Goal: Information Seeking & Learning: Check status

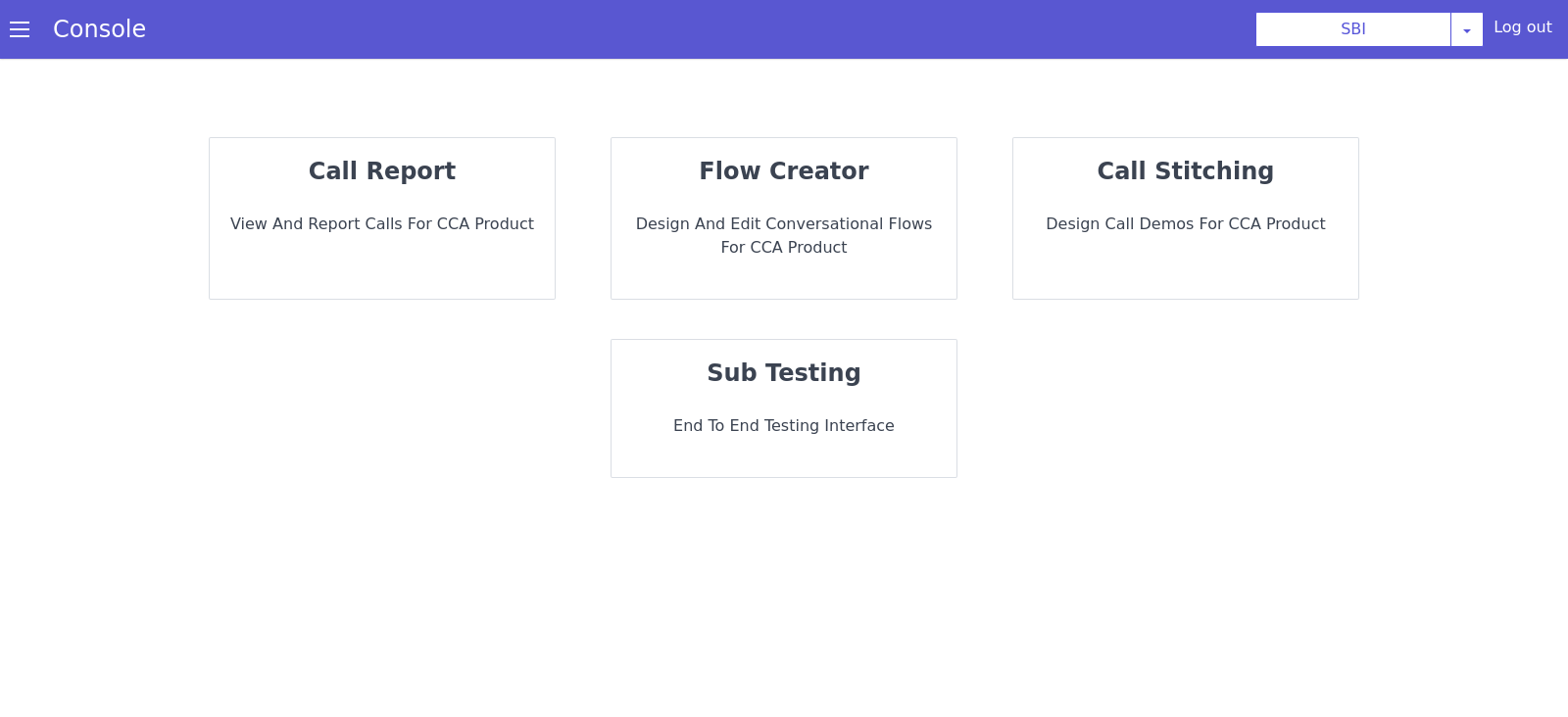
click at [388, 207] on div "call report View and report calls for CCA Product" at bounding box center [383, 218] width 345 height 160
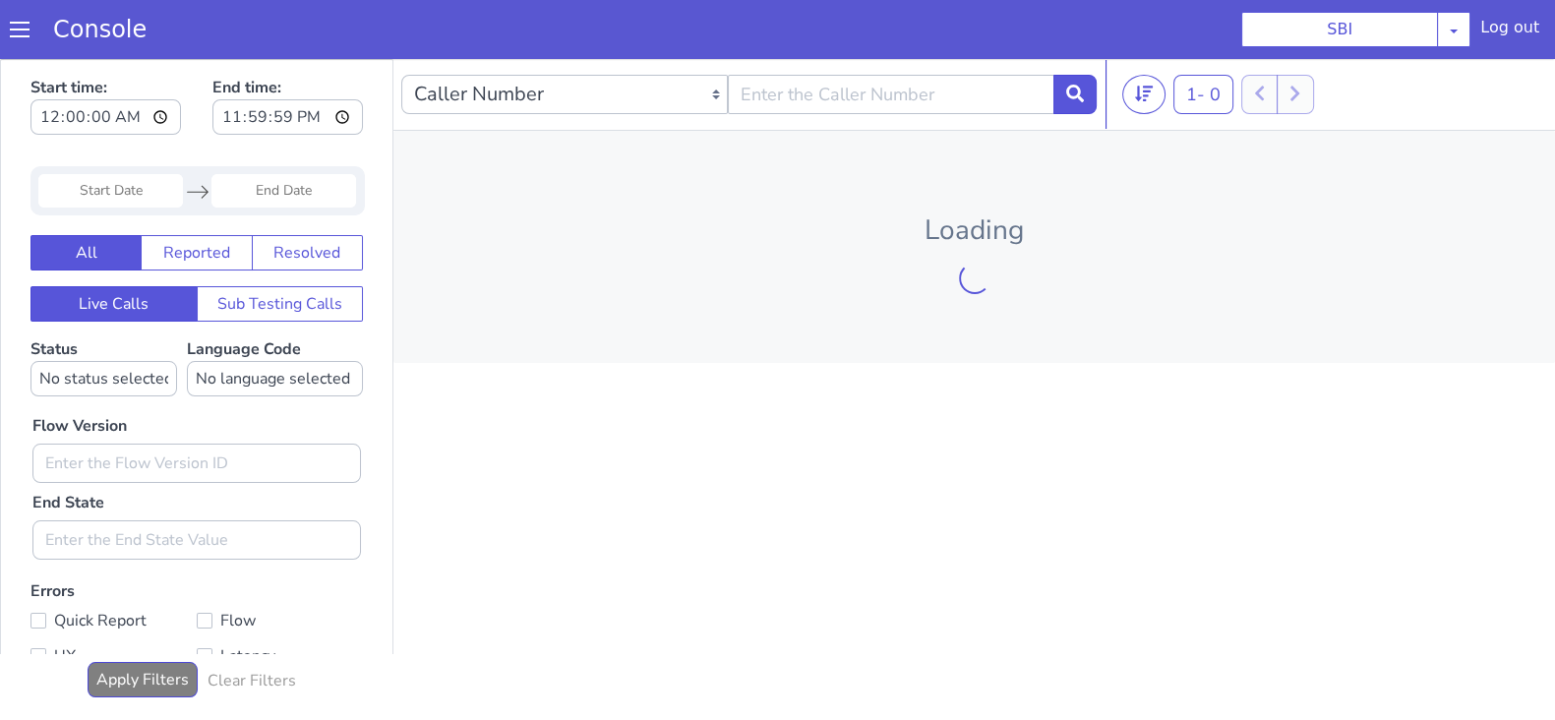
drag, startPoint x: 93, startPoint y: 187, endPoint x: 103, endPoint y: 212, distance: 27.4
click at [92, 186] on input "Start Date" at bounding box center [110, 190] width 145 height 33
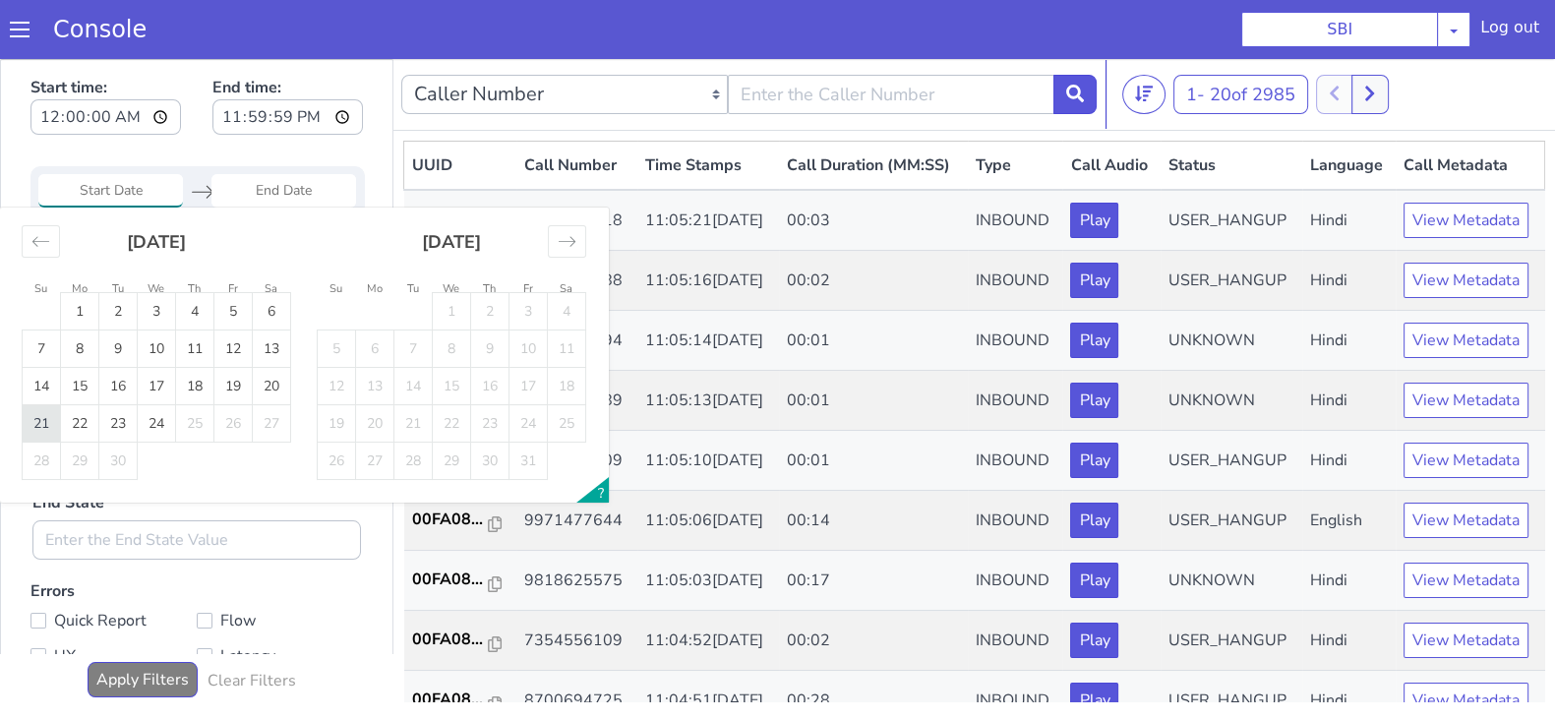
click at [44, 425] on td "21" at bounding box center [42, 423] width 38 height 37
type input "21 Sep 2025"
click at [309, 199] on input "End Date" at bounding box center [283, 190] width 145 height 33
click at [49, 420] on td "21" at bounding box center [42, 423] width 38 height 37
type input "21 Sep 2025"
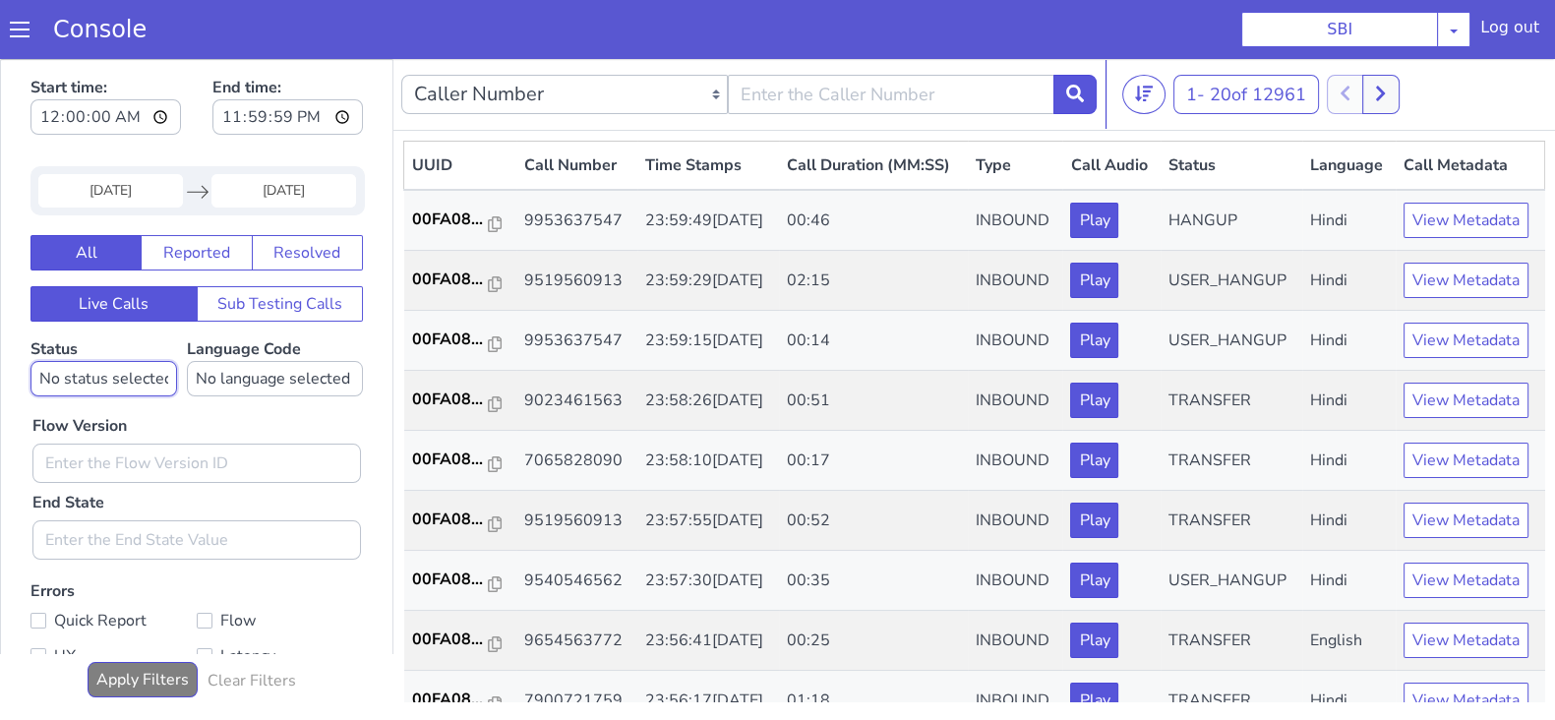
click at [125, 374] on select "No status selected HANGUP USER_HANGUP TRANSFER UNKNOWN" at bounding box center [103, 378] width 147 height 35
select select "TRANSFER"
click at [30, 361] on select "No status selected HANGUP USER_HANGUP TRANSFER UNKNOWN" at bounding box center [103, 378] width 147 height 35
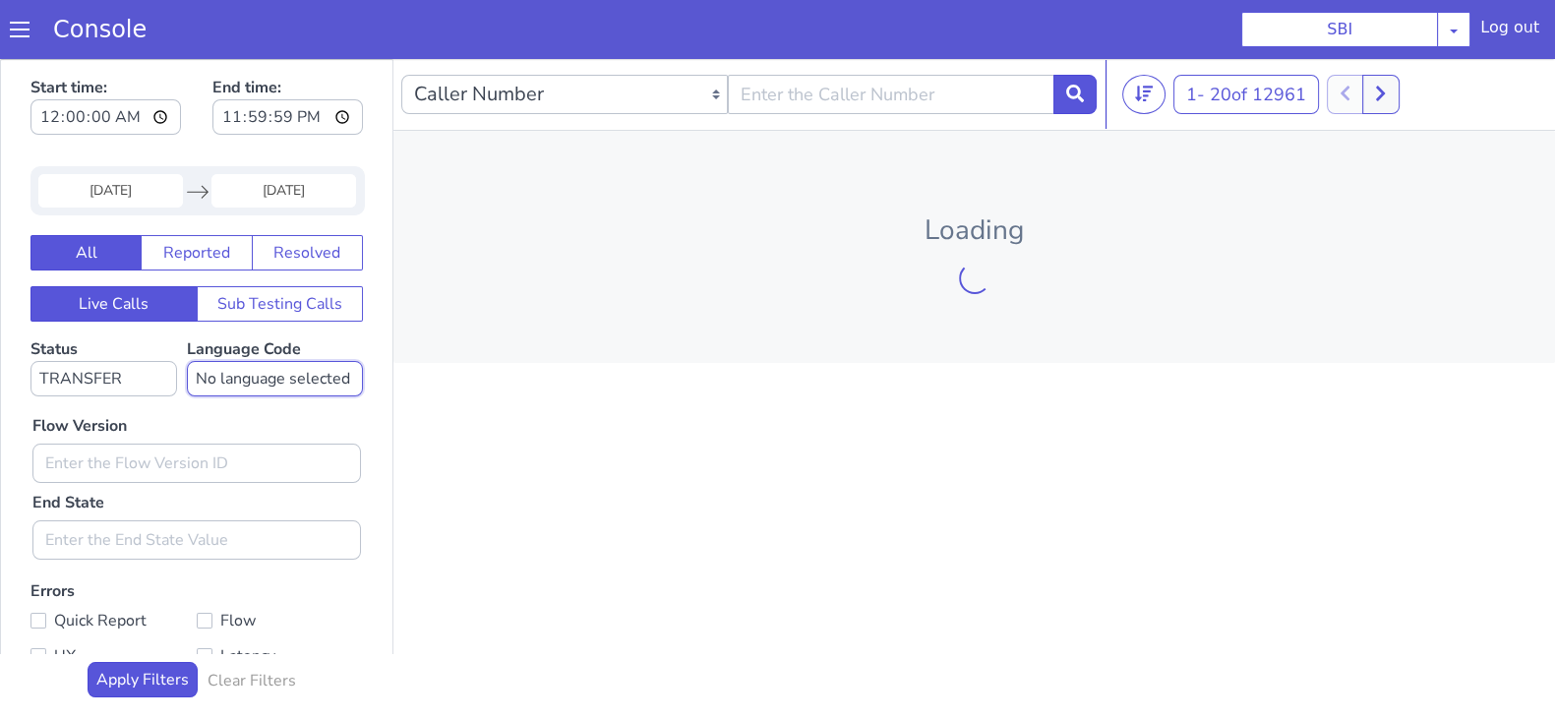
click at [291, 380] on select "No language selected Hindi English Tamil Telugu Kanada Marathi Malayalam Gujara…" at bounding box center [275, 378] width 176 height 35
select select "en"
click at [187, 361] on select "No language selected Hindi English Tamil Telugu Kanada Marathi Malayalam Gujara…" at bounding box center [275, 378] width 176 height 35
click at [123, 470] on input "text" at bounding box center [196, 463] width 329 height 39
type input "0.1.4"
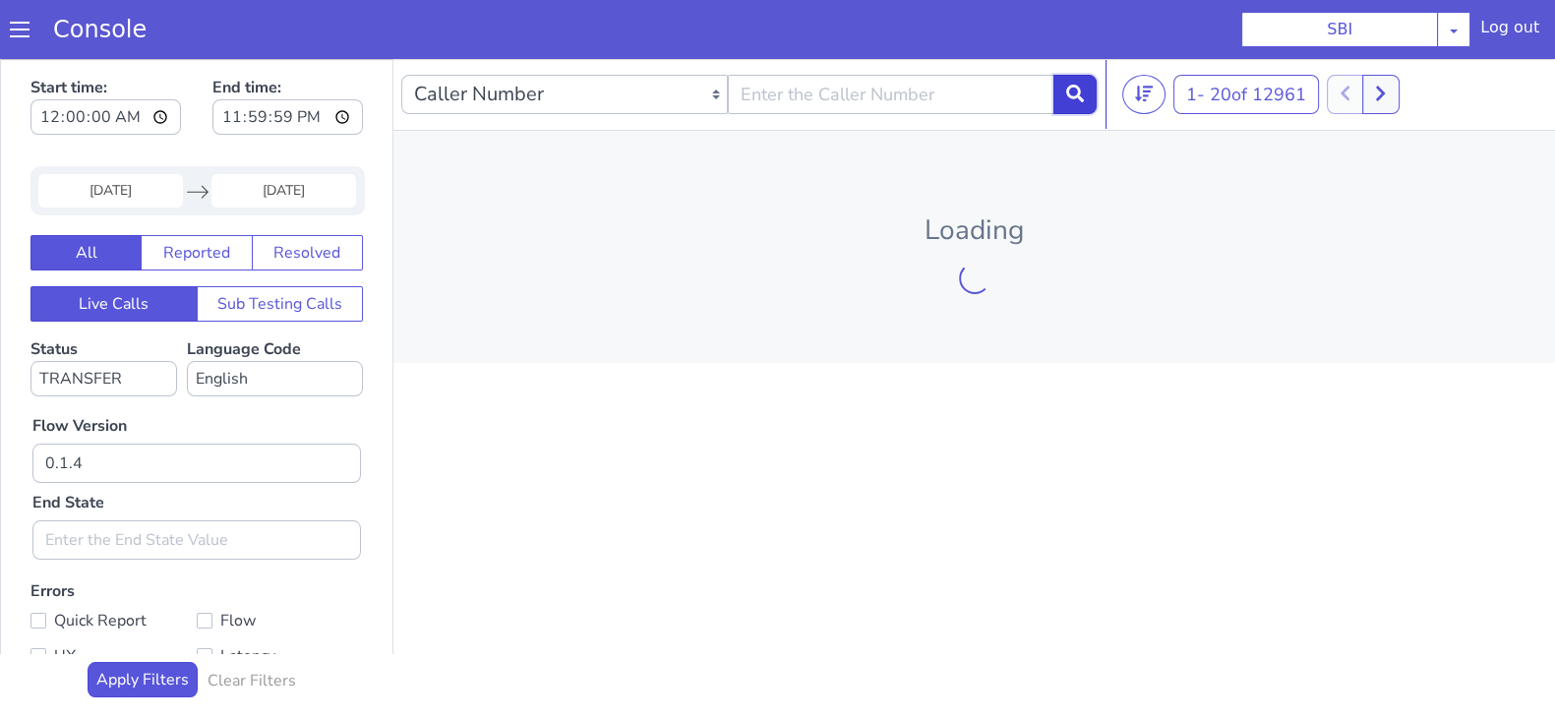
click at [1072, 95] on icon at bounding box center [1075, 94] width 18 height 18
click at [1083, 100] on icon at bounding box center [1075, 94] width 18 height 18
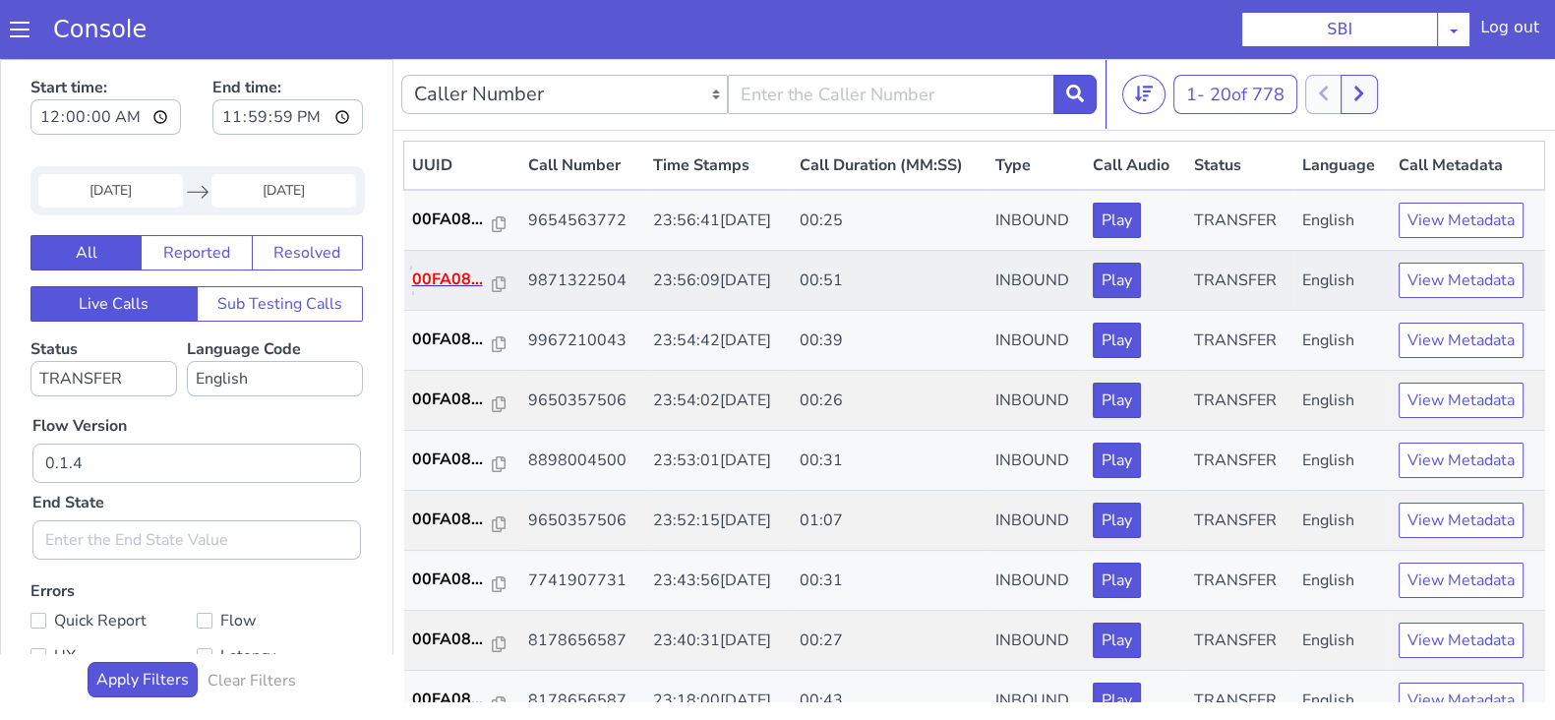
click at [445, 276] on p "00FA08..." at bounding box center [452, 280] width 81 height 24
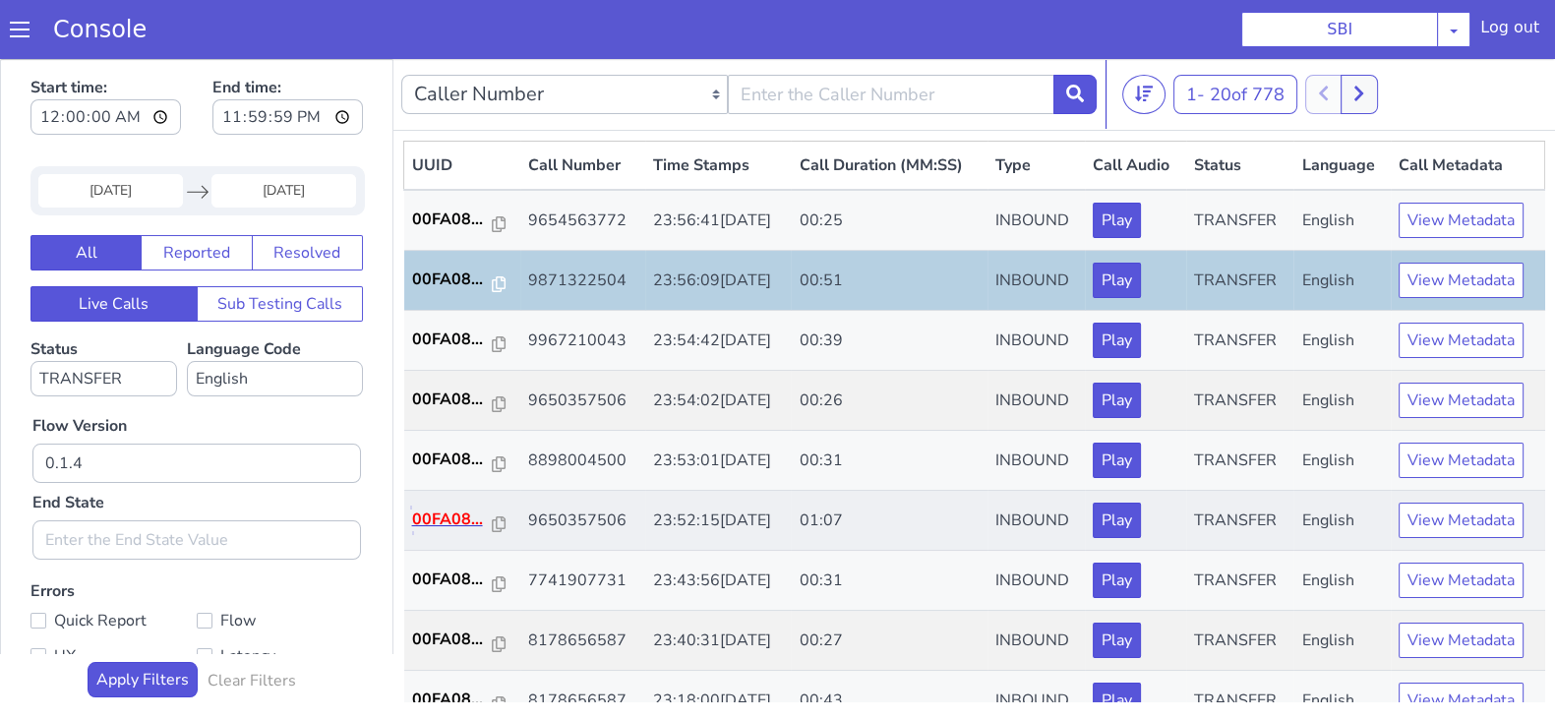
click at [453, 513] on p "00FA08..." at bounding box center [452, 520] width 81 height 24
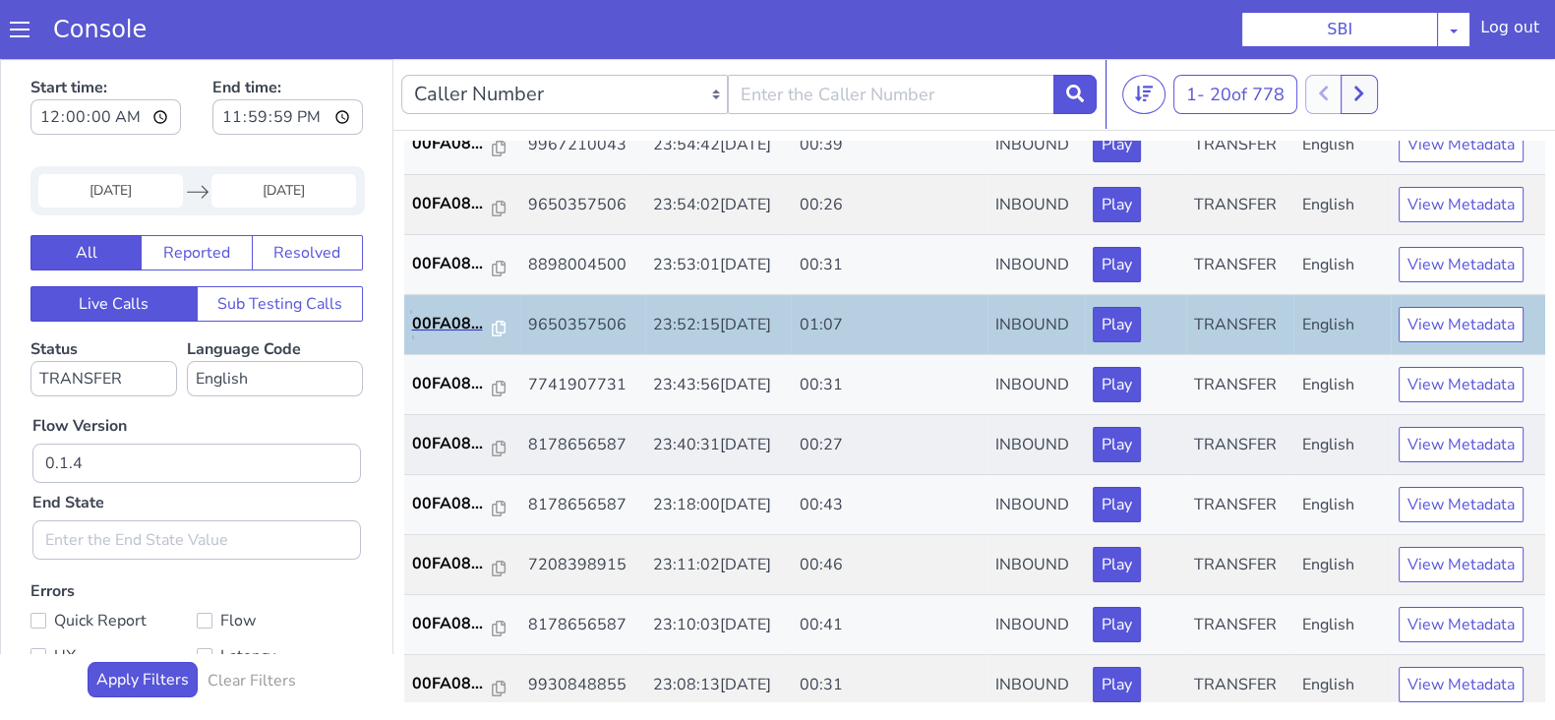
scroll to position [245, 0]
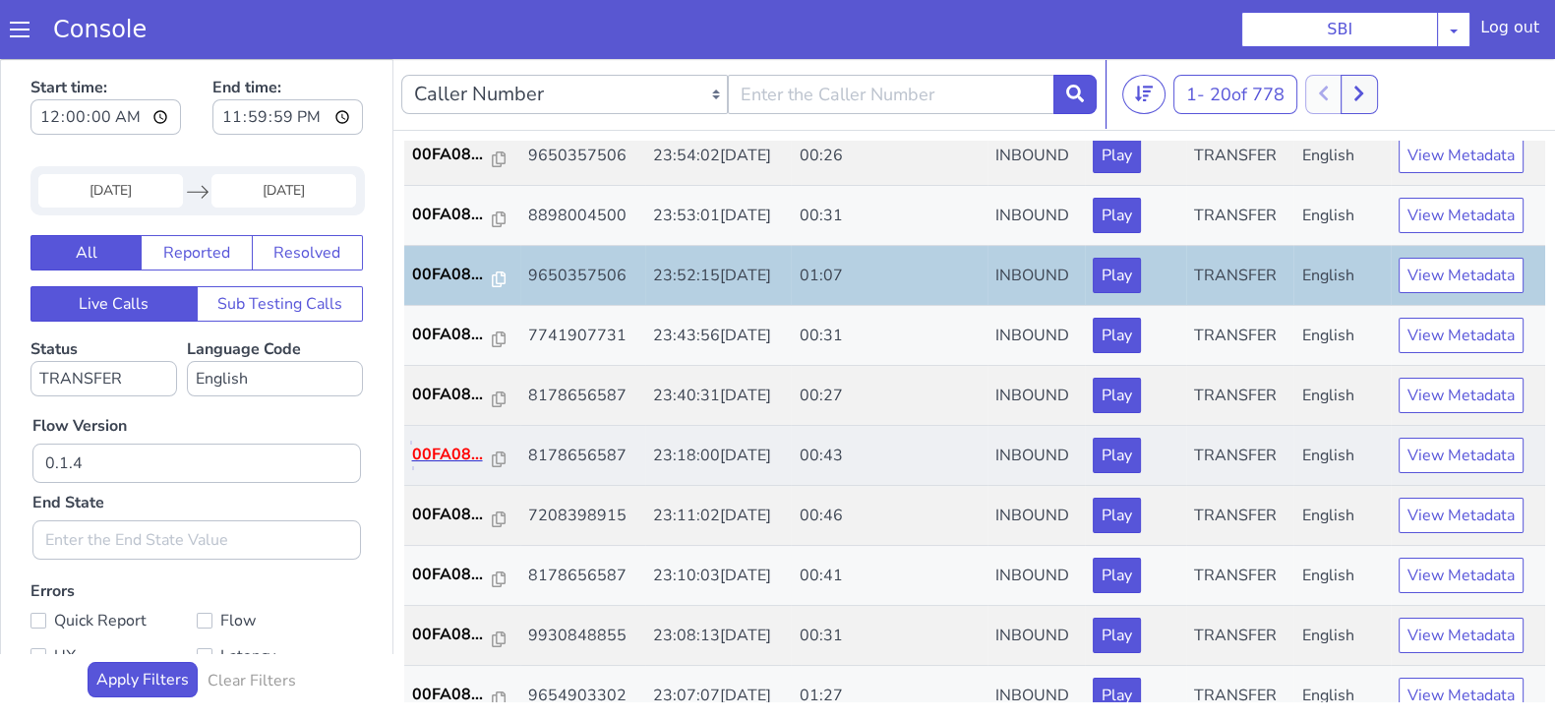
click at [438, 460] on p "00FA08..." at bounding box center [452, 455] width 81 height 24
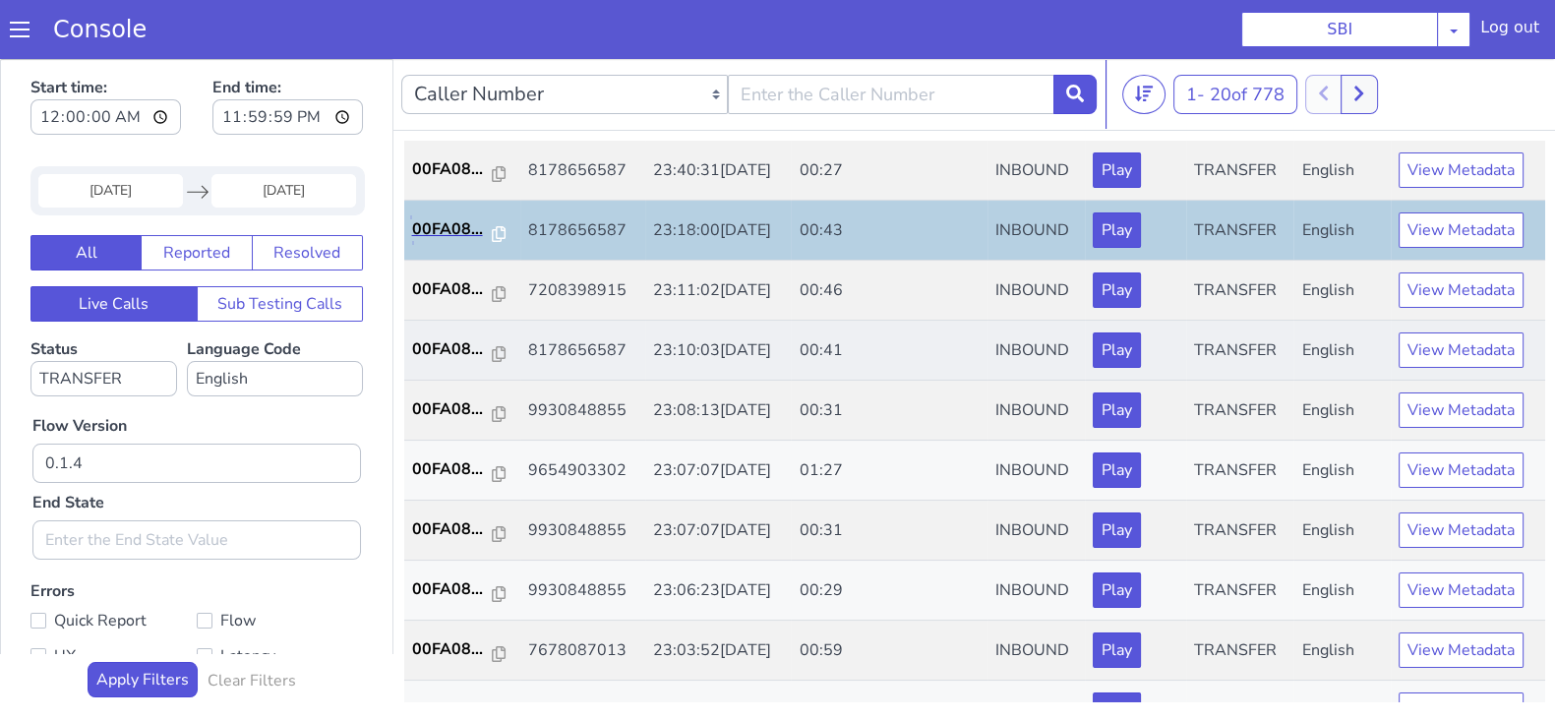
scroll to position [491, 0]
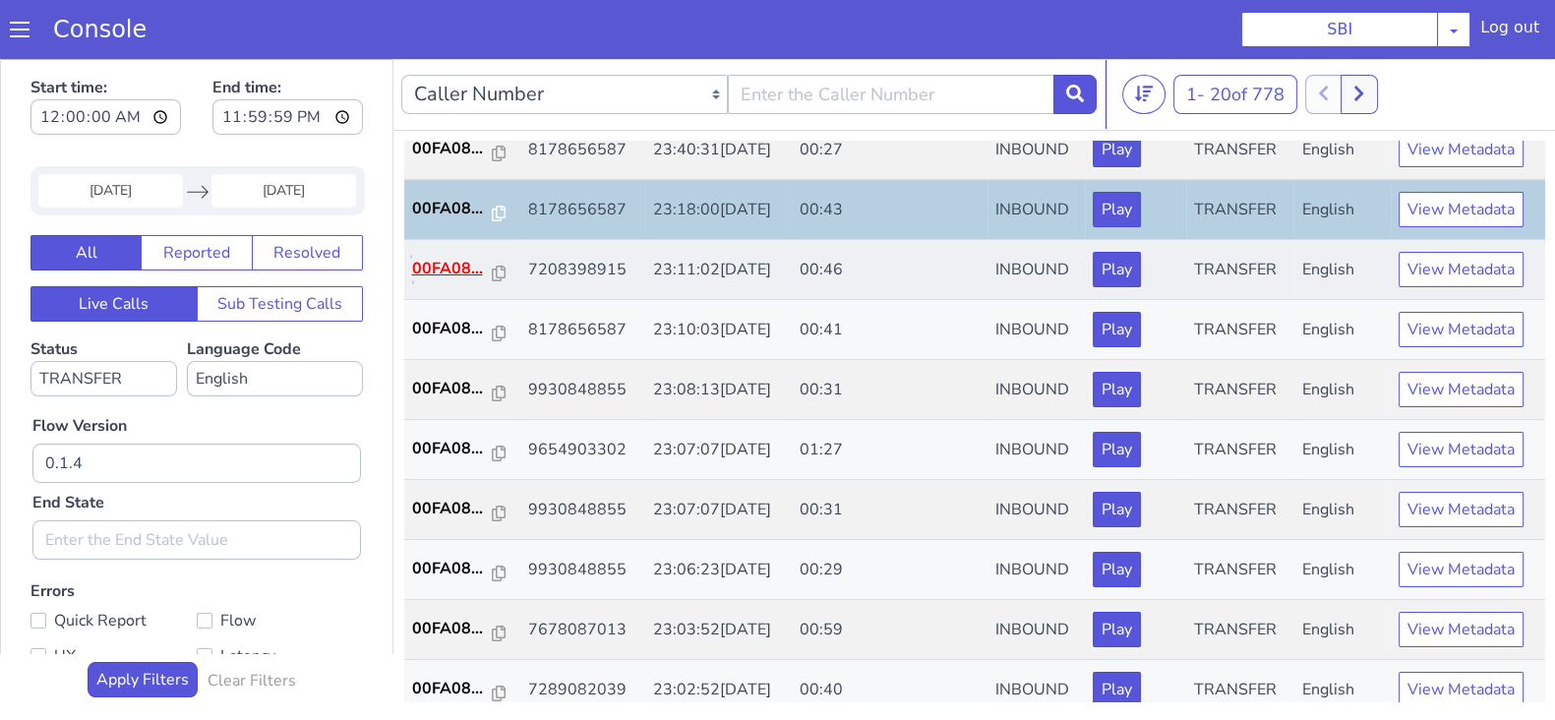
click at [453, 262] on p "00FA08..." at bounding box center [452, 269] width 81 height 24
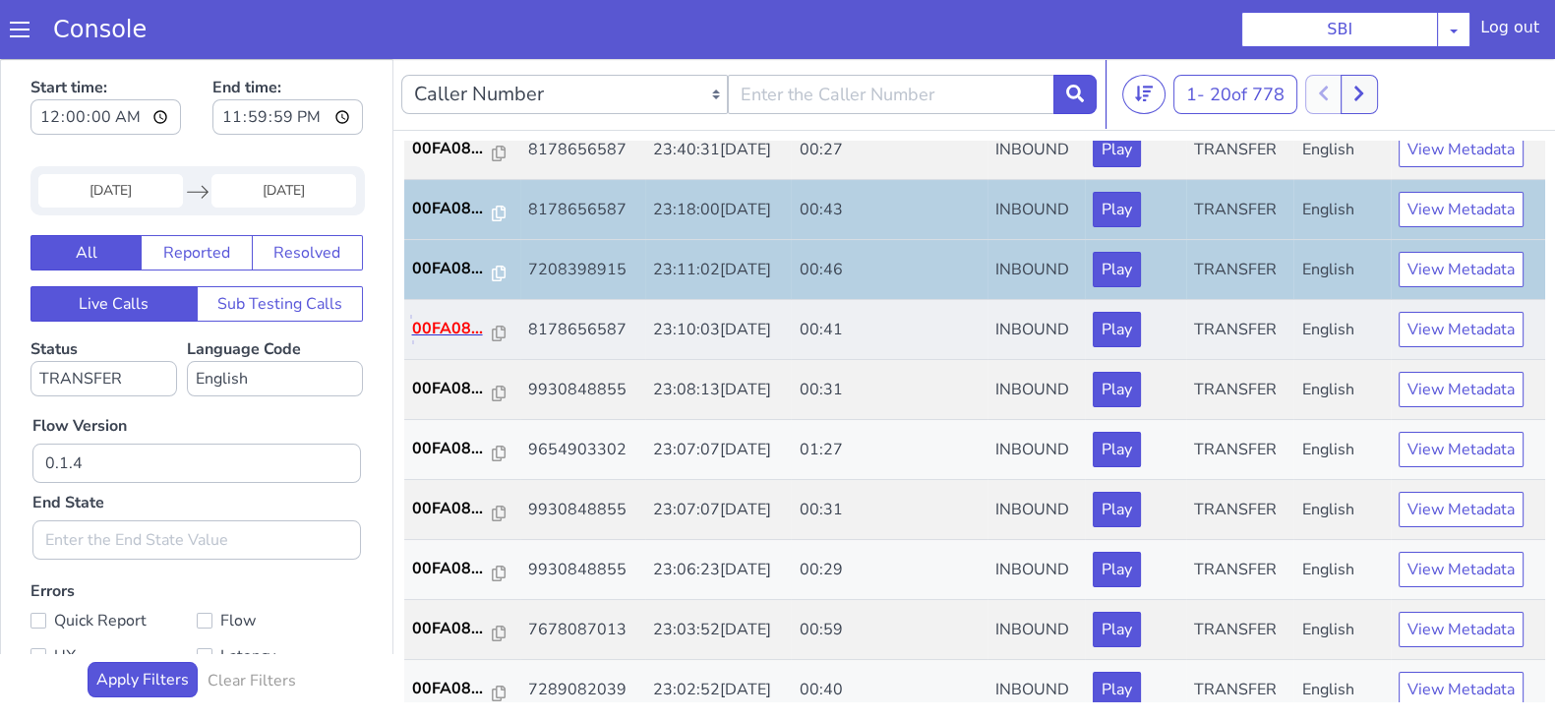
click at [453, 327] on p "00FA08..." at bounding box center [452, 329] width 81 height 24
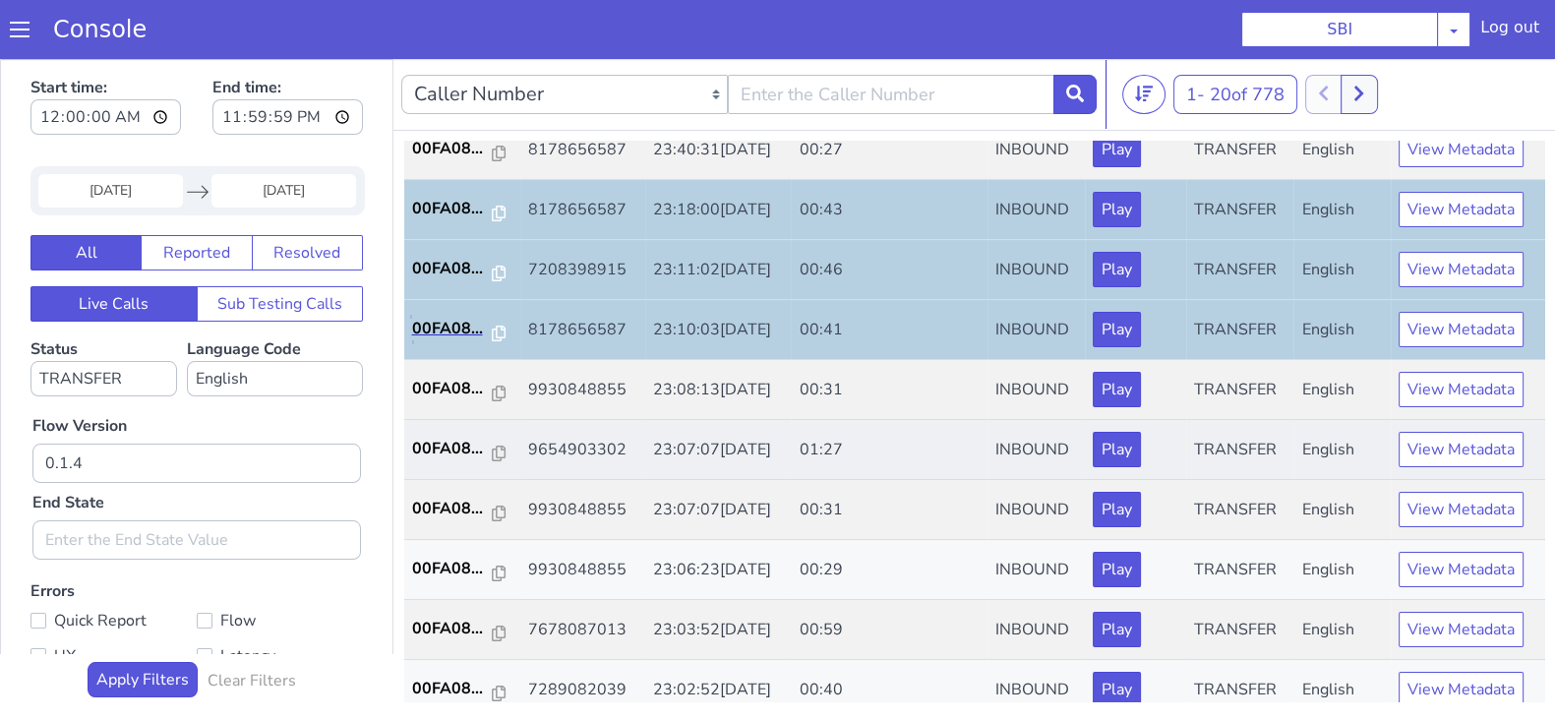
scroll to position [684, 0]
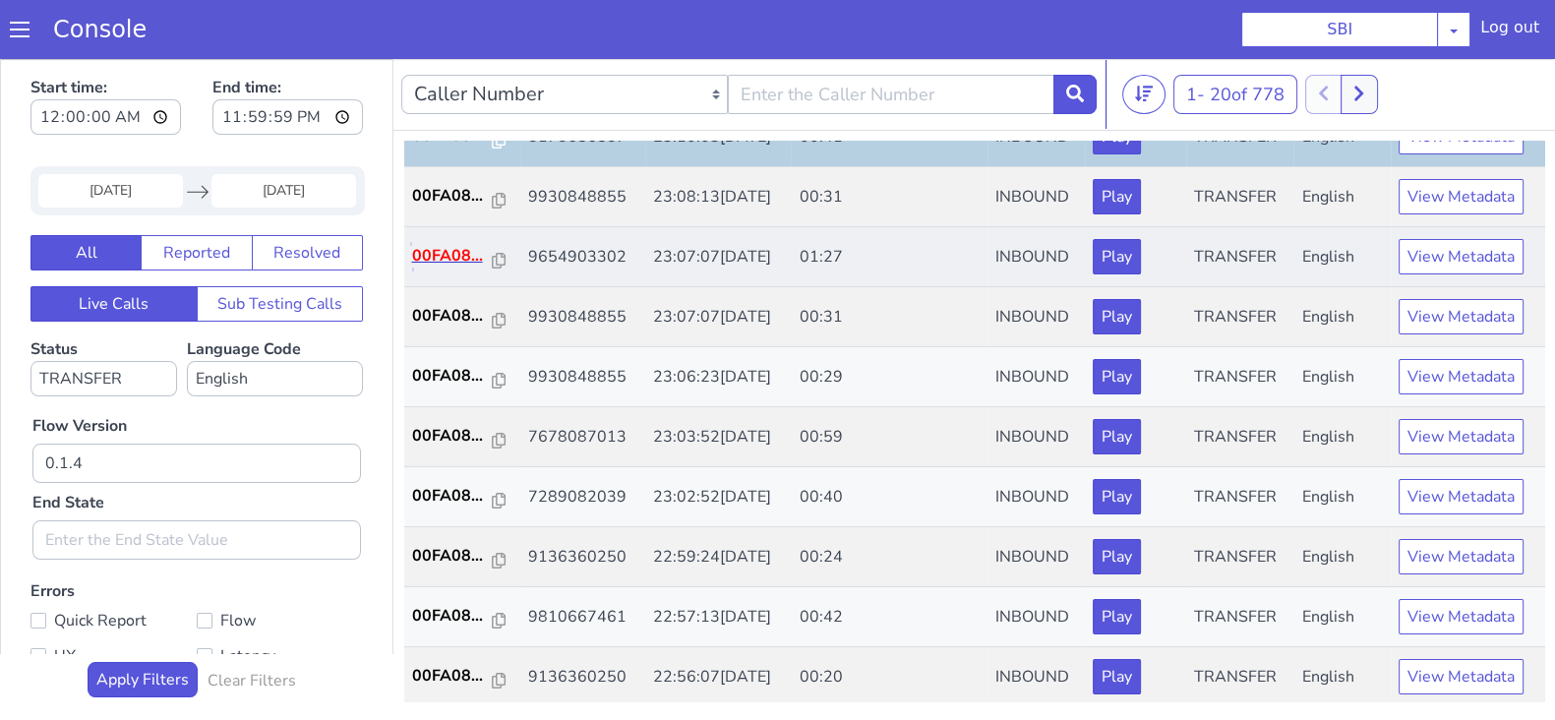
click at [447, 247] on p "00FA08..." at bounding box center [452, 256] width 81 height 24
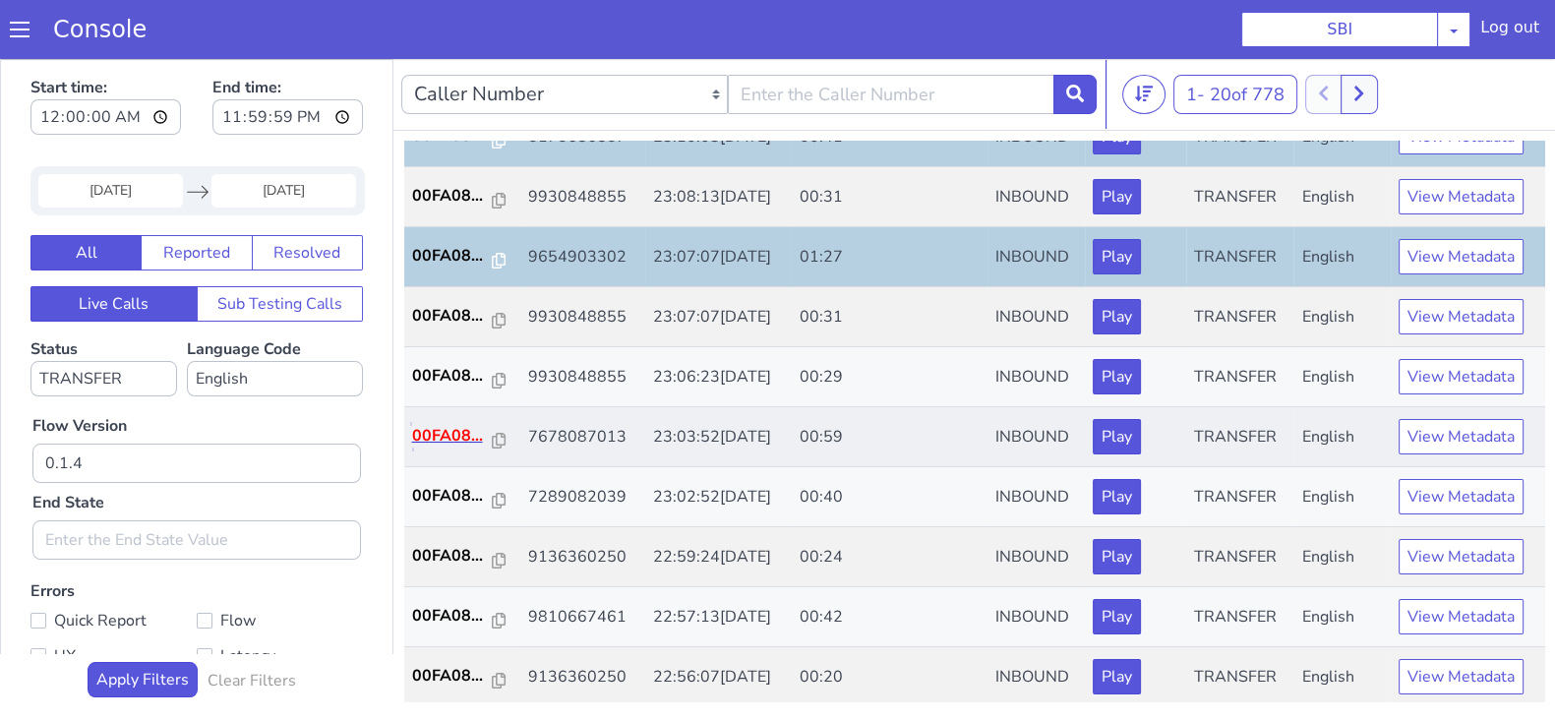
click at [464, 435] on p "00FA08..." at bounding box center [452, 436] width 81 height 24
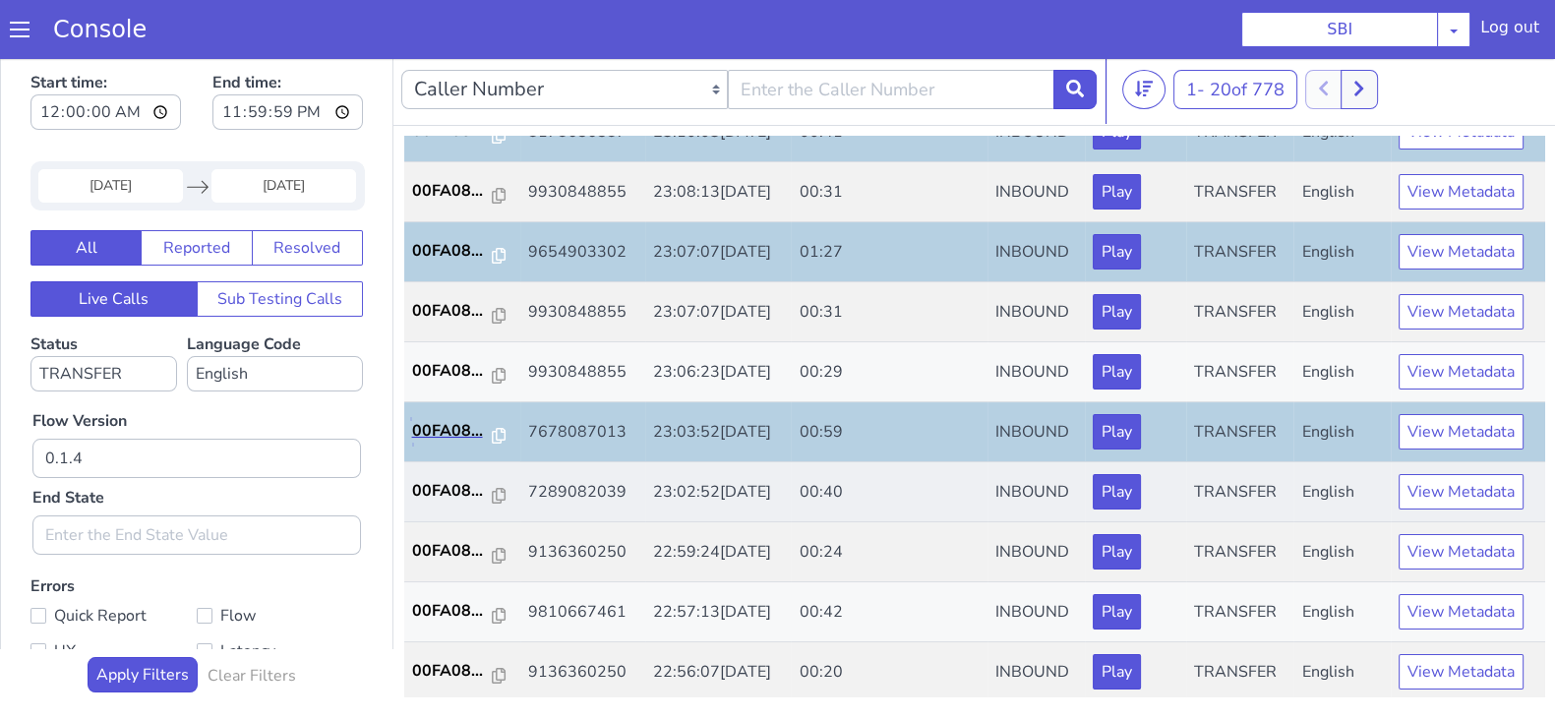
scroll to position [5, 0]
click at [447, 479] on p "00FA08..." at bounding box center [452, 491] width 81 height 24
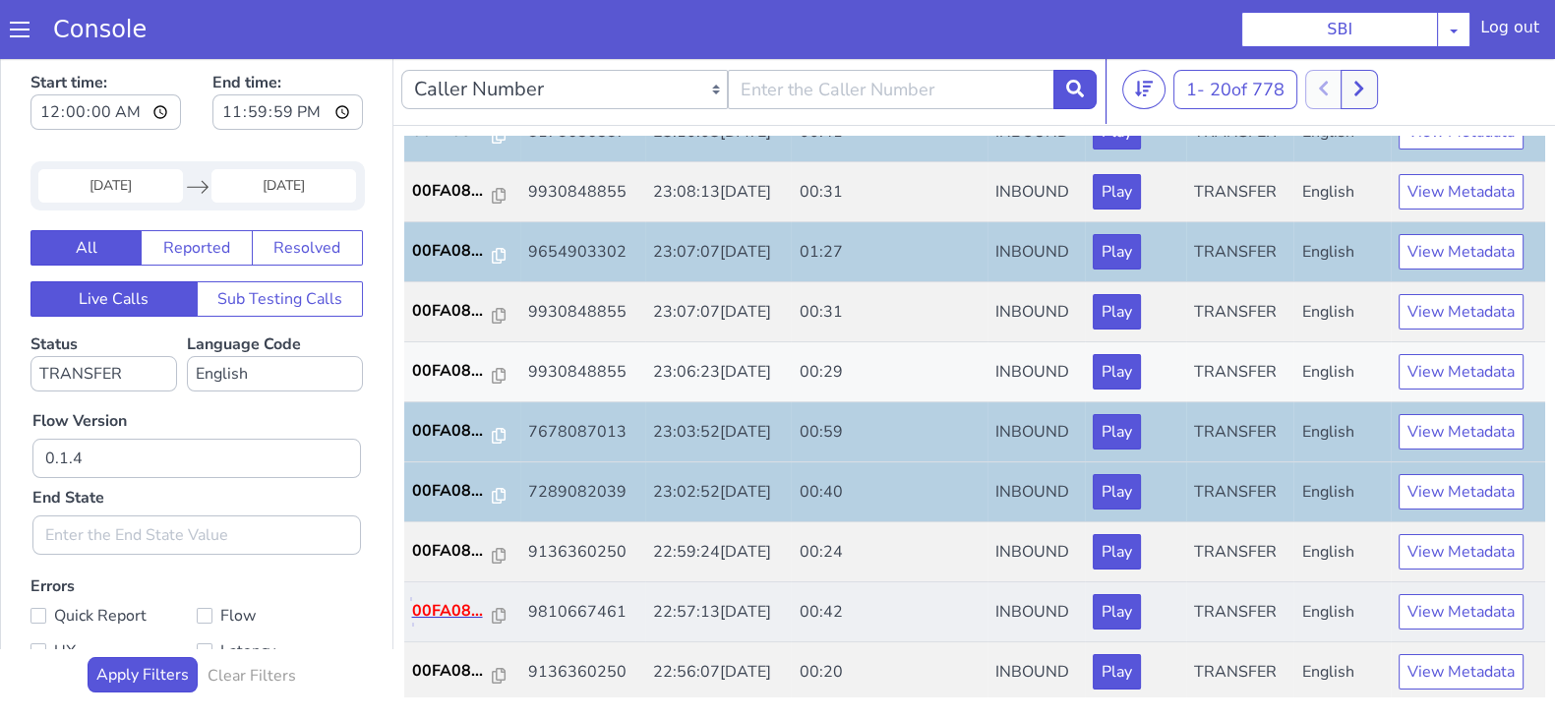
click at [438, 599] on p "00FA08..." at bounding box center [452, 611] width 81 height 24
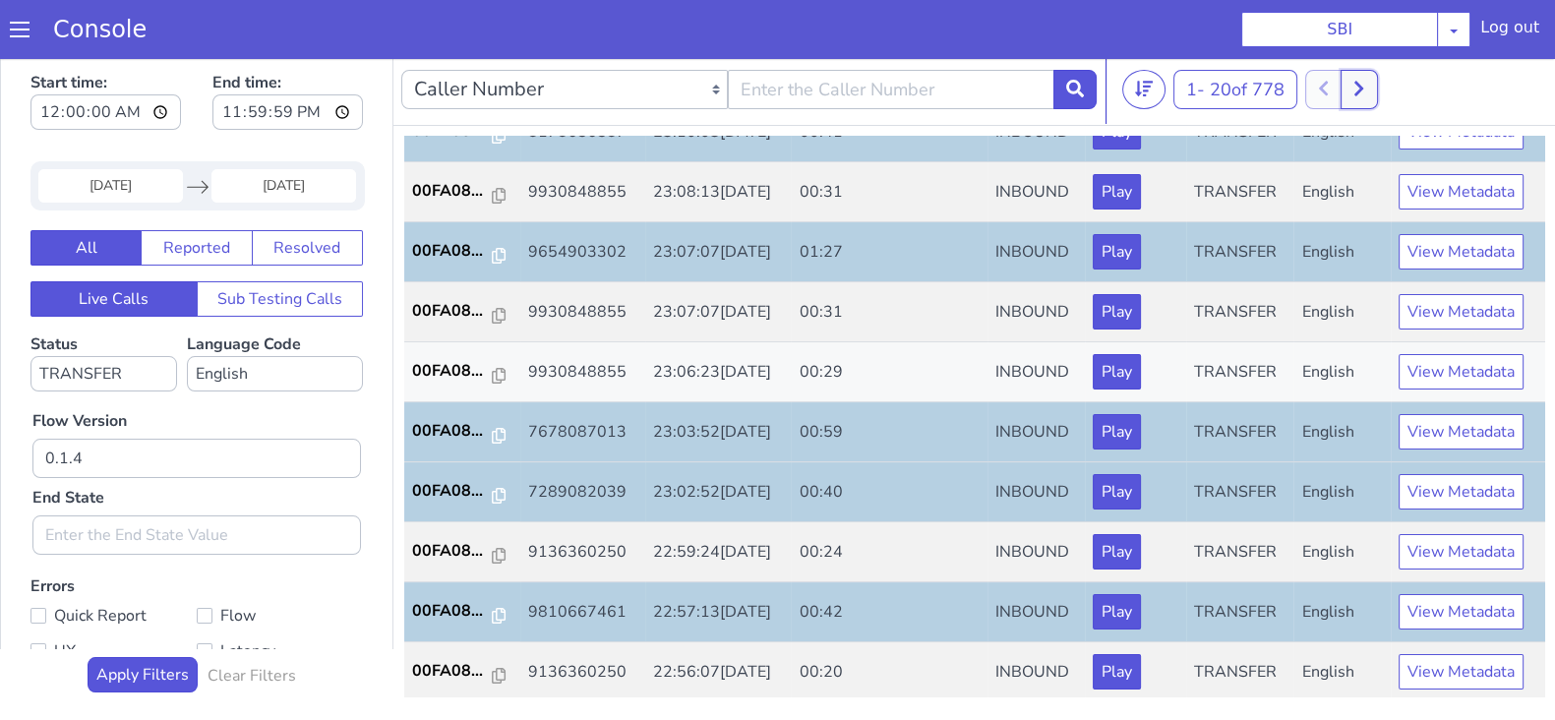
click at [1355, 88] on button at bounding box center [1359, 89] width 36 height 39
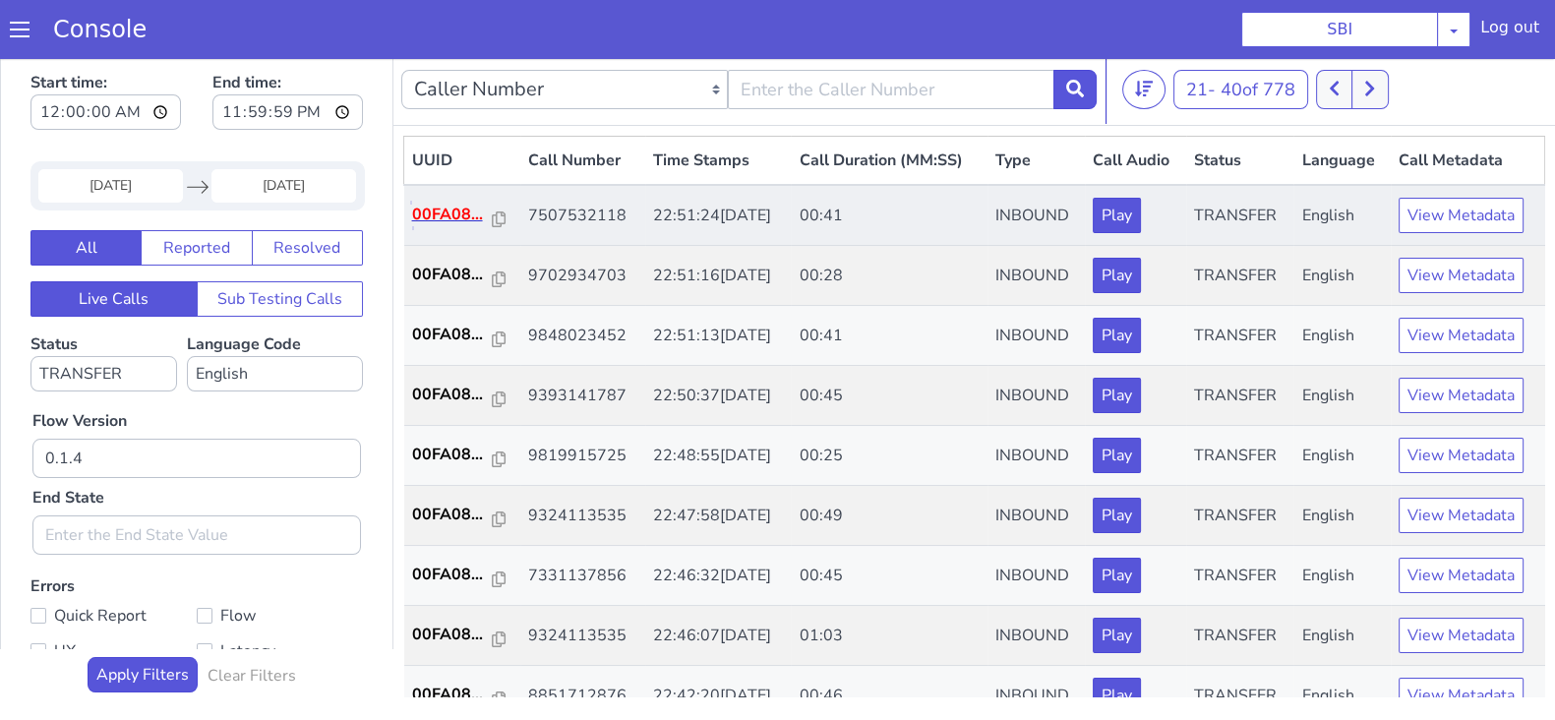
click at [453, 209] on p "00FA08..." at bounding box center [452, 215] width 81 height 24
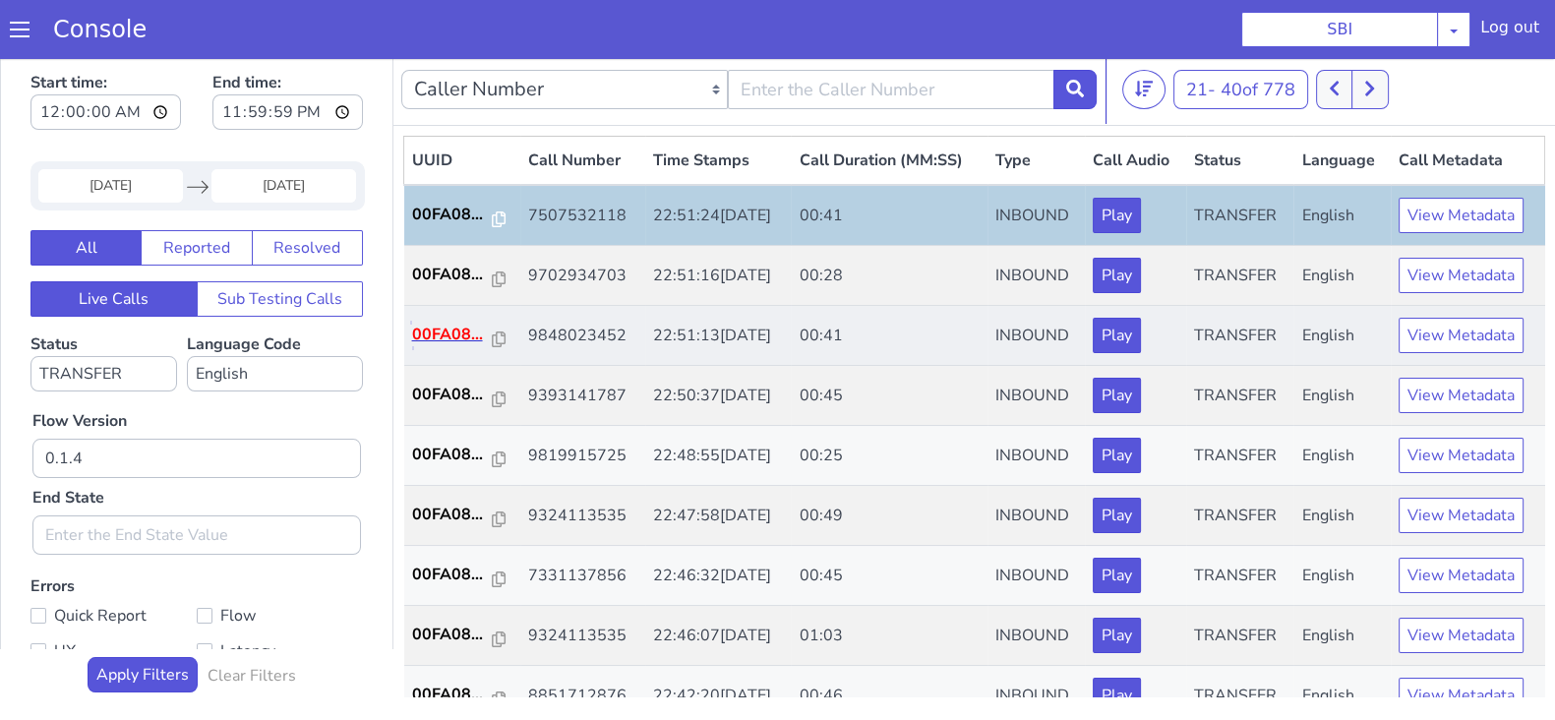
click at [438, 339] on p "00FA08..." at bounding box center [452, 335] width 81 height 24
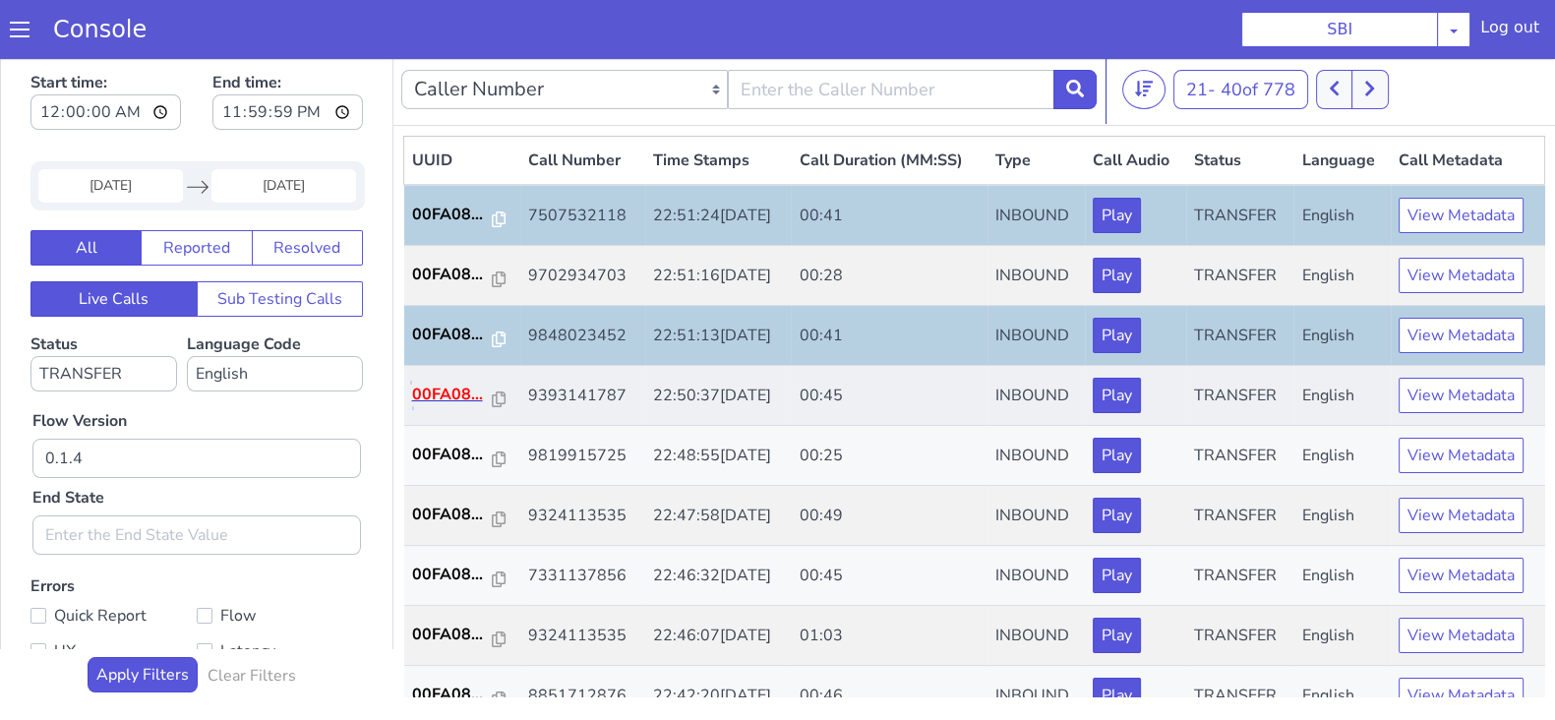
click at [453, 397] on p "00FA08..." at bounding box center [452, 395] width 81 height 24
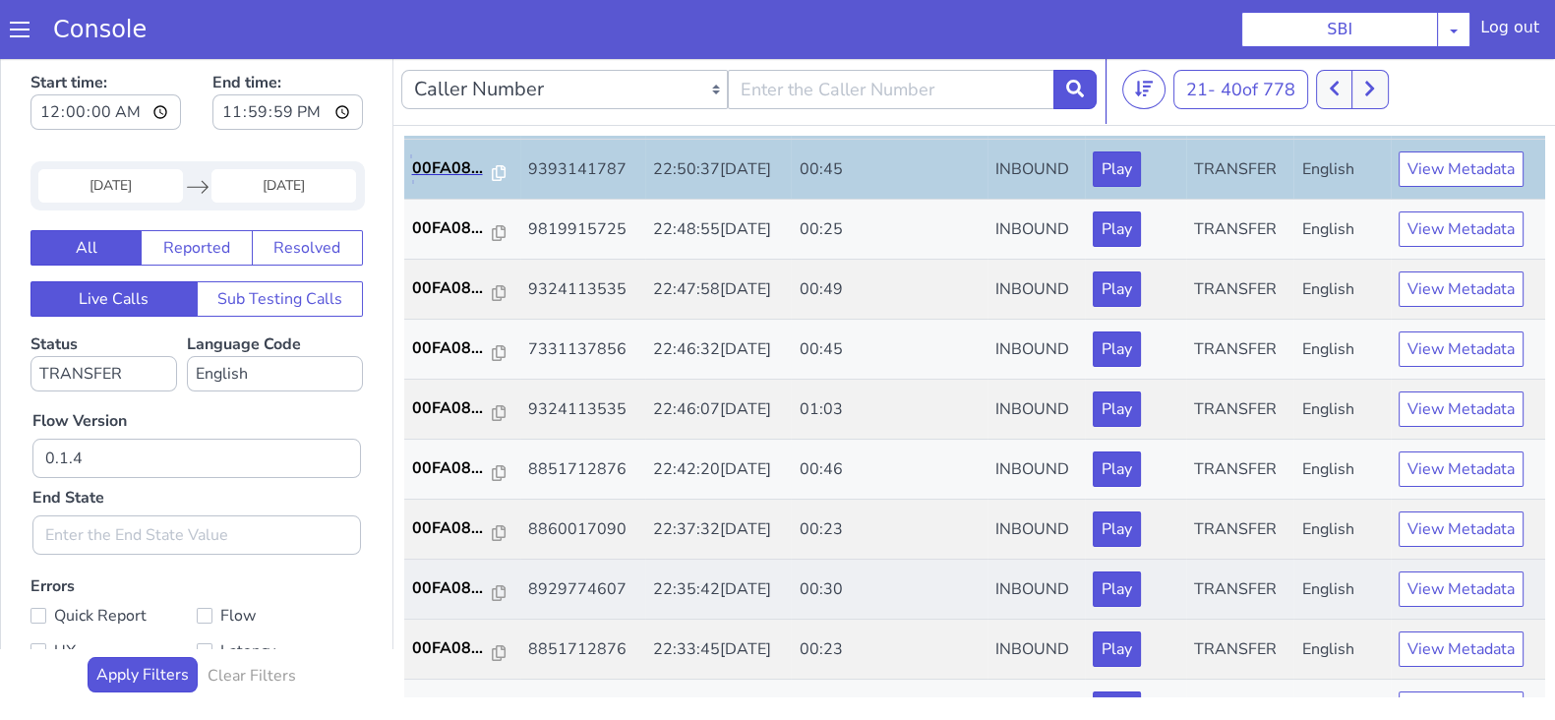
scroll to position [245, 0]
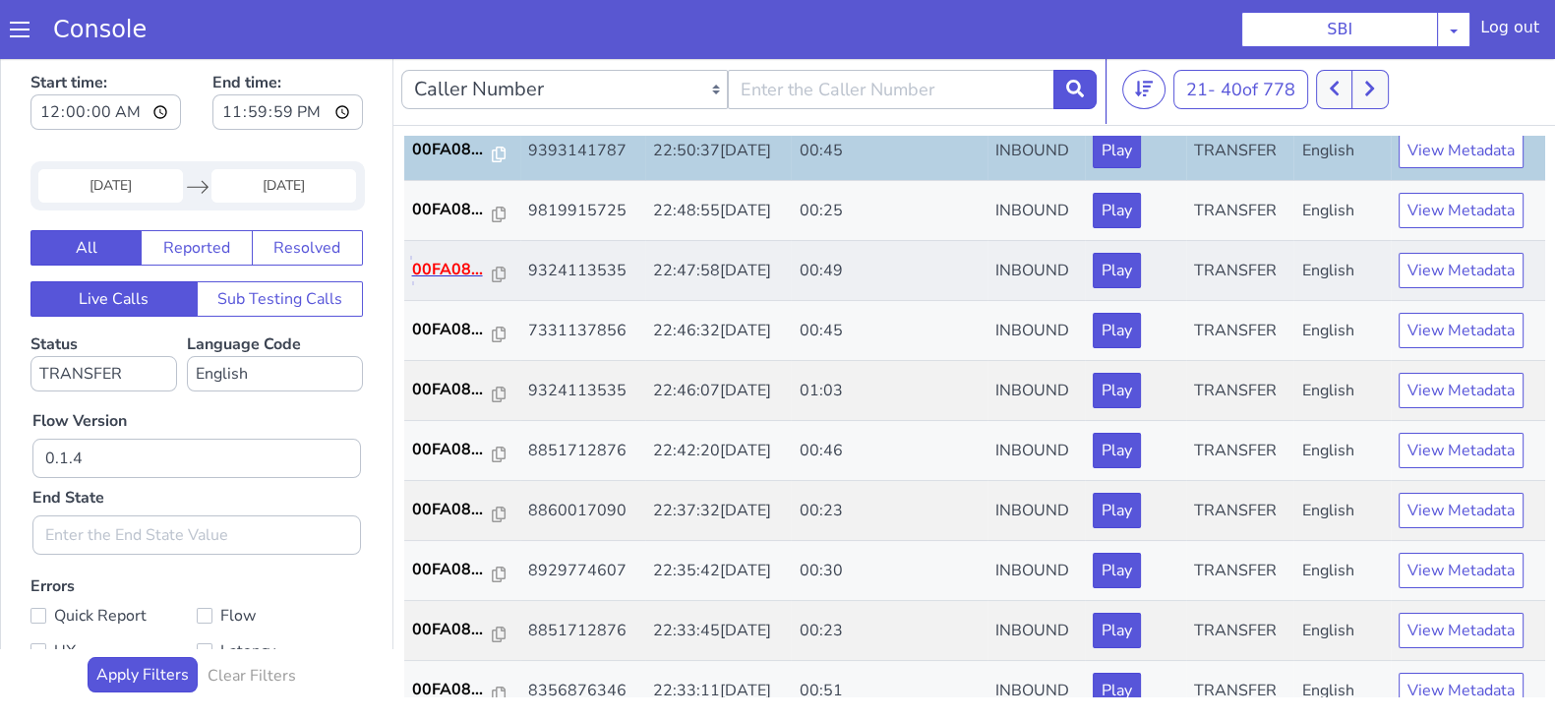
click at [447, 271] on p "00FA08..." at bounding box center [452, 270] width 81 height 24
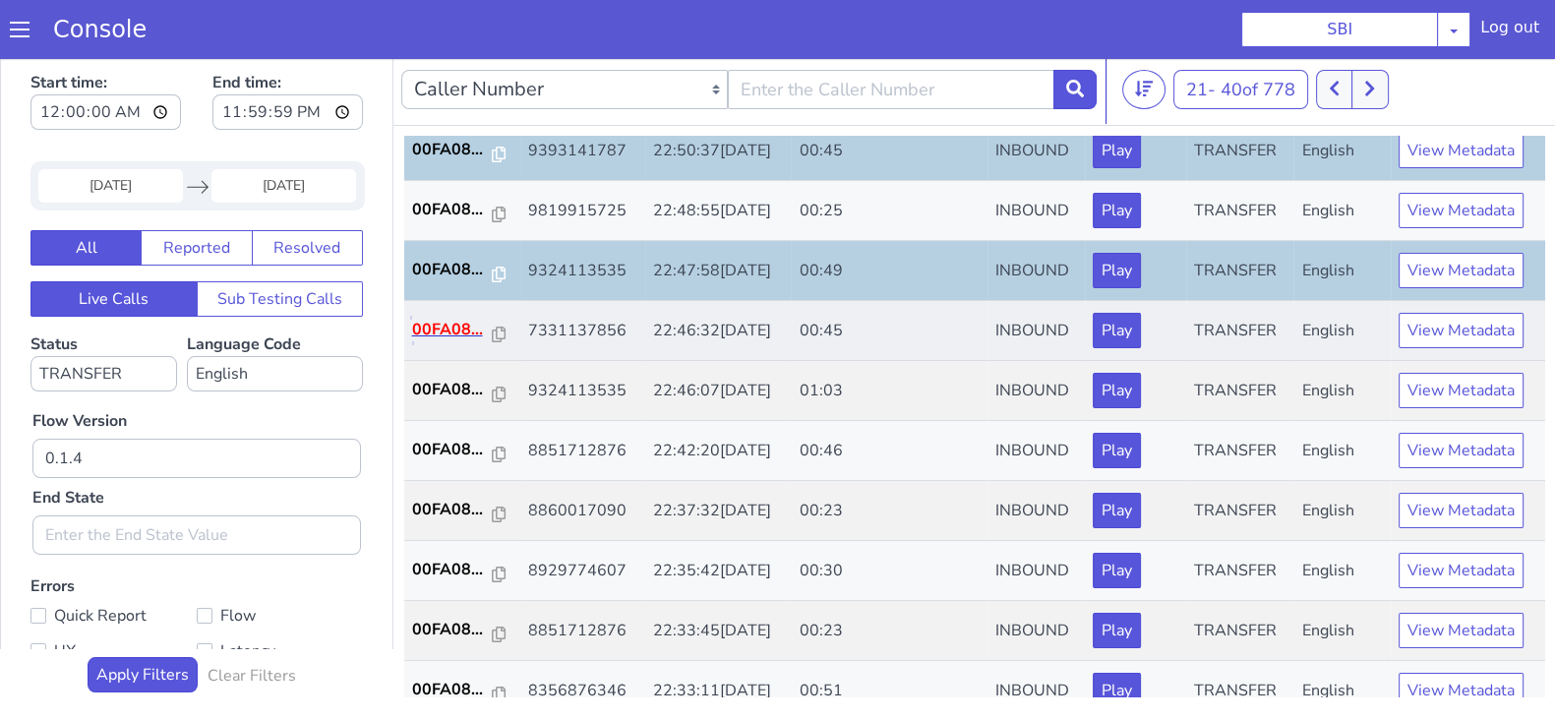
click at [445, 322] on p "00FA08..." at bounding box center [452, 330] width 81 height 24
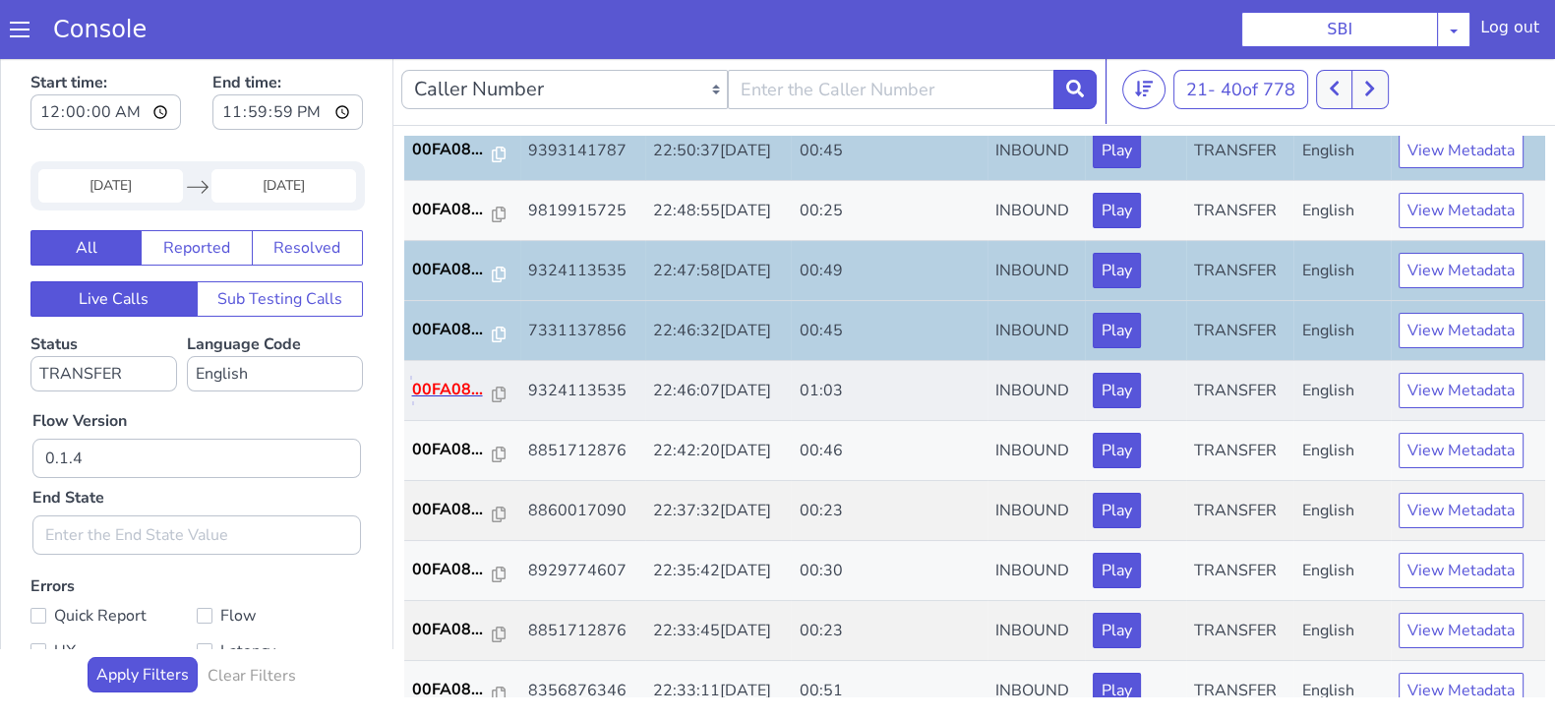
click at [464, 390] on p "00FA08..." at bounding box center [452, 390] width 81 height 24
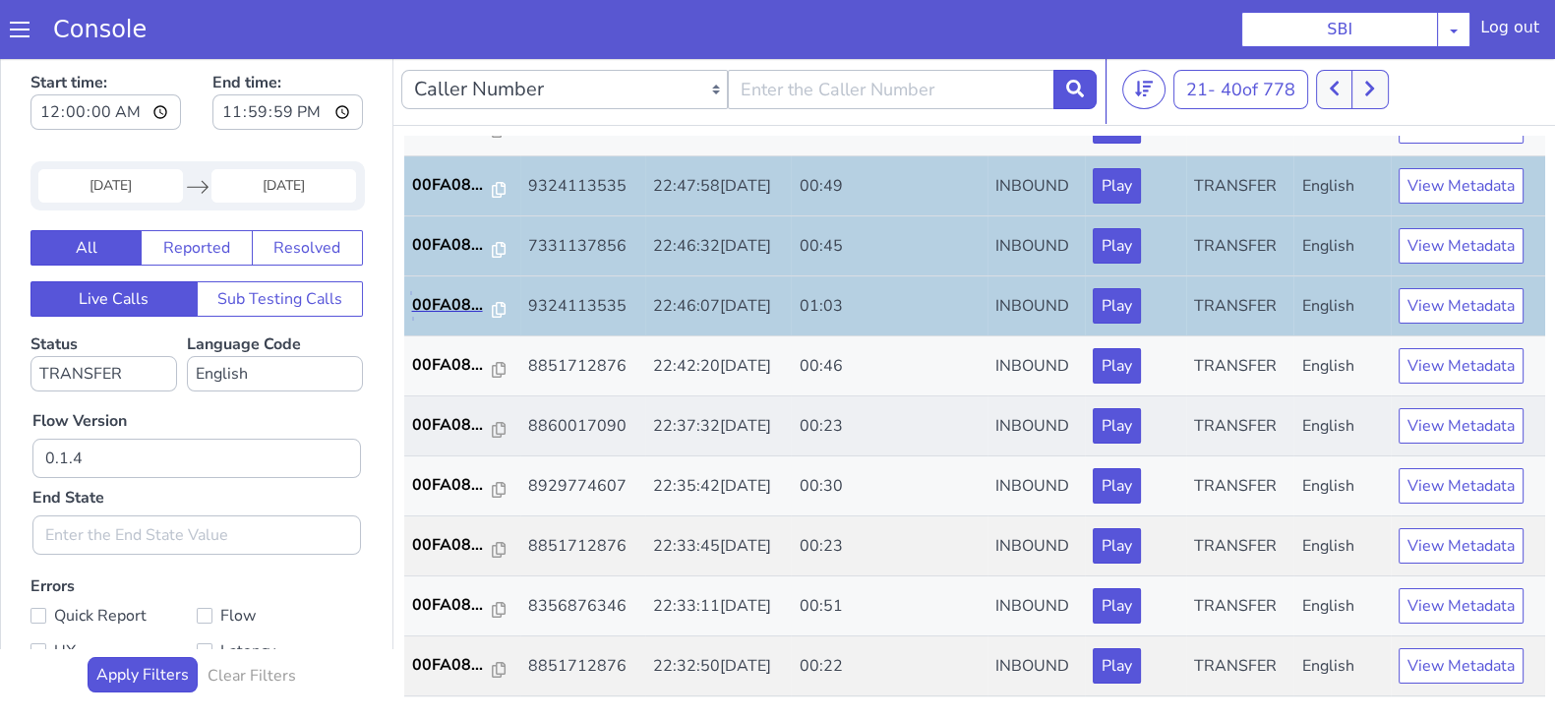
scroll to position [369, 0]
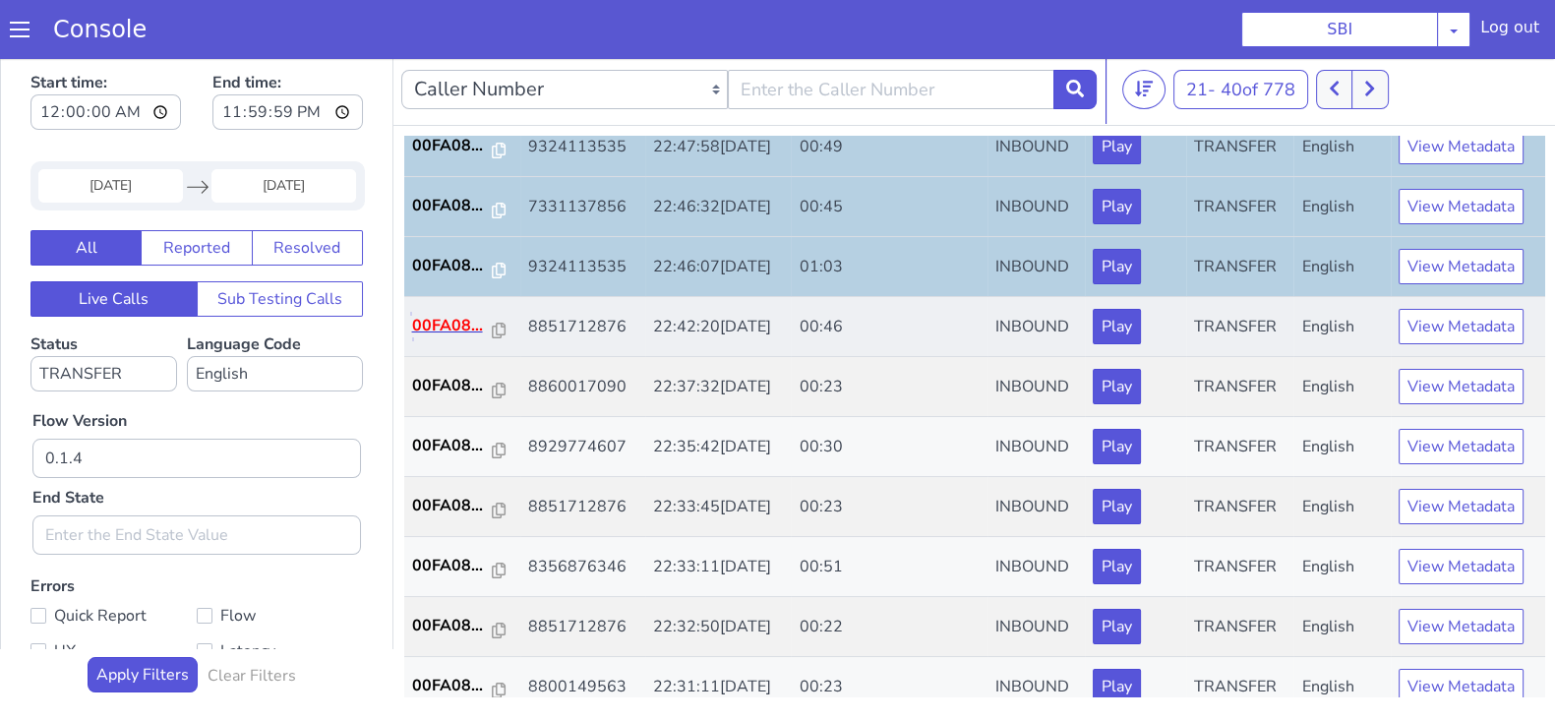
click at [447, 319] on p "00FA08..." at bounding box center [452, 326] width 81 height 24
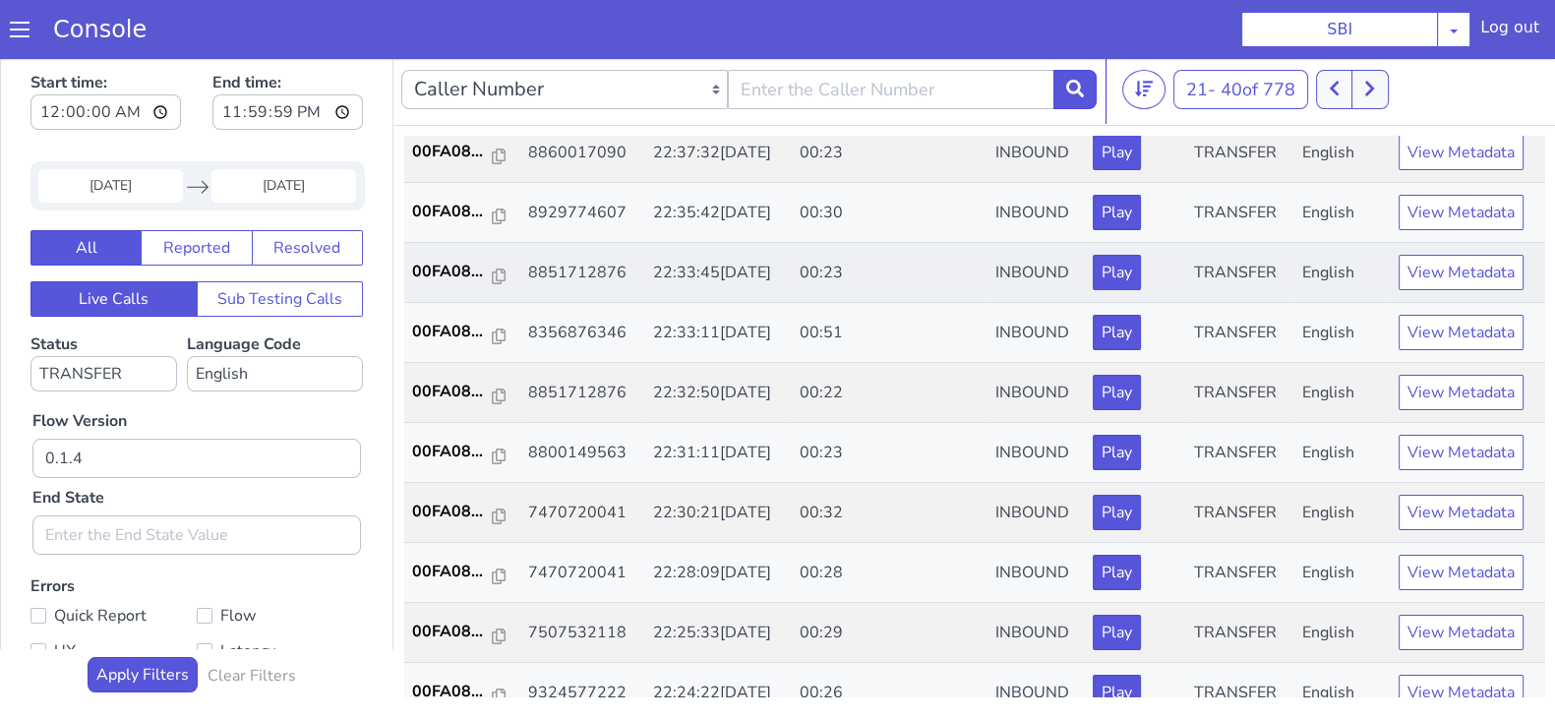
scroll to position [615, 0]
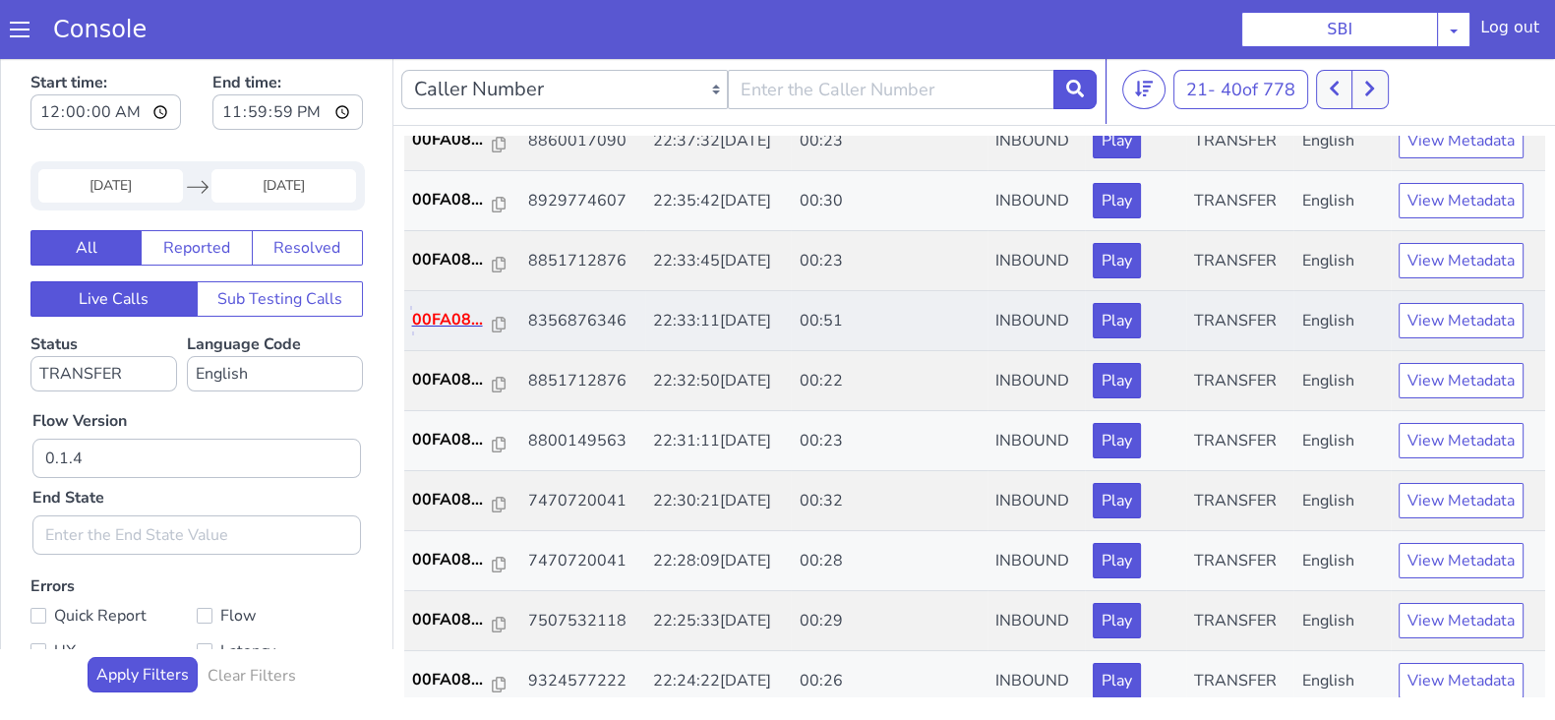
click at [432, 322] on p "00FA08..." at bounding box center [452, 320] width 81 height 24
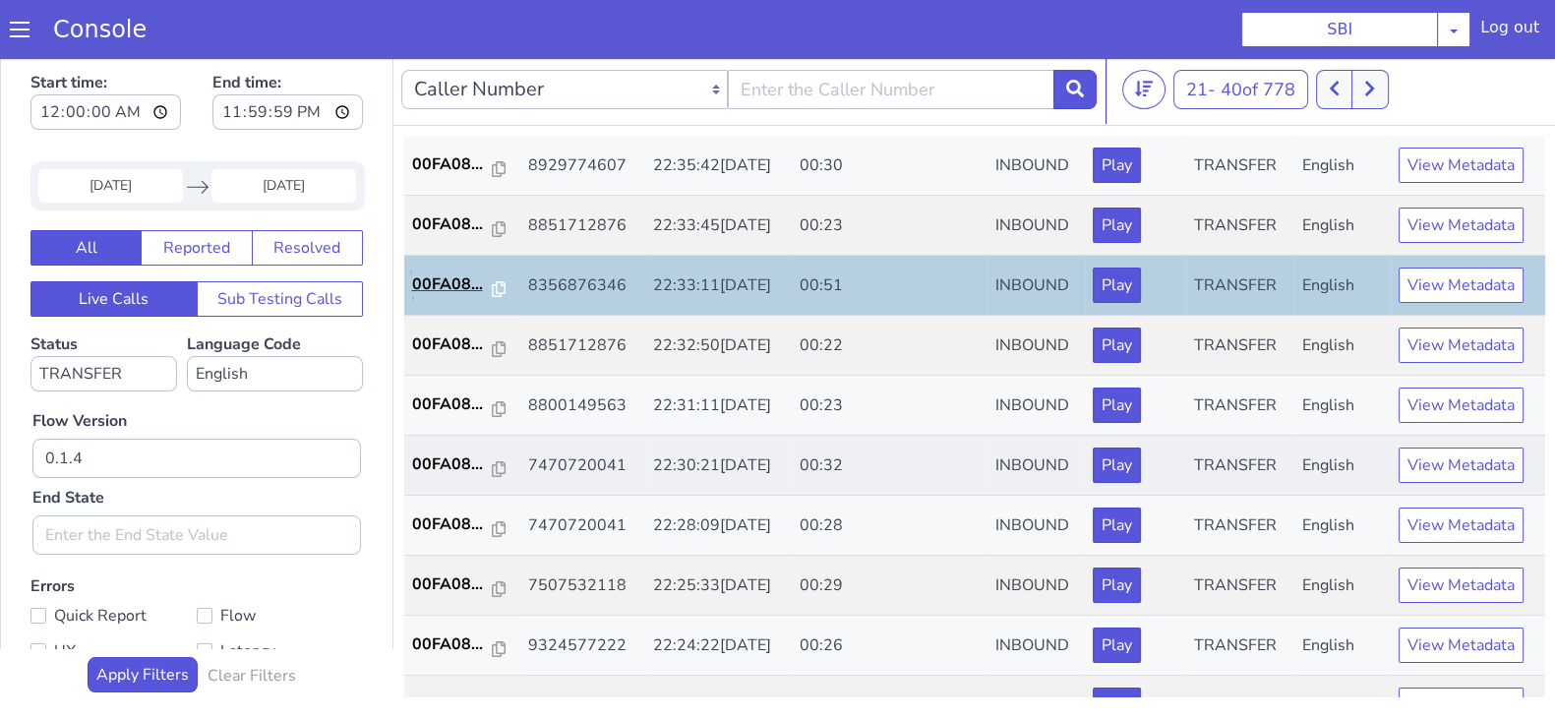
scroll to position [684, 0]
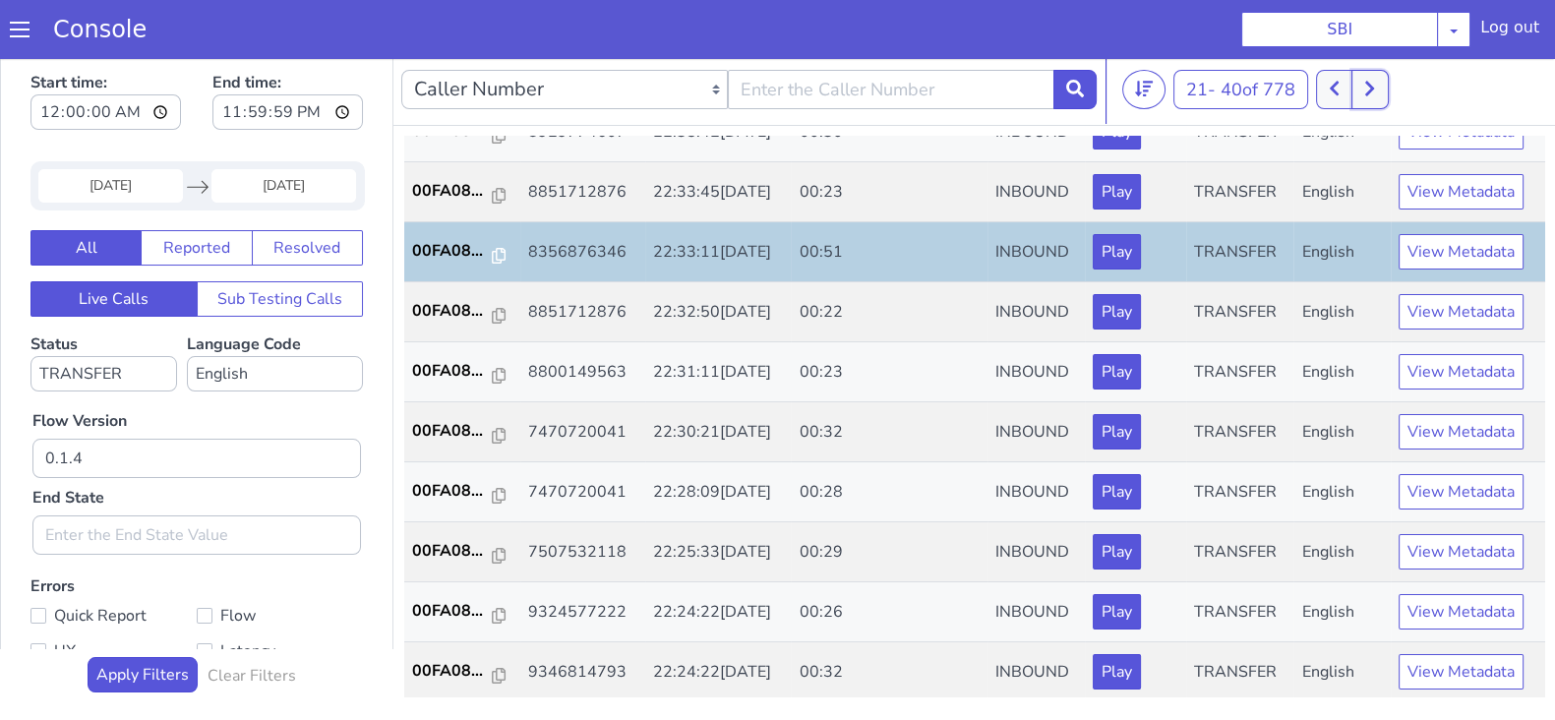
click at [1376, 95] on button at bounding box center [1370, 89] width 36 height 39
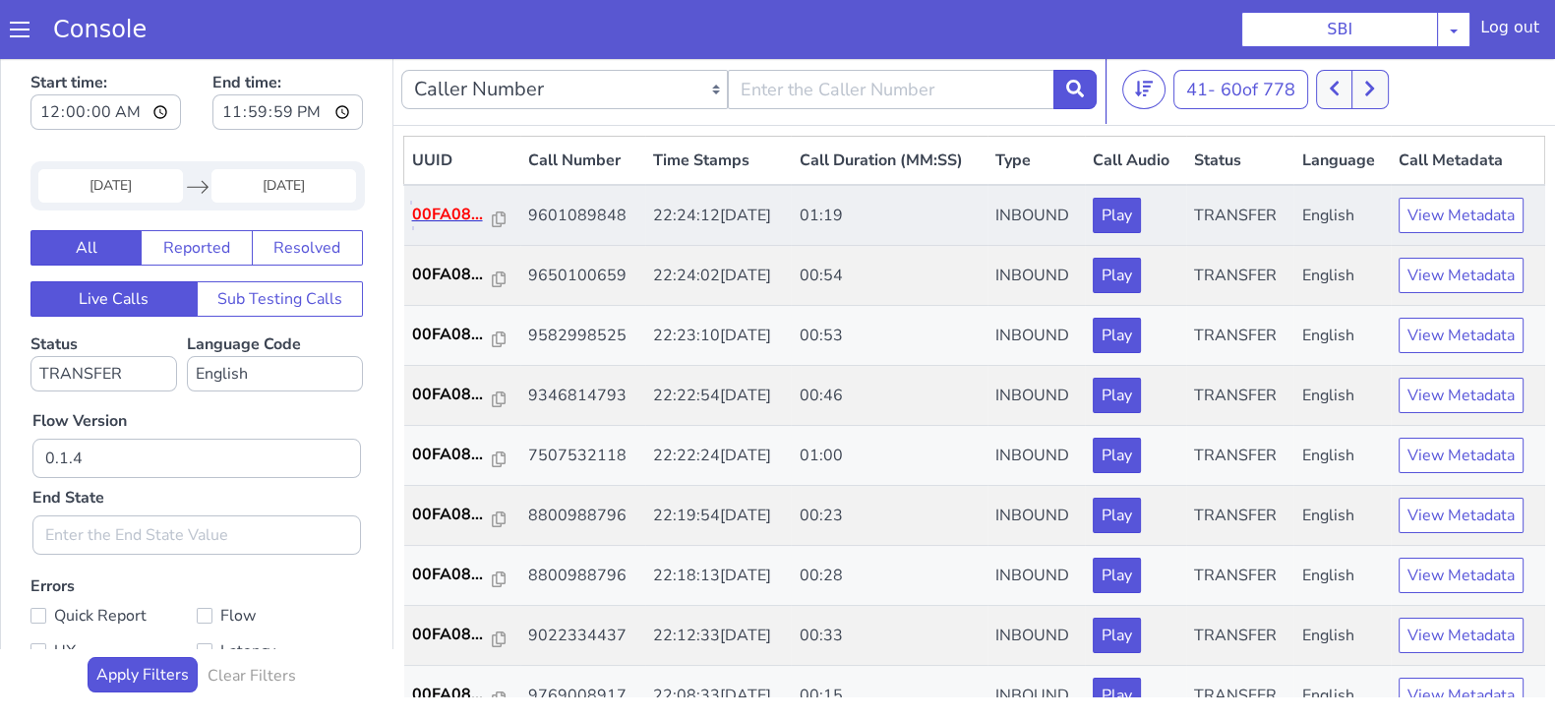
click at [440, 207] on p "00FA08..." at bounding box center [452, 215] width 81 height 24
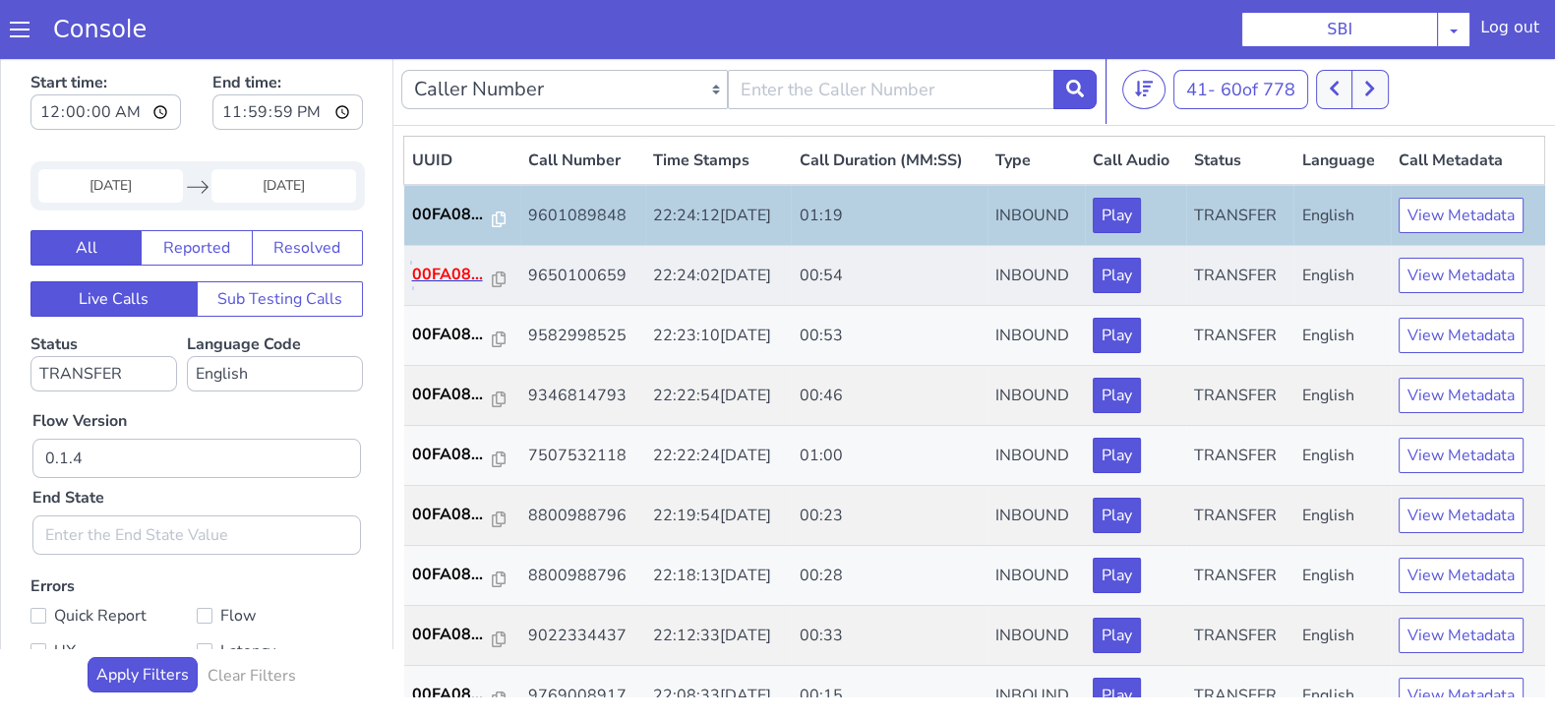
click at [428, 271] on p "00FA08..." at bounding box center [452, 275] width 81 height 24
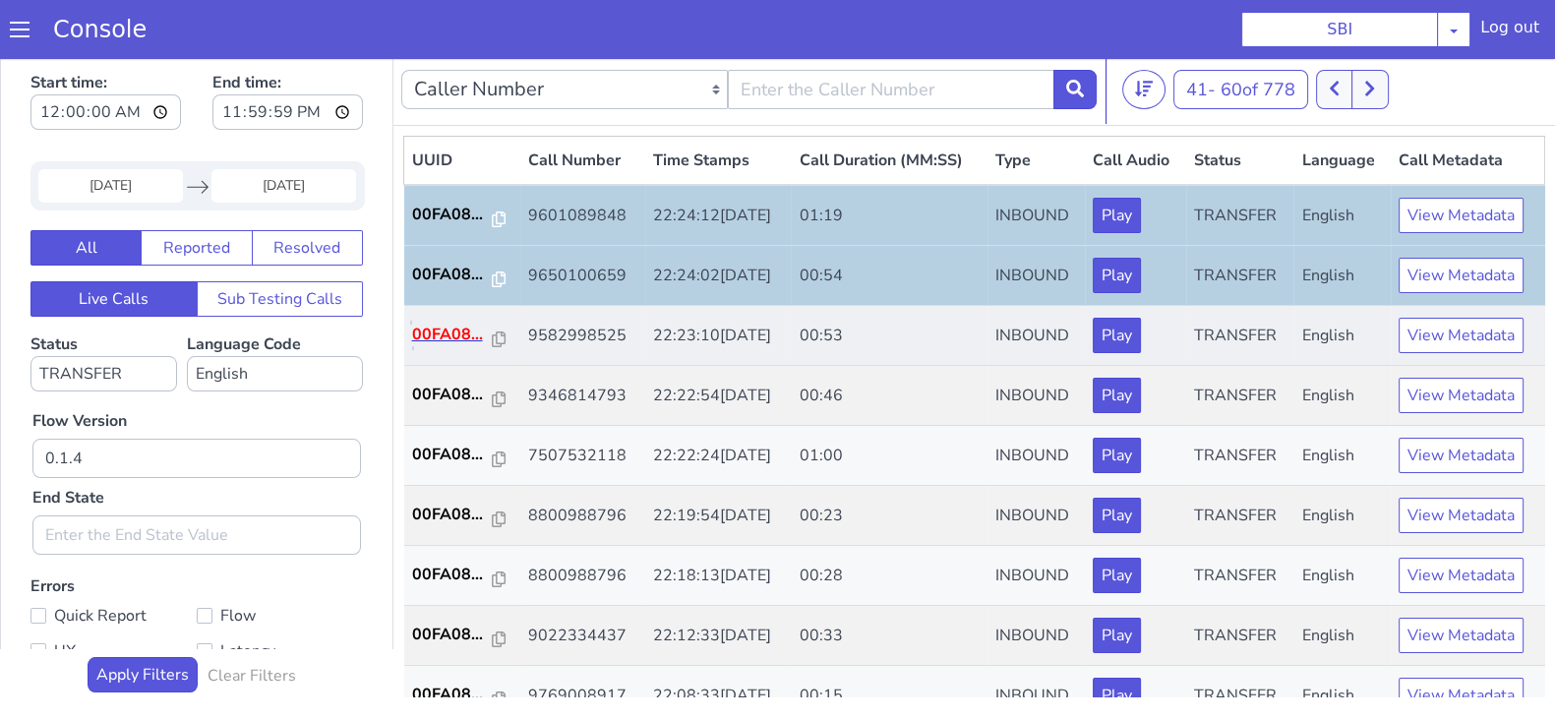
click at [453, 335] on p "00FA08..." at bounding box center [452, 335] width 81 height 24
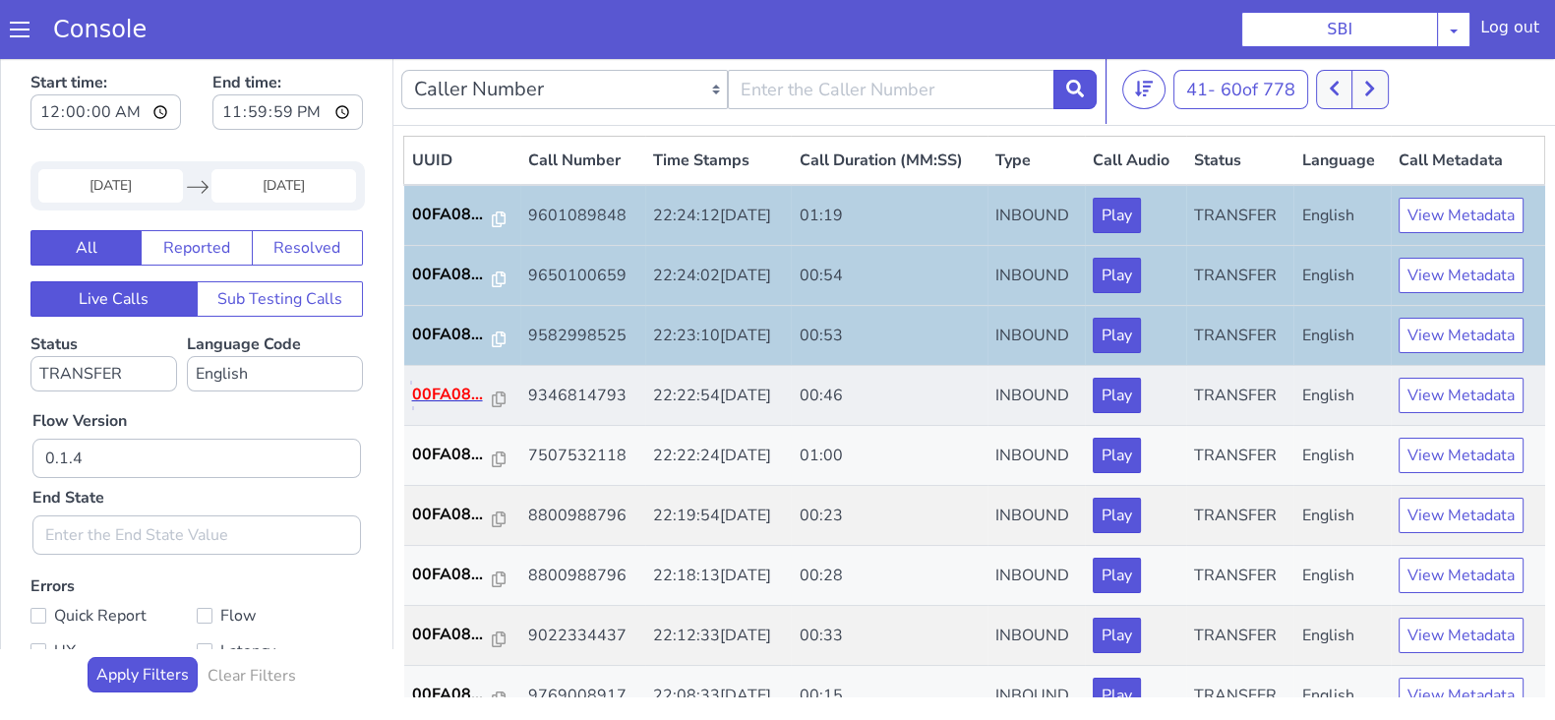
click at [436, 391] on p "00FA08..." at bounding box center [452, 395] width 81 height 24
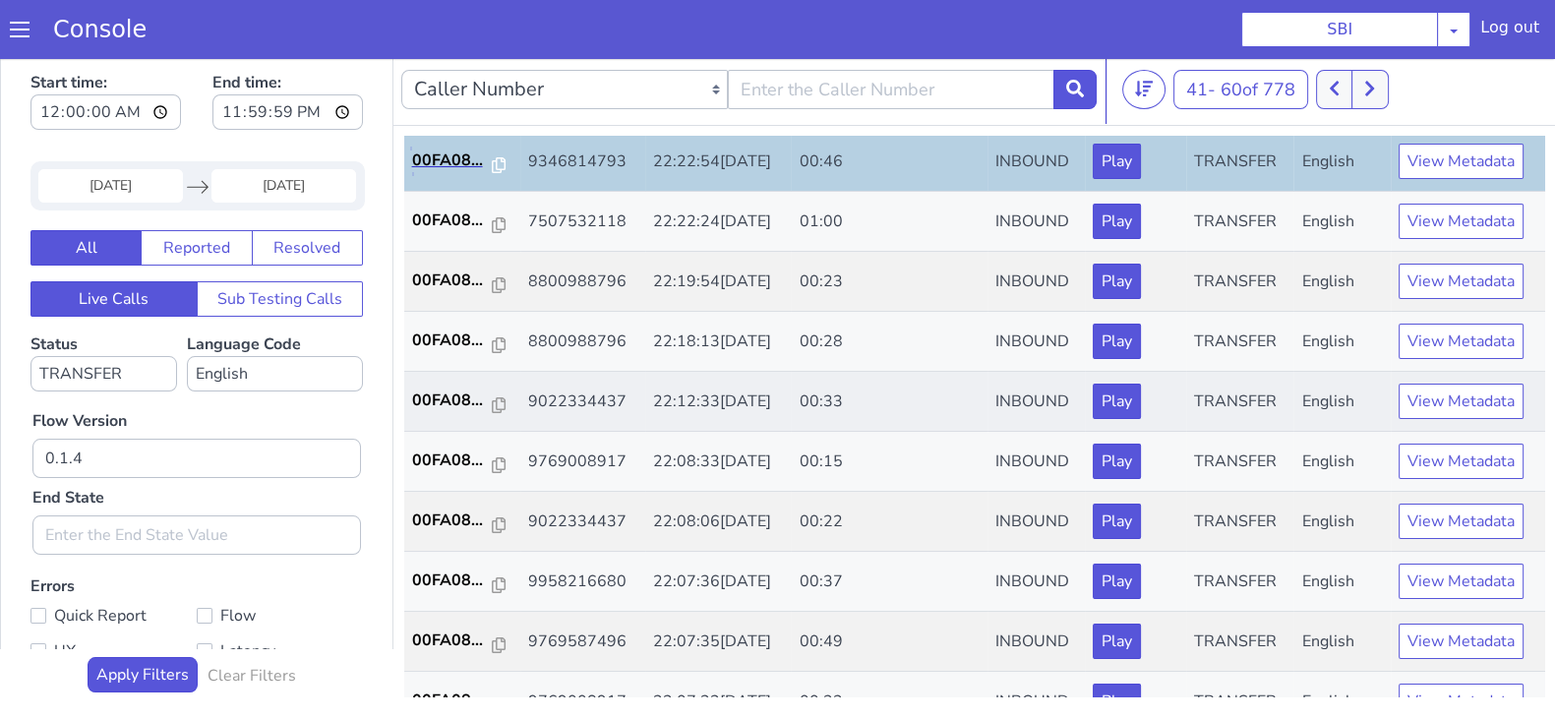
scroll to position [245, 0]
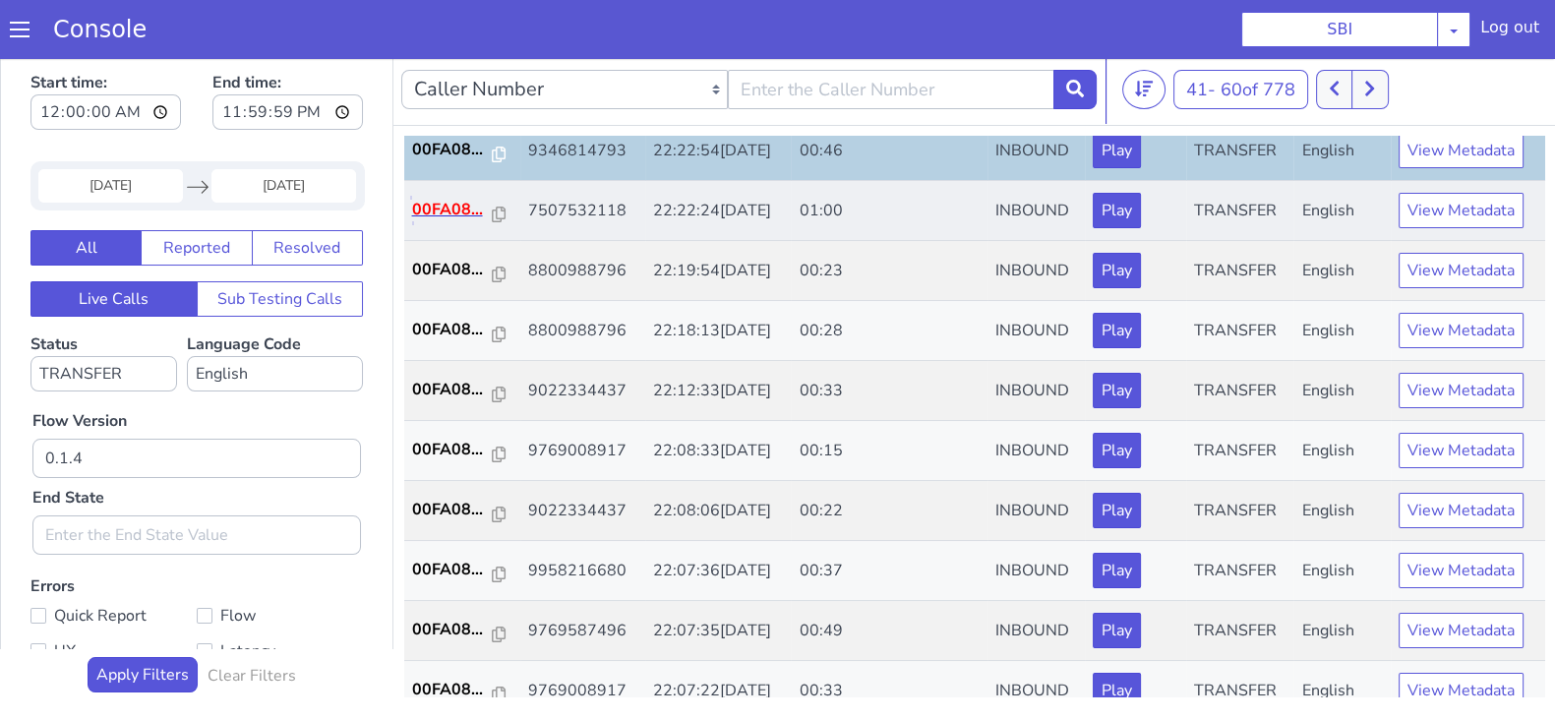
click at [443, 205] on p "00FA08..." at bounding box center [452, 210] width 81 height 24
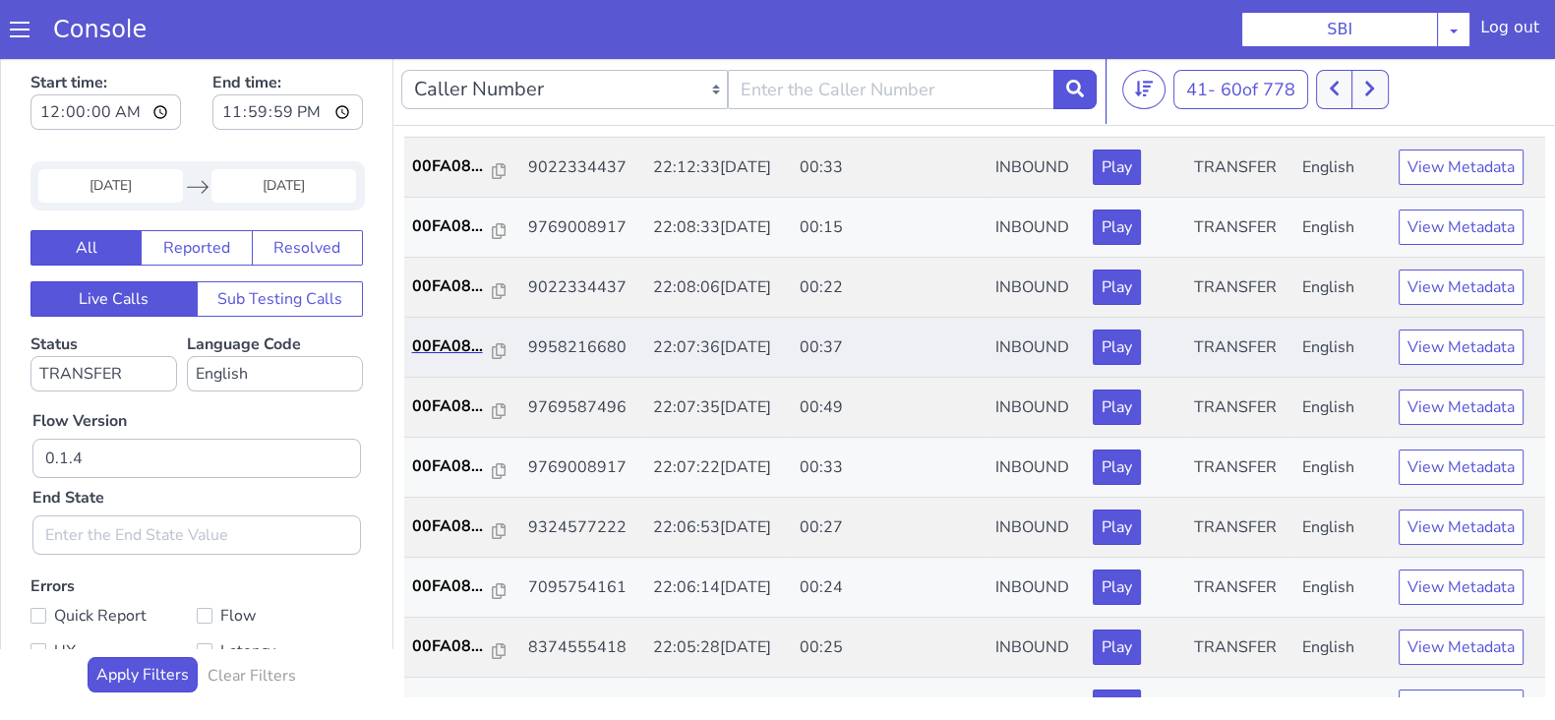
scroll to position [491, 0]
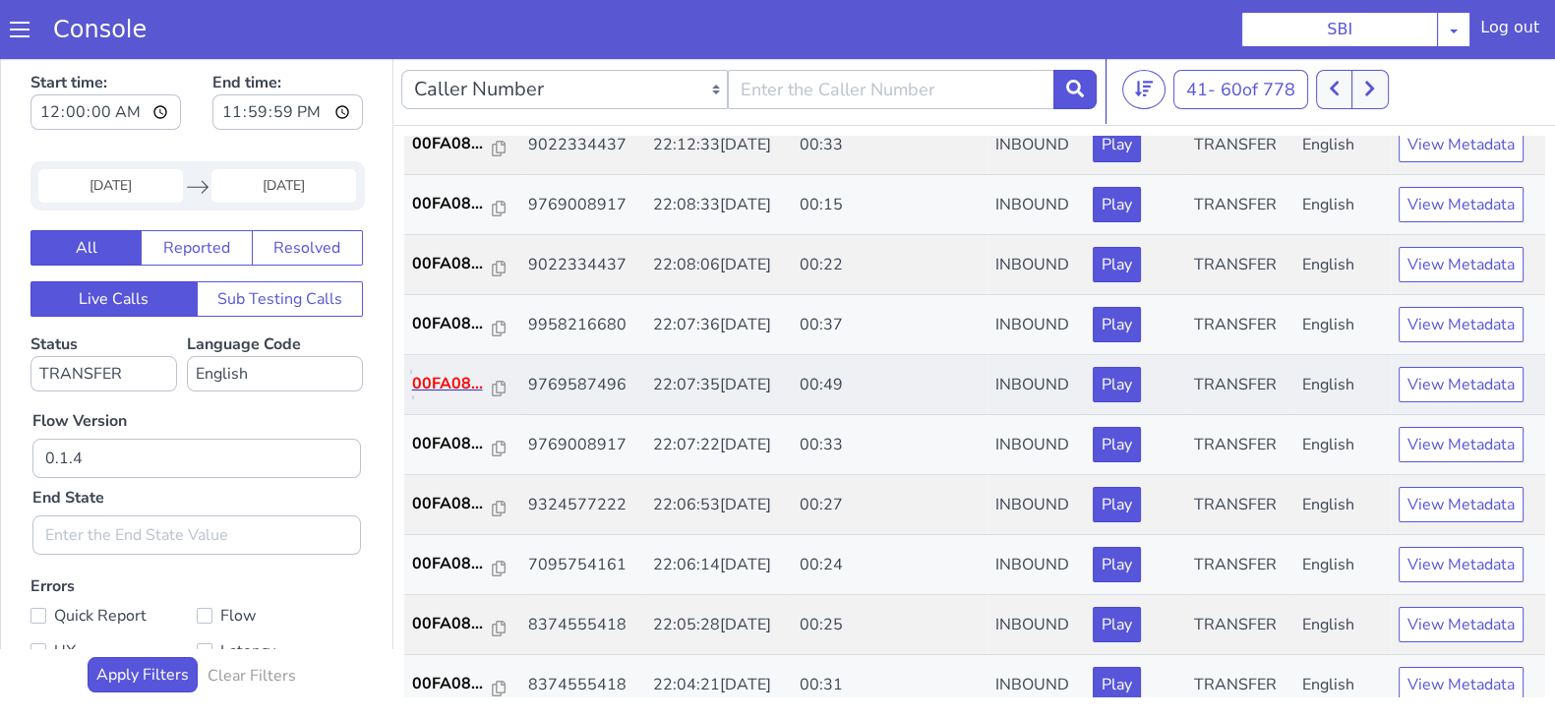
click at [435, 391] on p "00FA08..." at bounding box center [452, 384] width 81 height 24
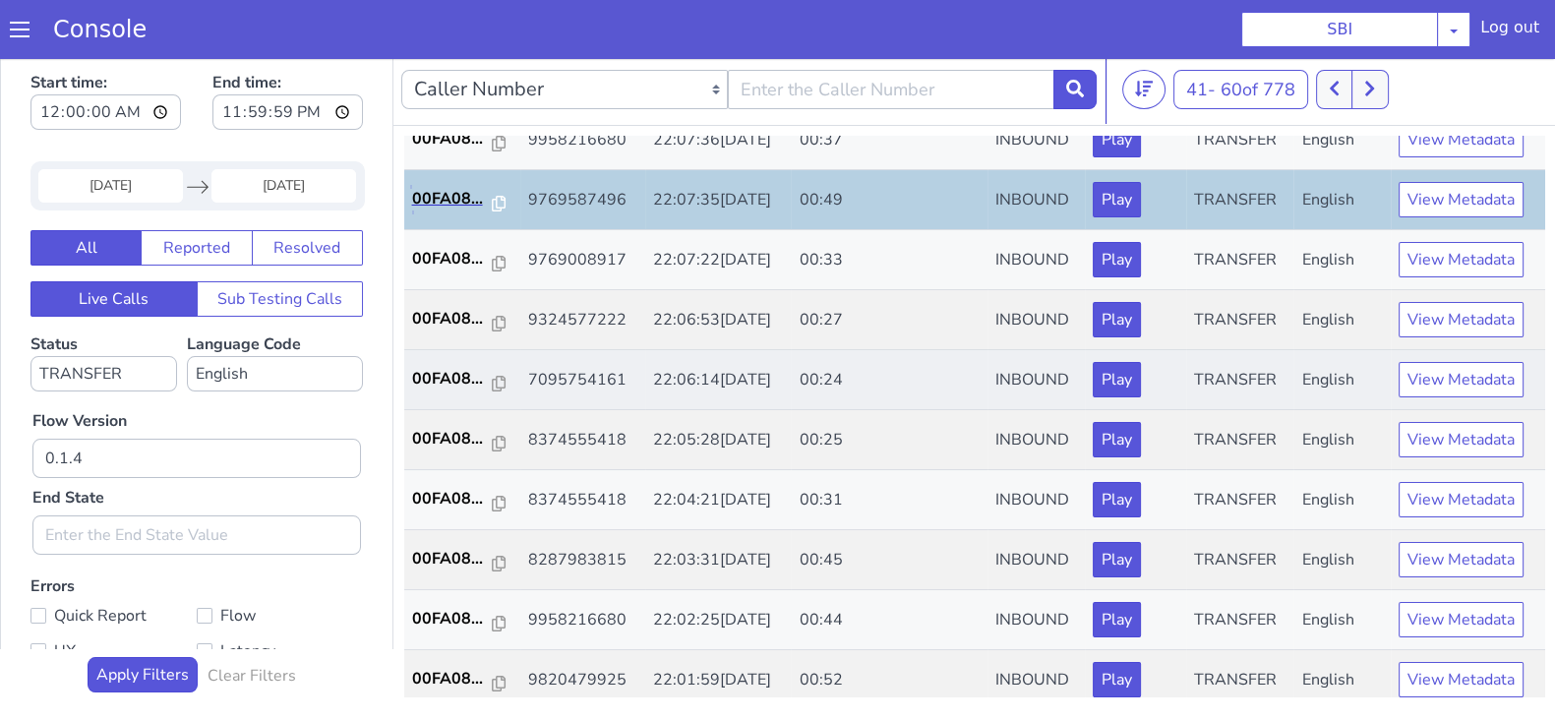
scroll to position [684, 0]
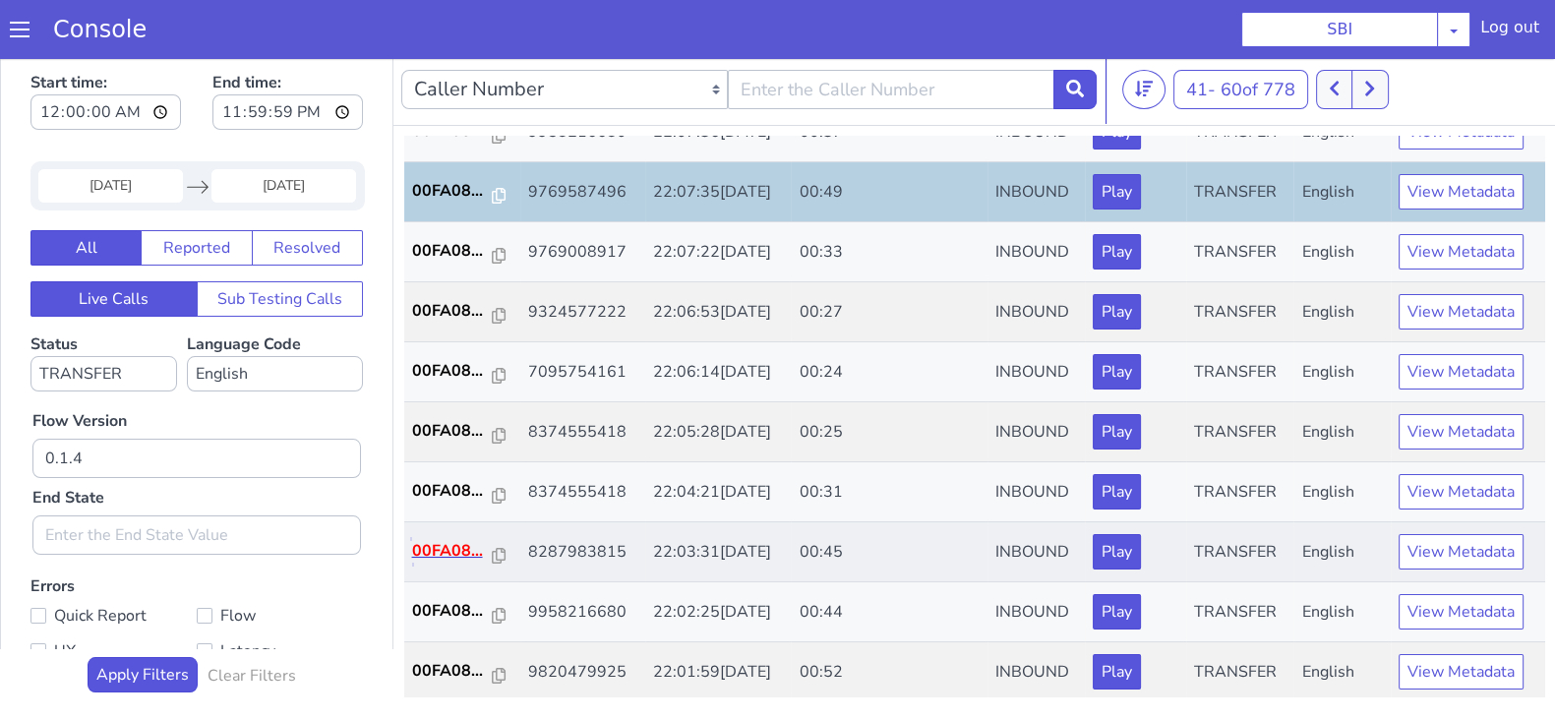
click at [466, 539] on p "00FA08..." at bounding box center [452, 551] width 81 height 24
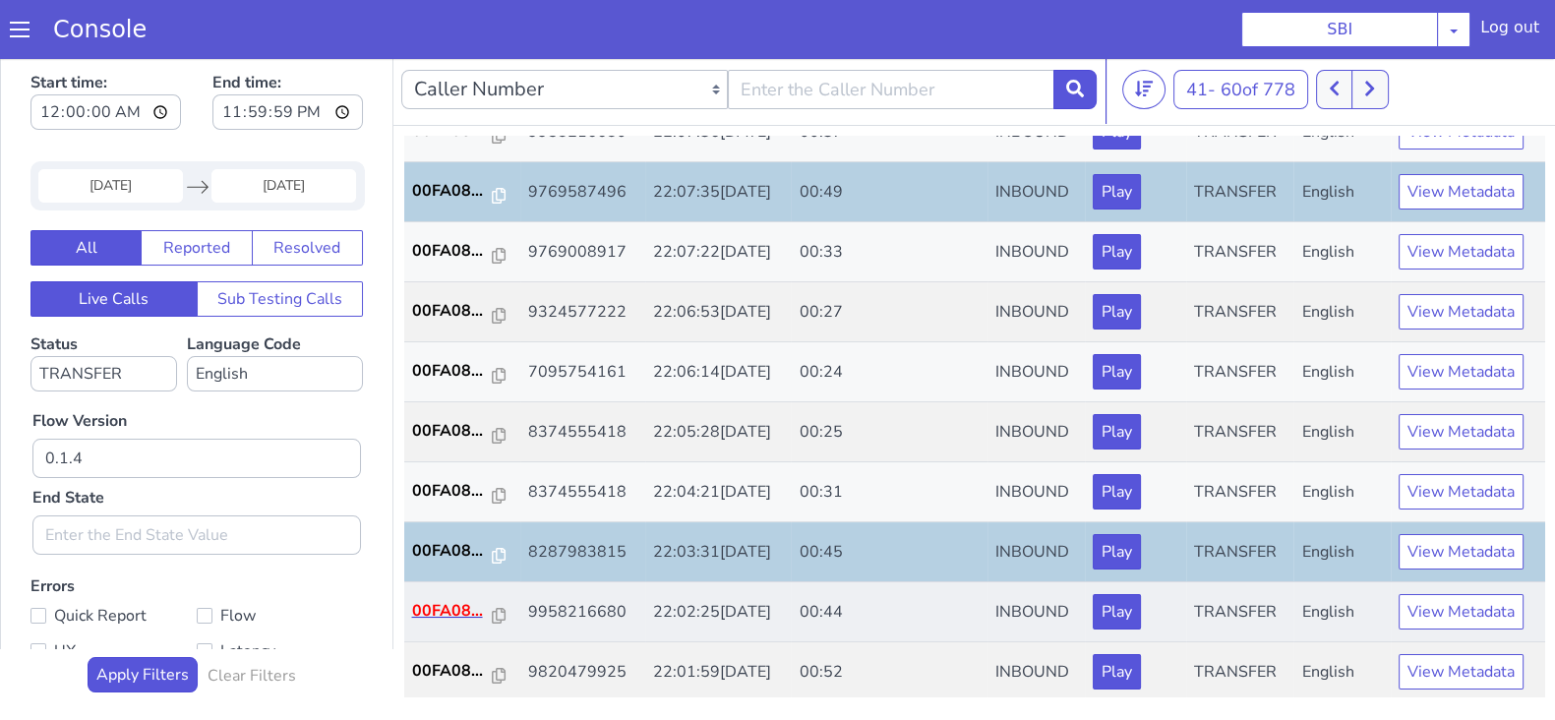
click at [438, 593] on td "00FA08..." at bounding box center [462, 612] width 116 height 60
click at [439, 599] on p "00FA08..." at bounding box center [452, 611] width 81 height 24
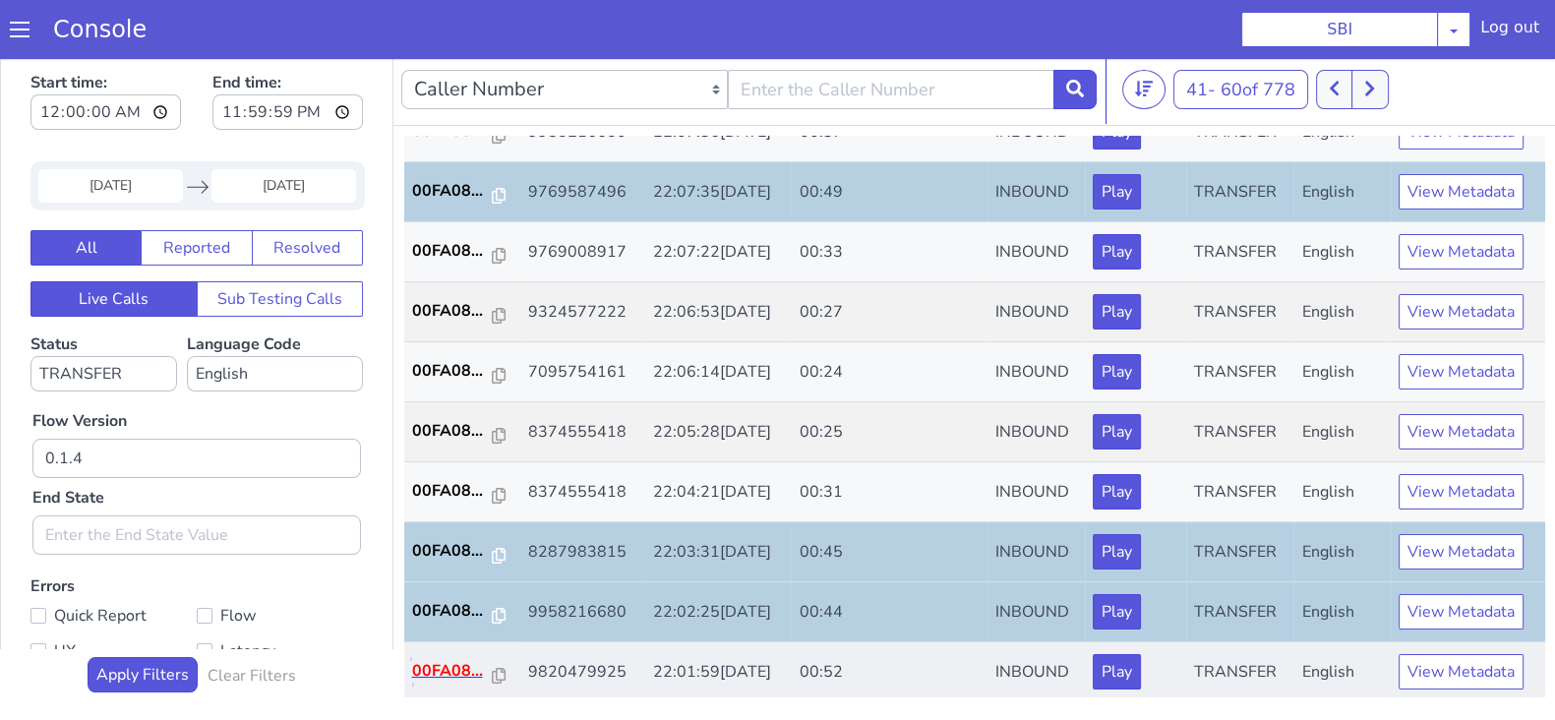
click at [421, 664] on p "00FA08..." at bounding box center [452, 671] width 81 height 24
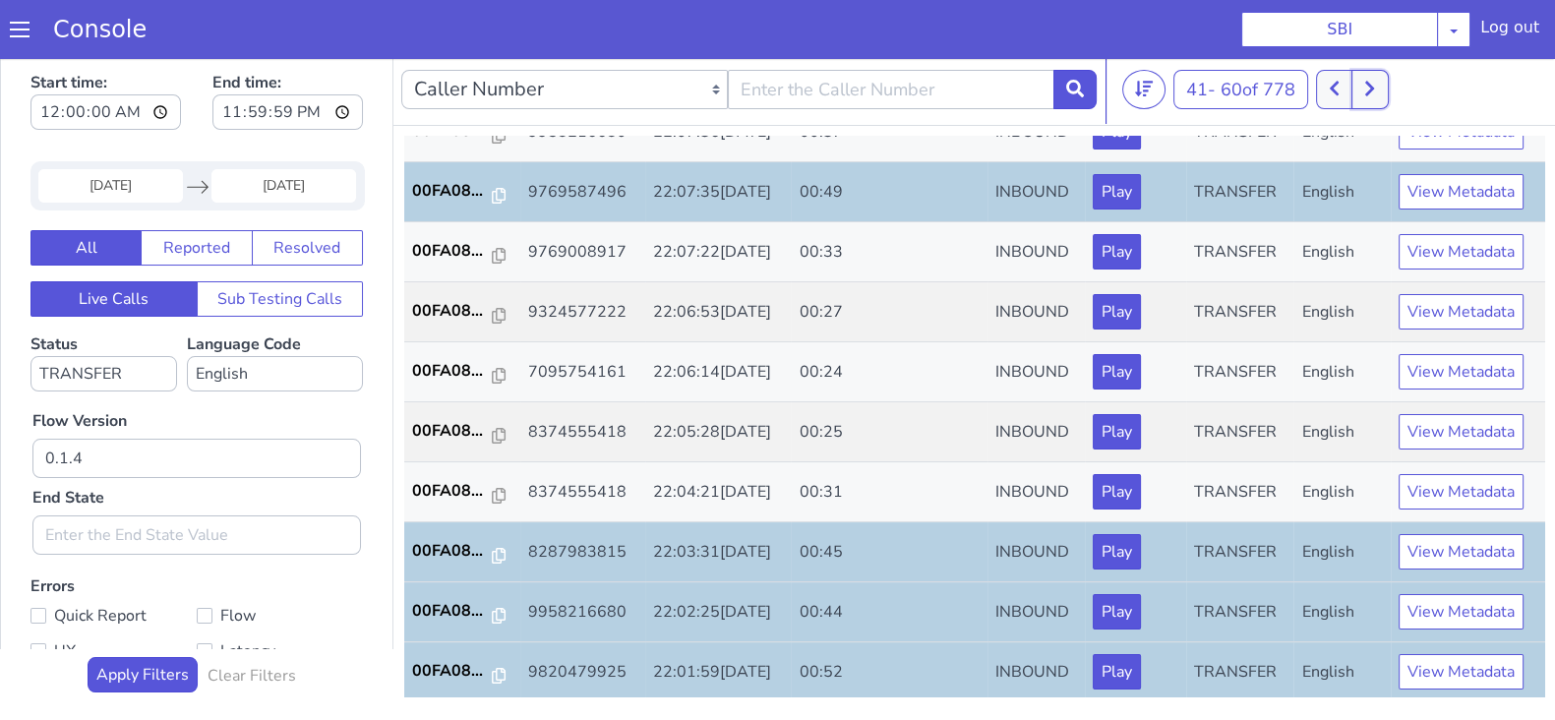
click at [1367, 82] on button at bounding box center [1370, 89] width 36 height 39
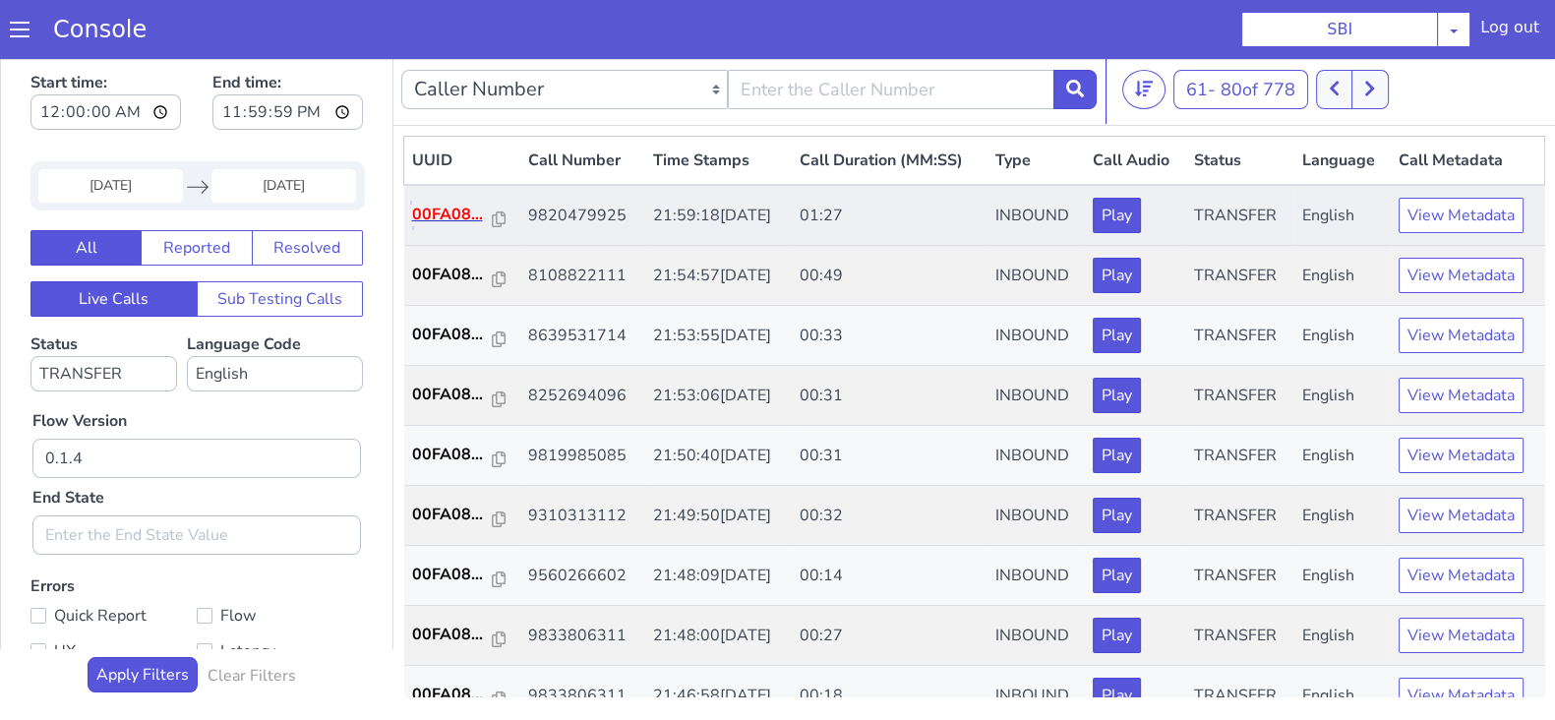
click at [447, 210] on p "00FA08..." at bounding box center [452, 215] width 81 height 24
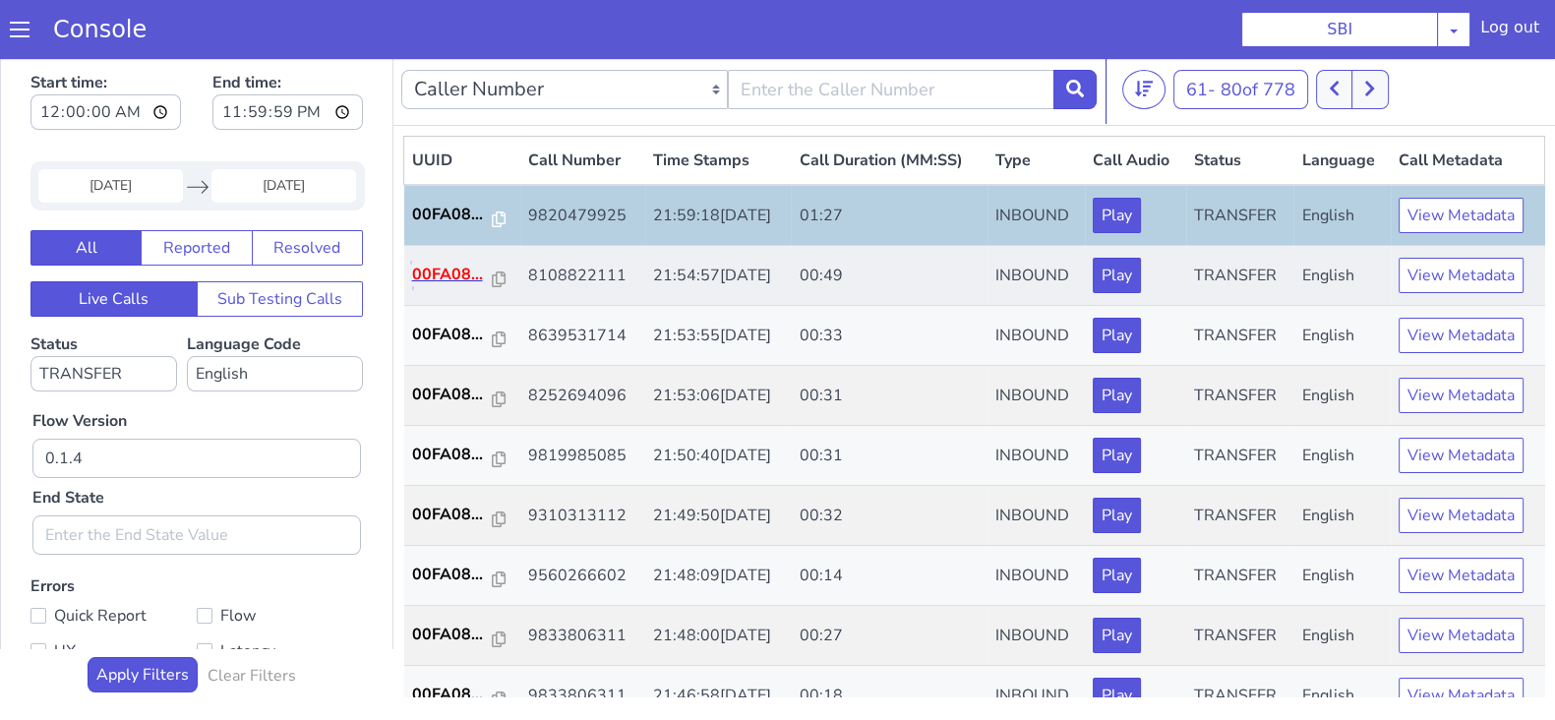
click at [460, 273] on p "00FA08..." at bounding box center [452, 275] width 81 height 24
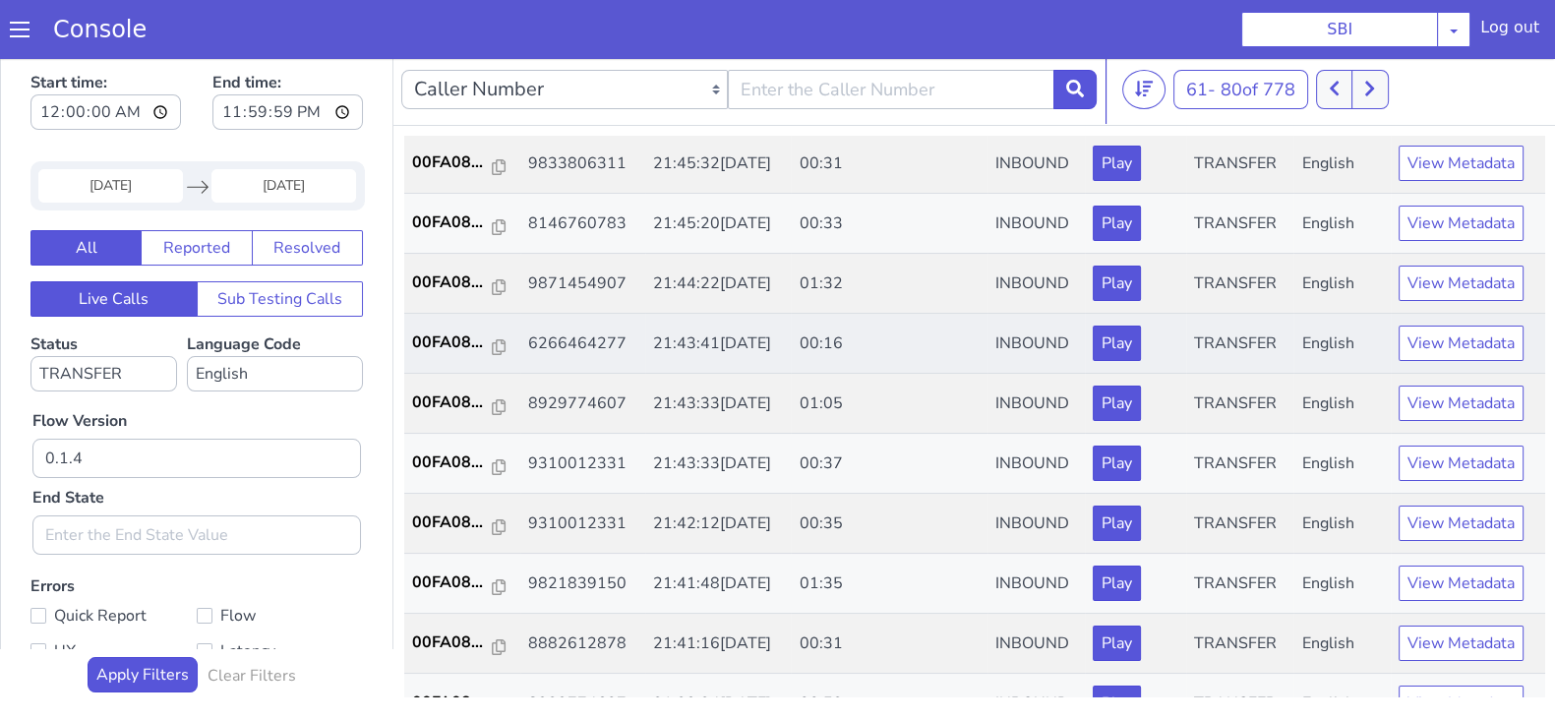
scroll to position [615, 0]
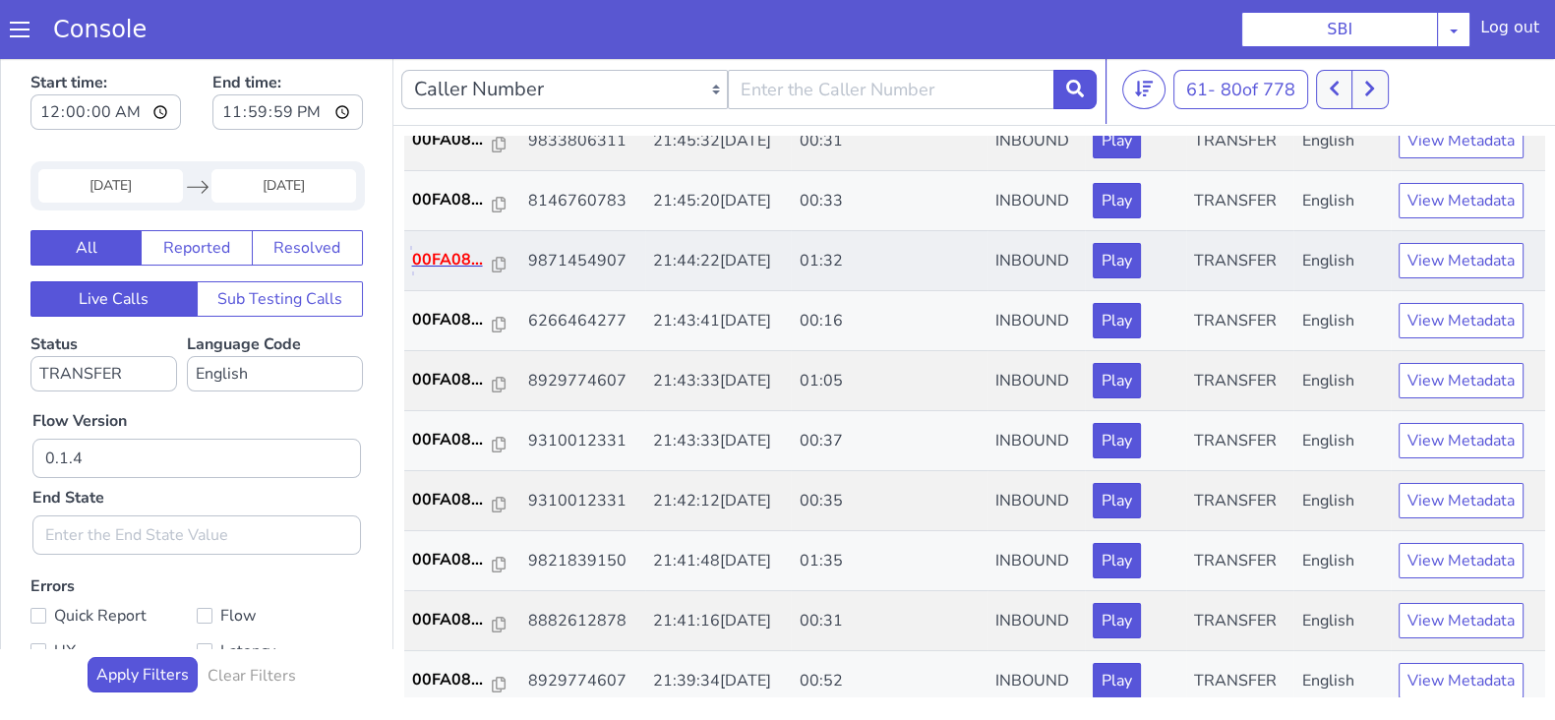
click at [439, 254] on p "00FA08..." at bounding box center [452, 260] width 81 height 24
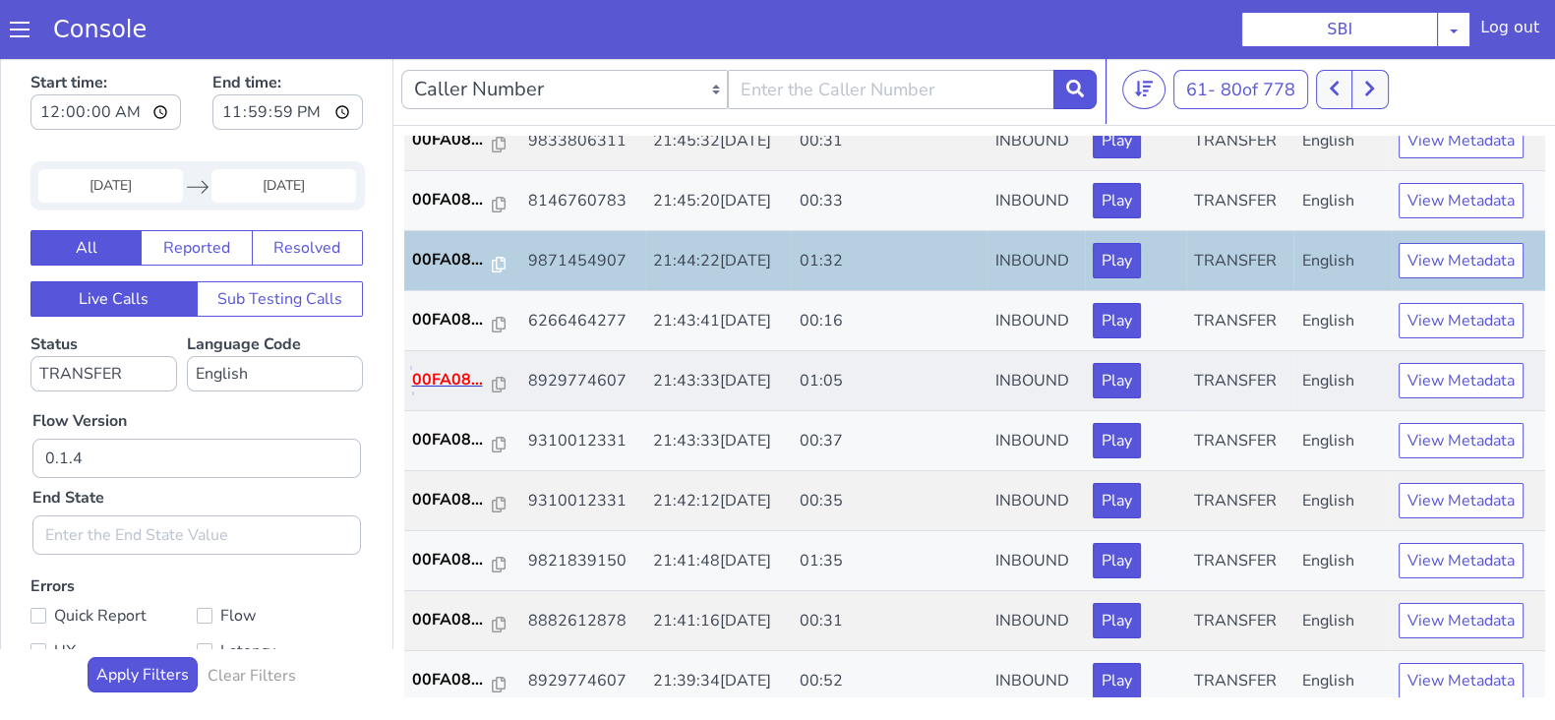
click at [426, 379] on p "00FA08..." at bounding box center [452, 380] width 81 height 24
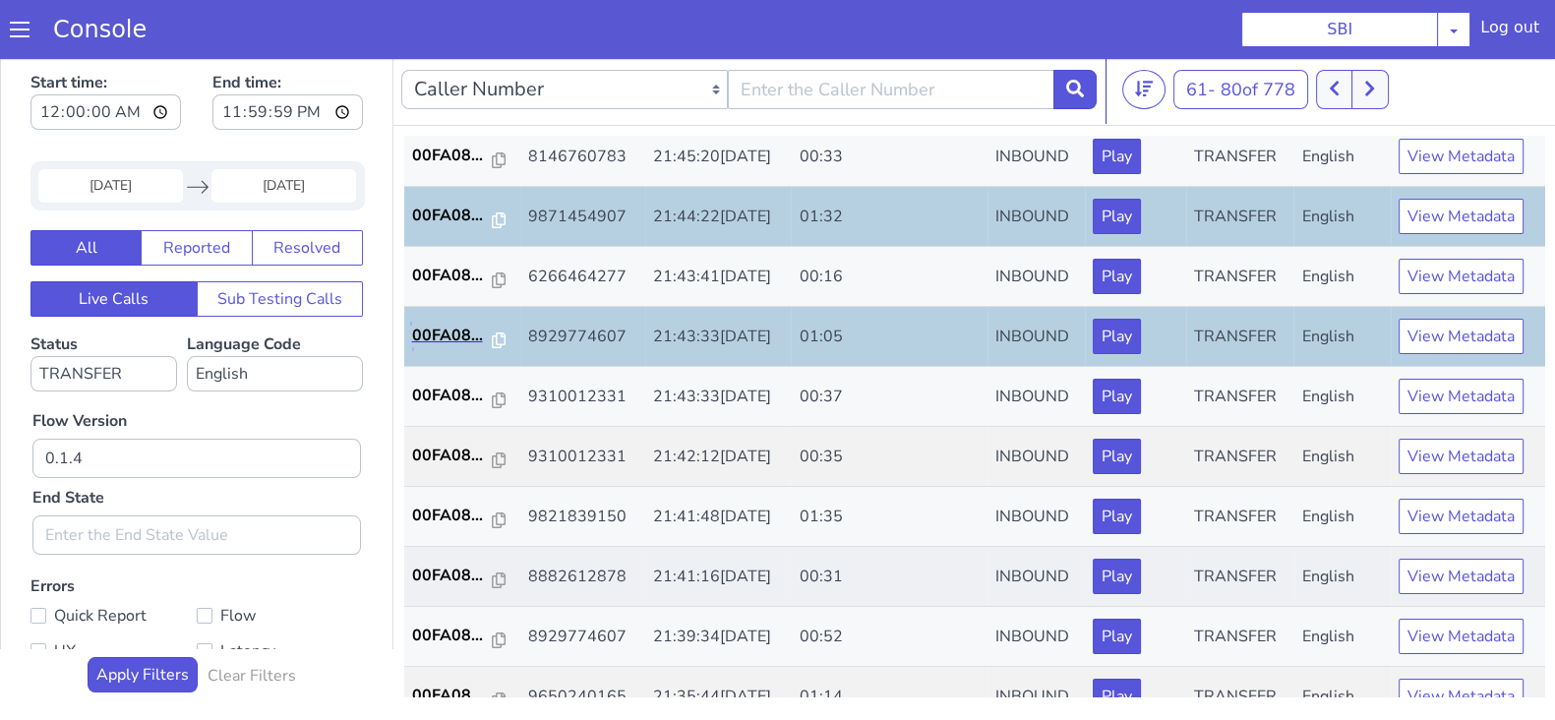
scroll to position [684, 0]
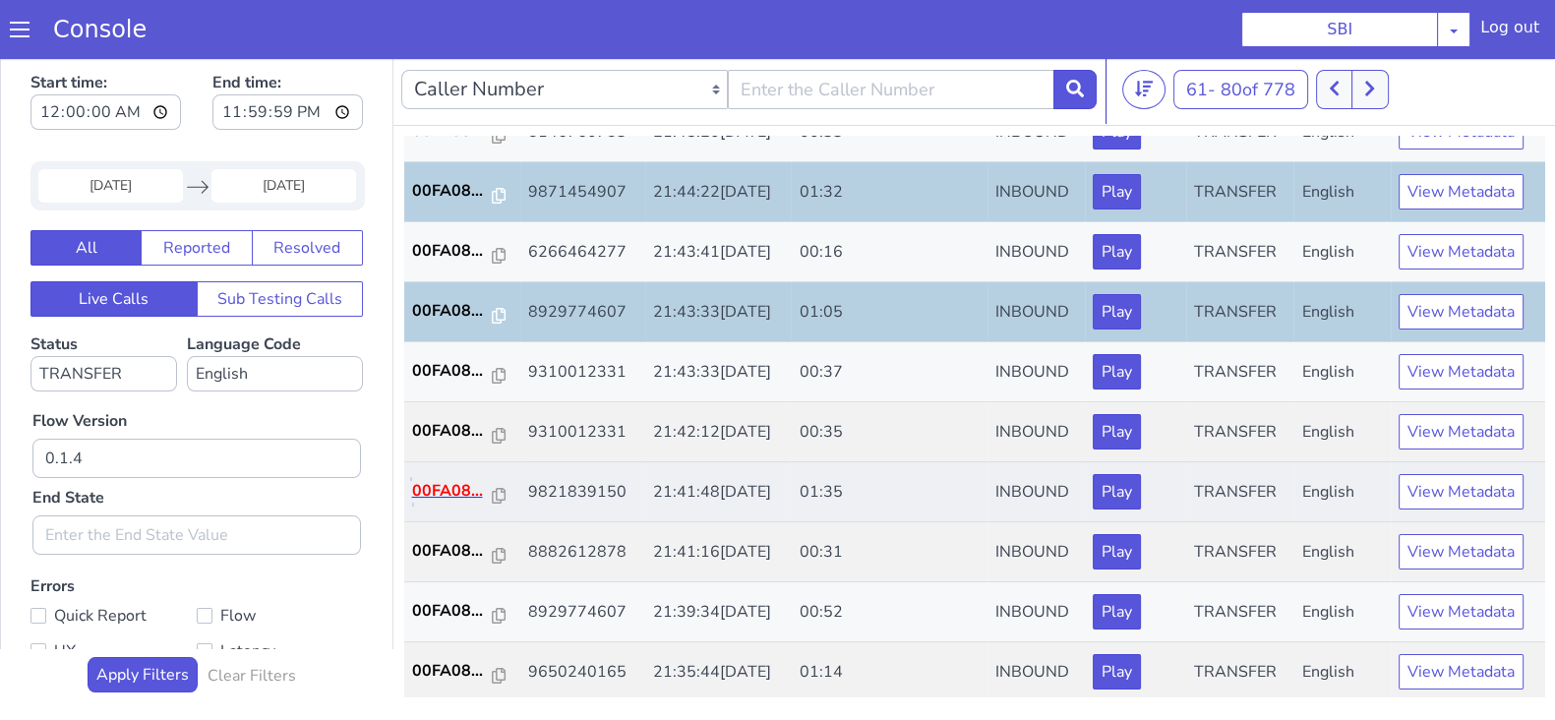
click at [436, 482] on p "00FA08..." at bounding box center [452, 491] width 81 height 24
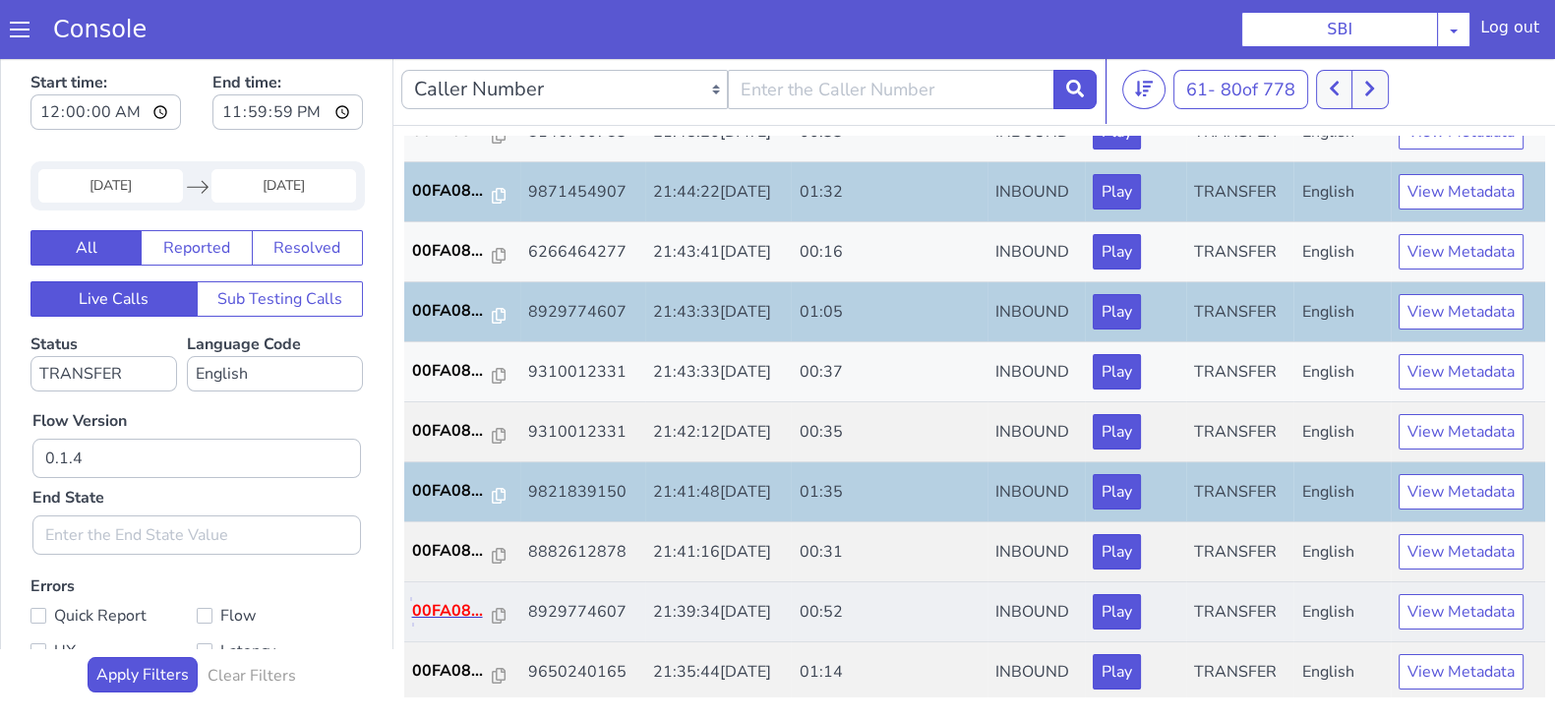
click at [453, 600] on p "00FA08..." at bounding box center [452, 611] width 81 height 24
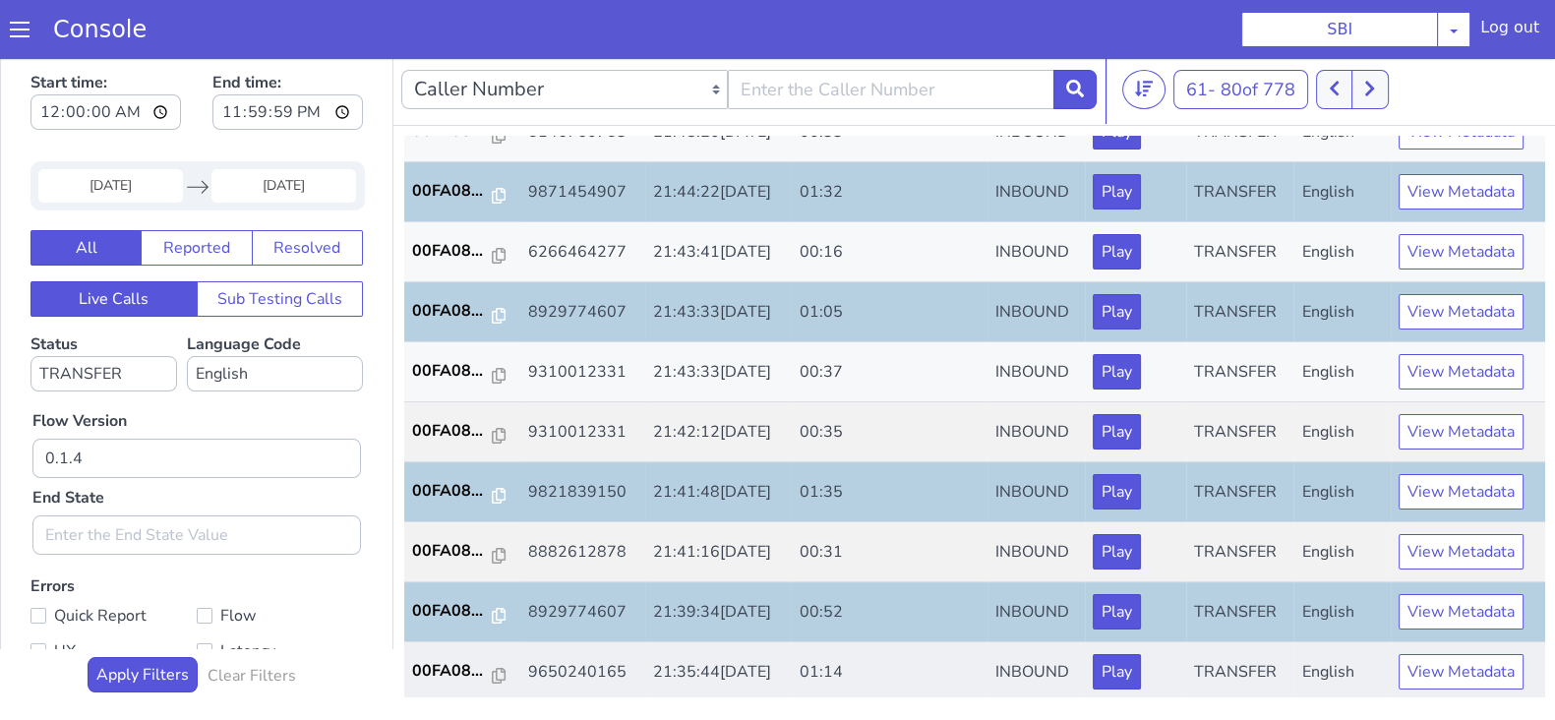
click at [473, 651] on td "00FA08..." at bounding box center [462, 672] width 116 height 60
click at [457, 662] on p "00FA08..." at bounding box center [452, 671] width 81 height 24
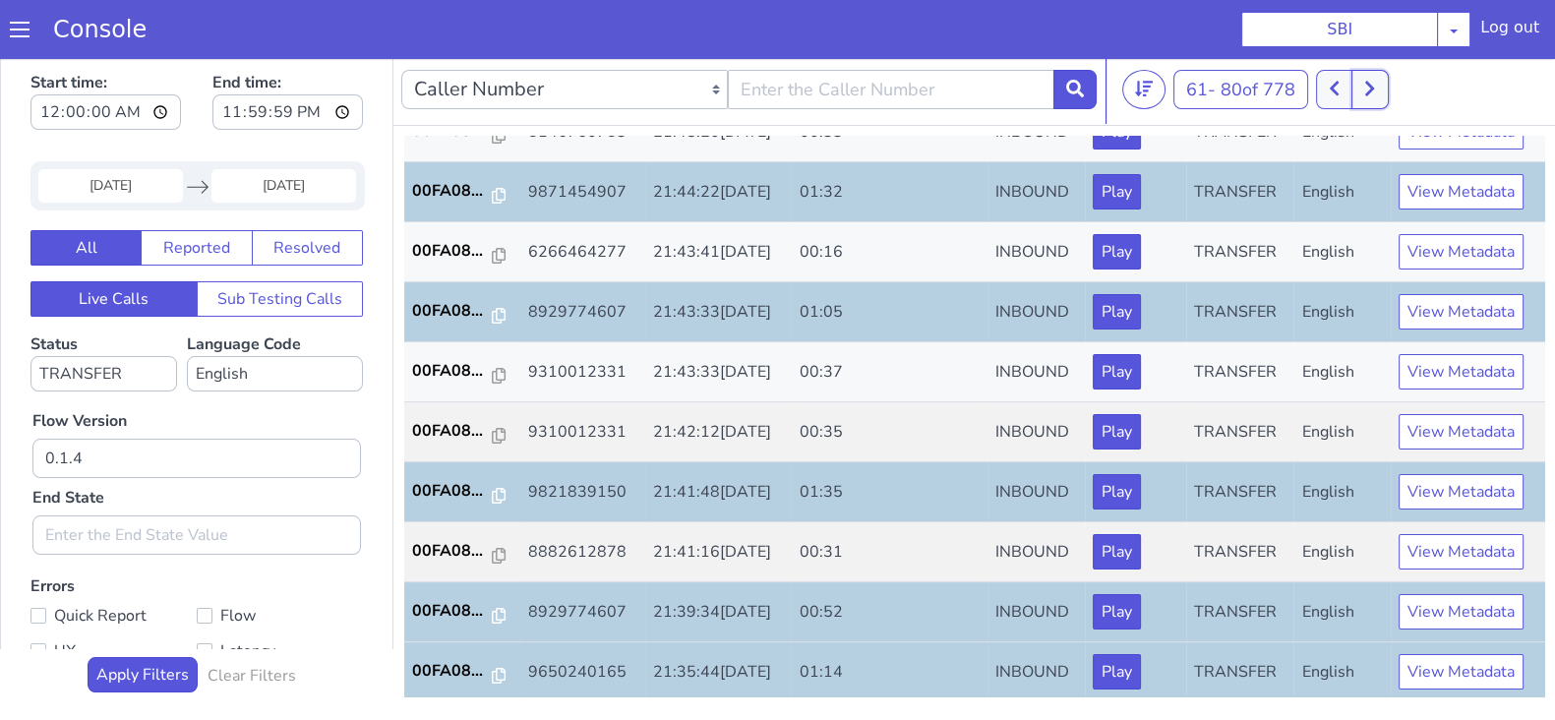
click at [1382, 98] on button at bounding box center [1370, 89] width 36 height 39
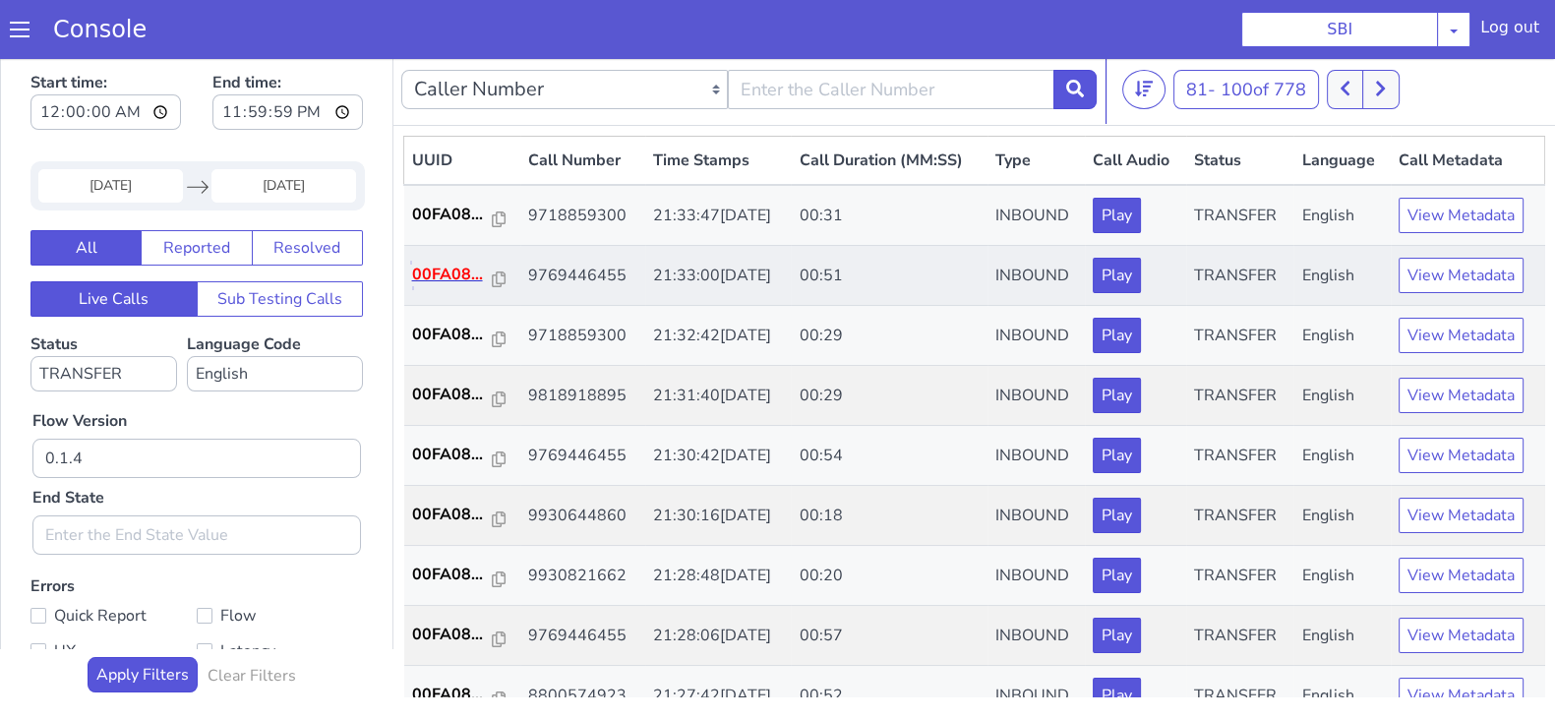
click at [441, 277] on p "00FA08..." at bounding box center [452, 275] width 81 height 24
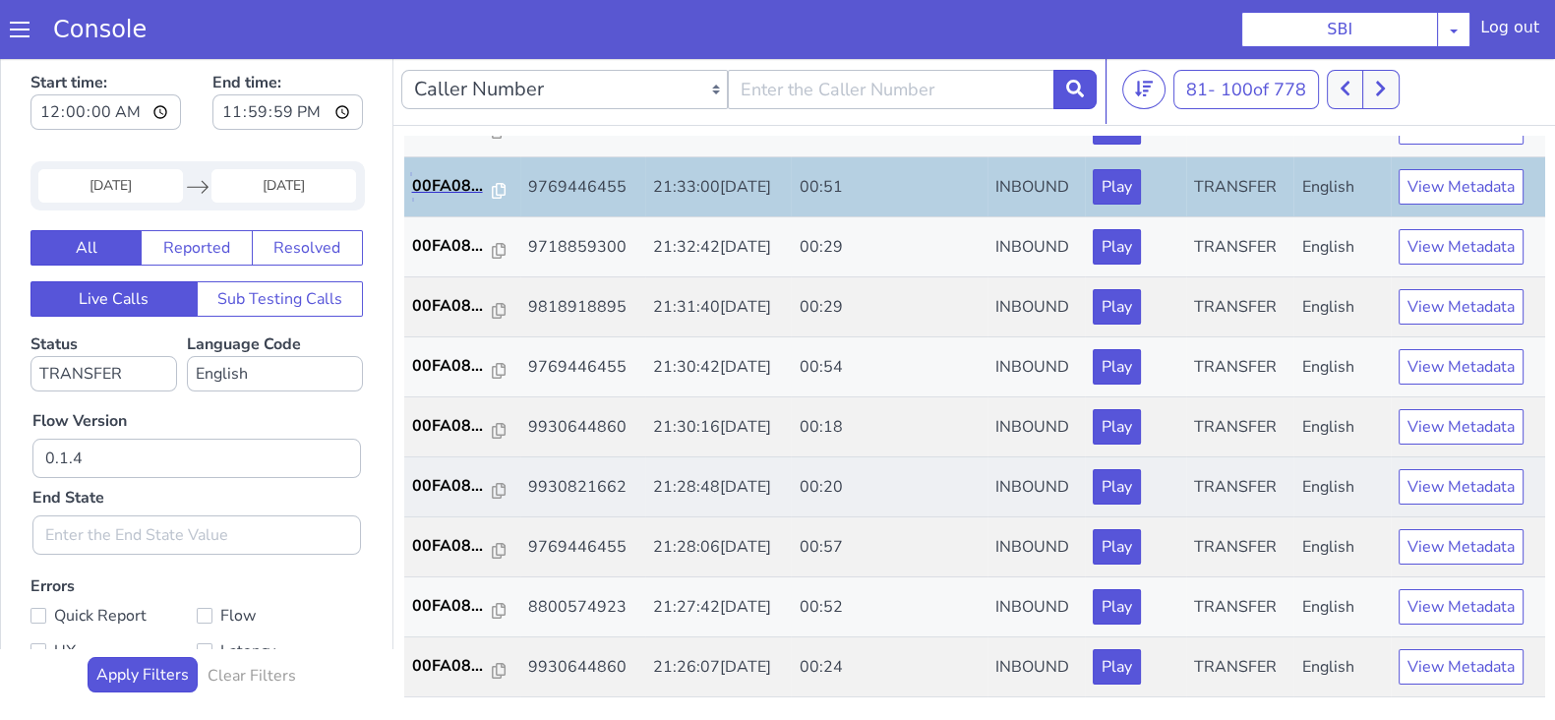
scroll to position [122, 0]
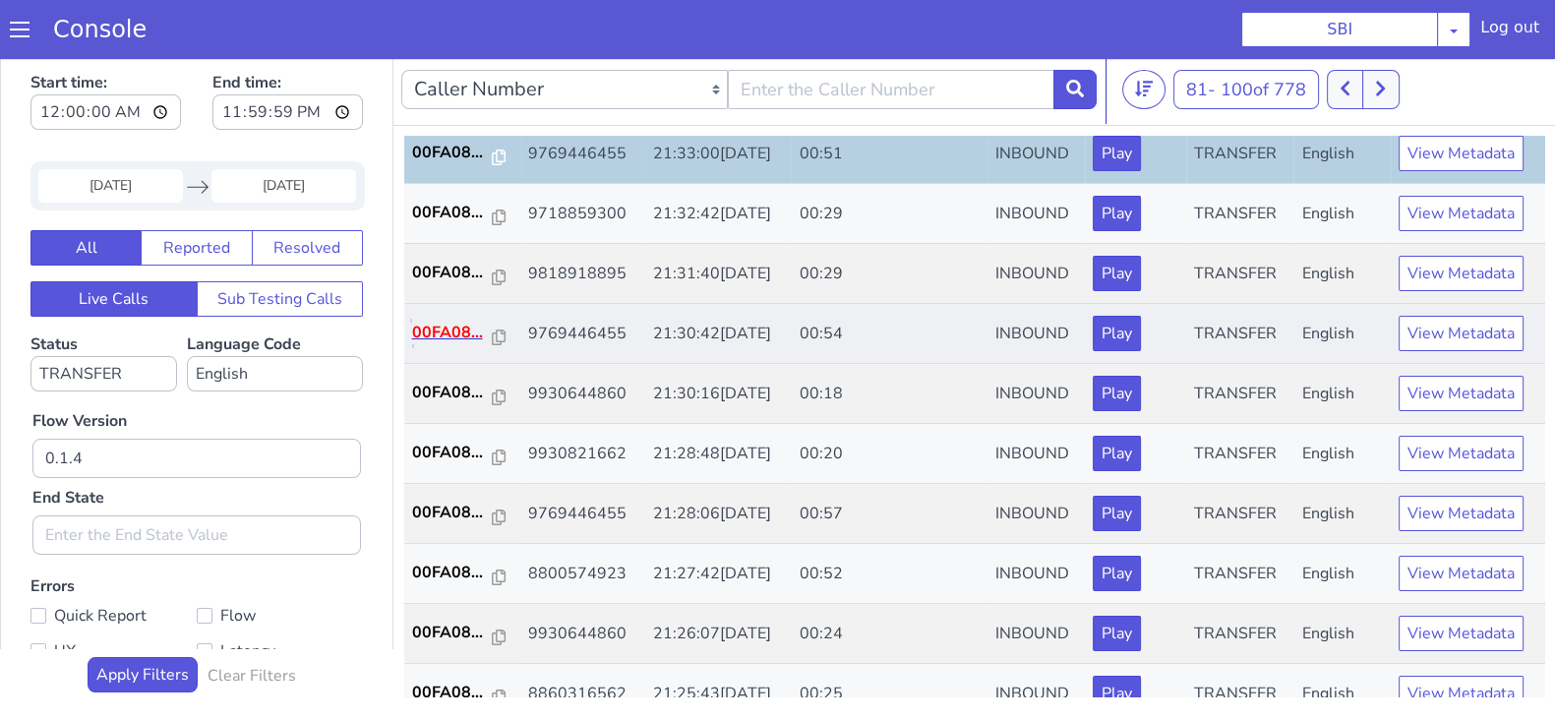
click at [425, 337] on p "00FA08..." at bounding box center [452, 333] width 81 height 24
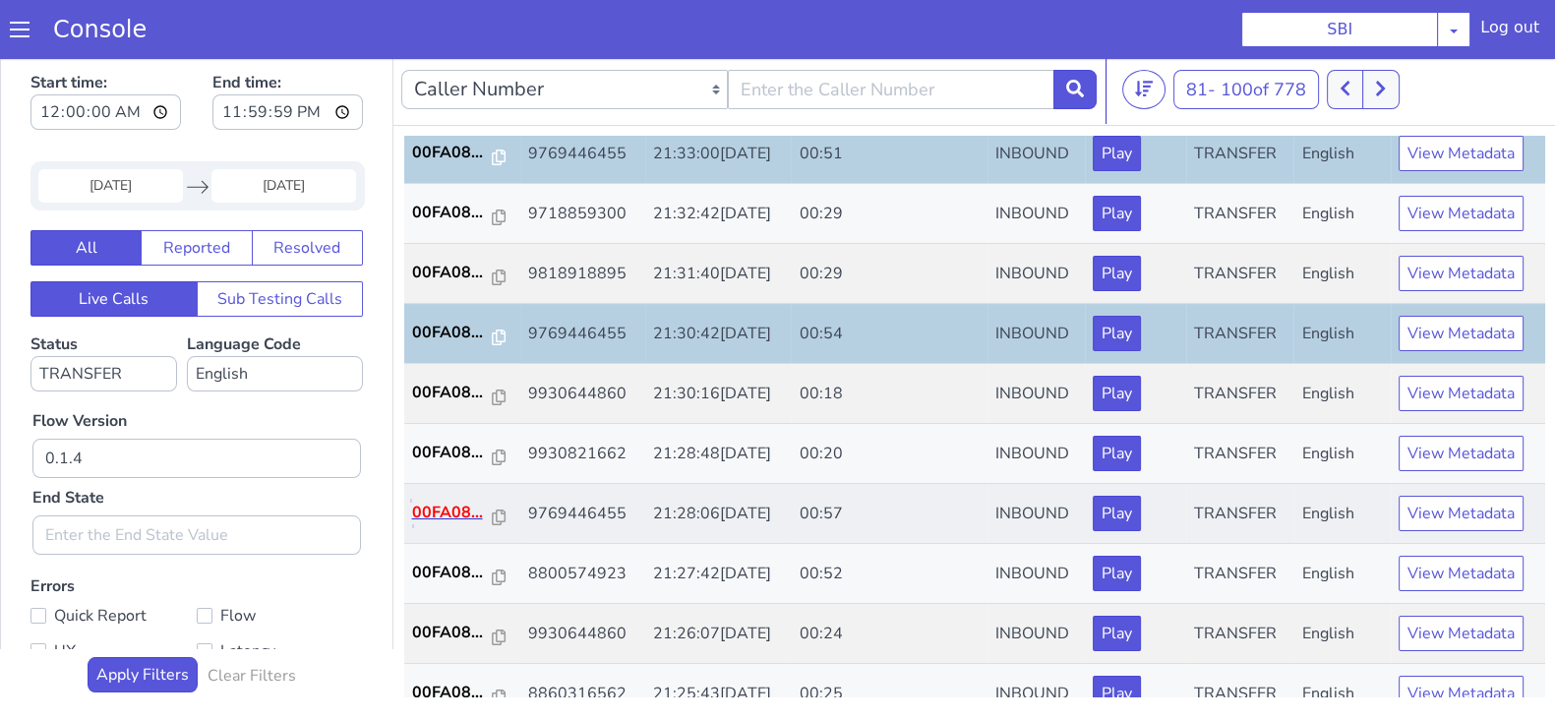
click at [458, 507] on p "00FA08..." at bounding box center [452, 513] width 81 height 24
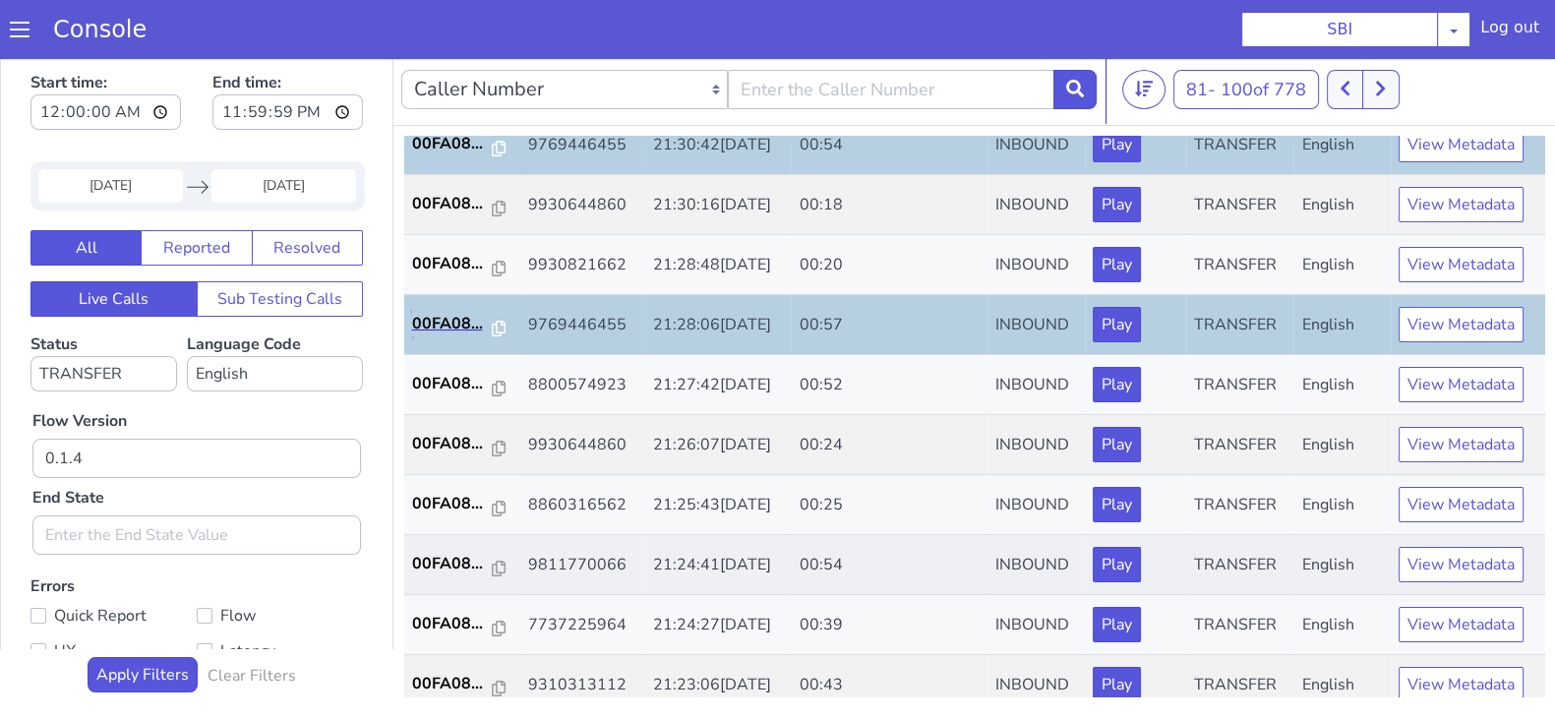
scroll to position [369, 0]
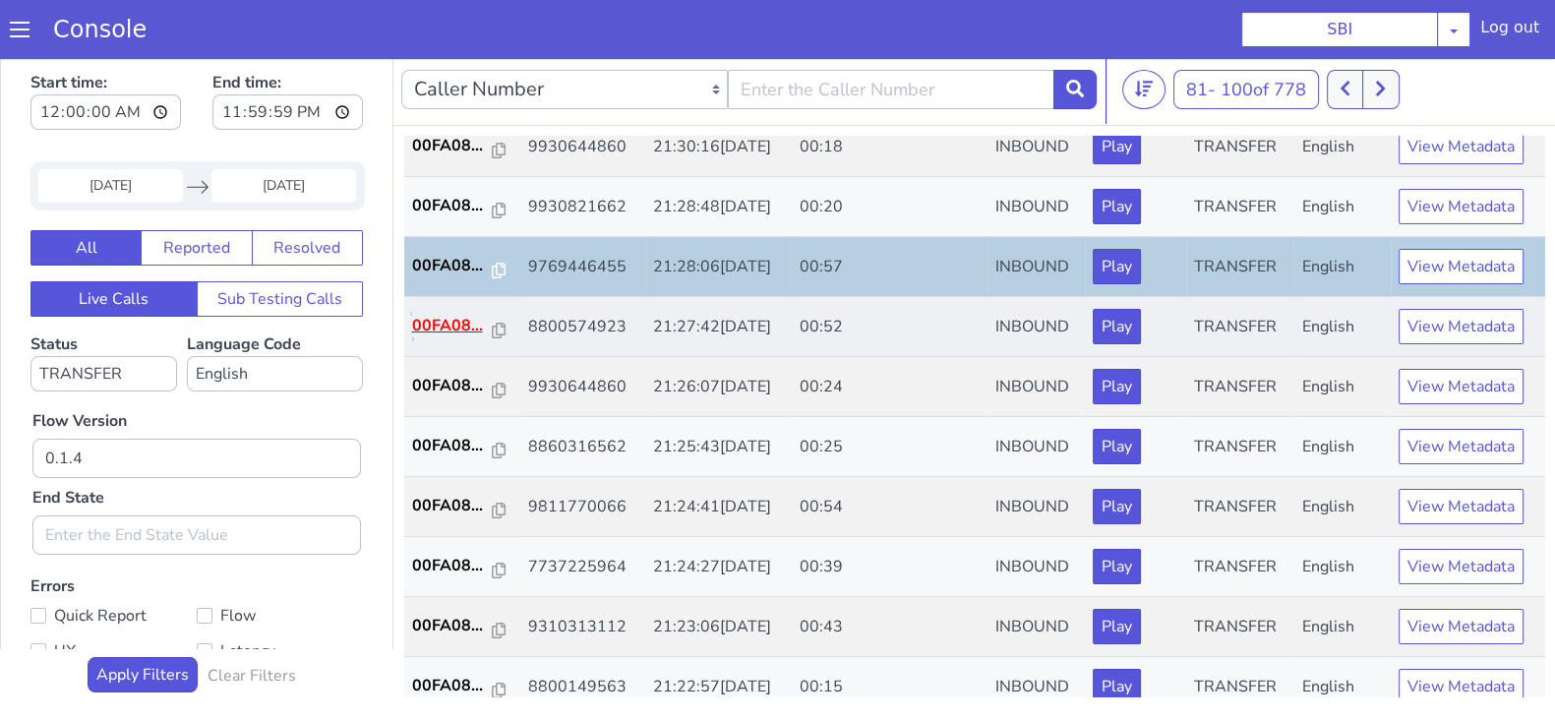
click at [423, 314] on p "00FA08..." at bounding box center [452, 326] width 81 height 24
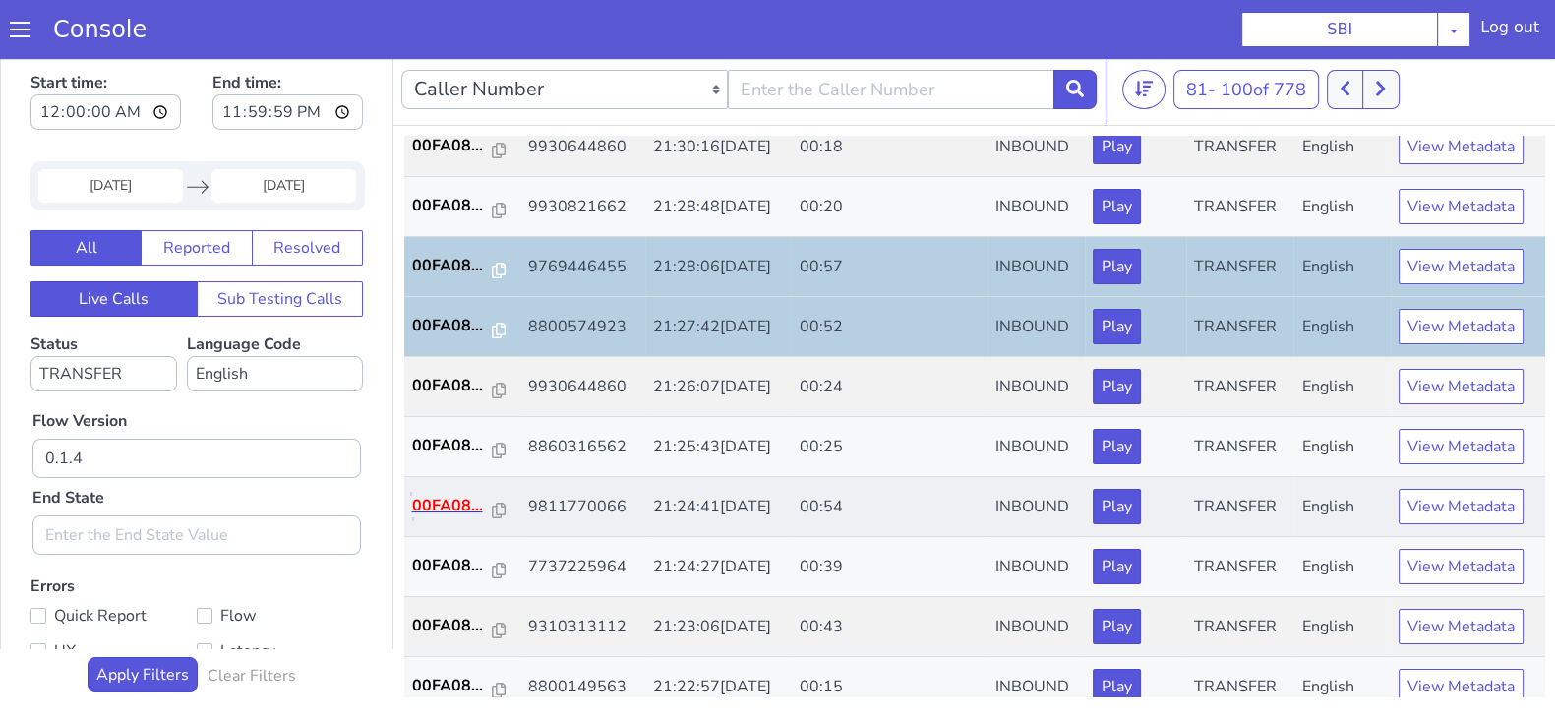
click at [450, 498] on p "00FA08..." at bounding box center [452, 506] width 81 height 24
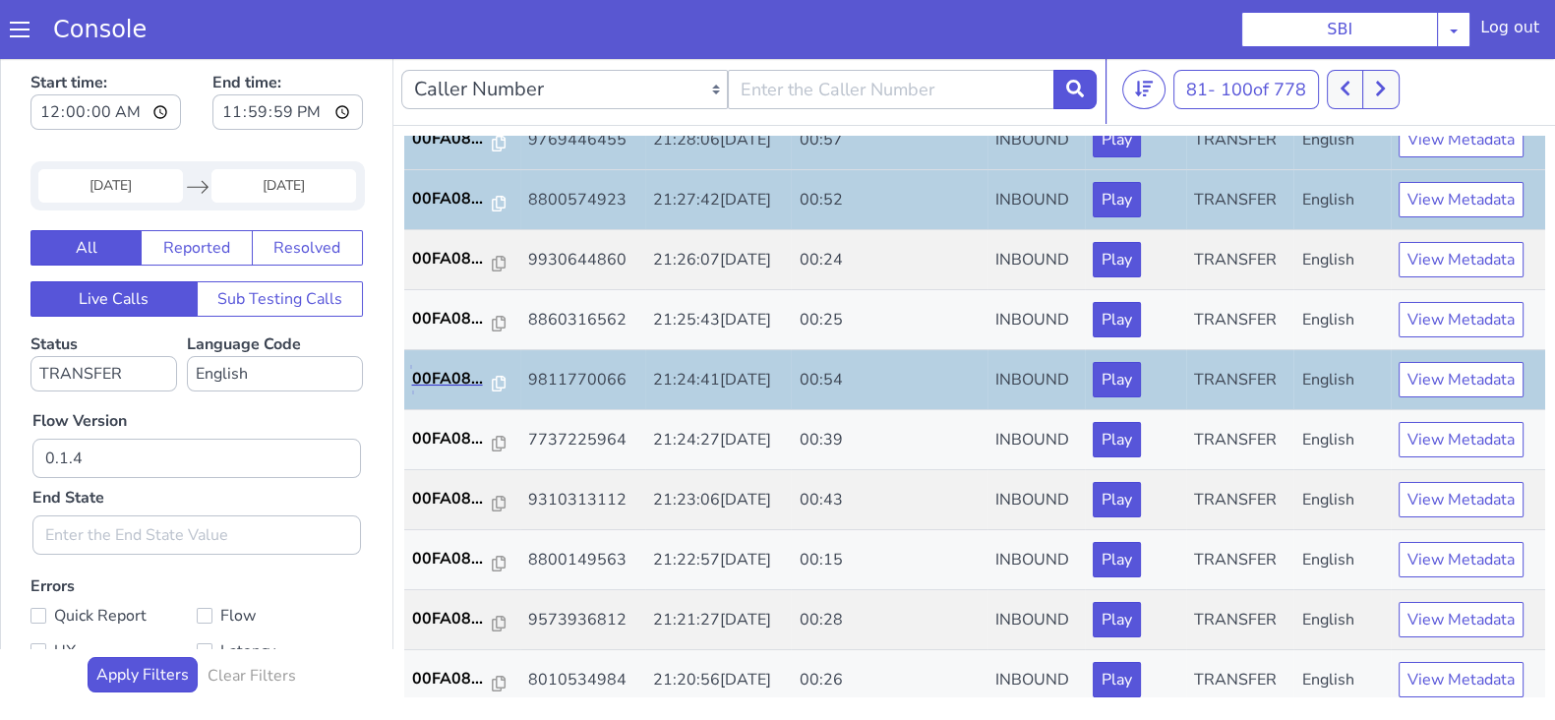
scroll to position [684, 0]
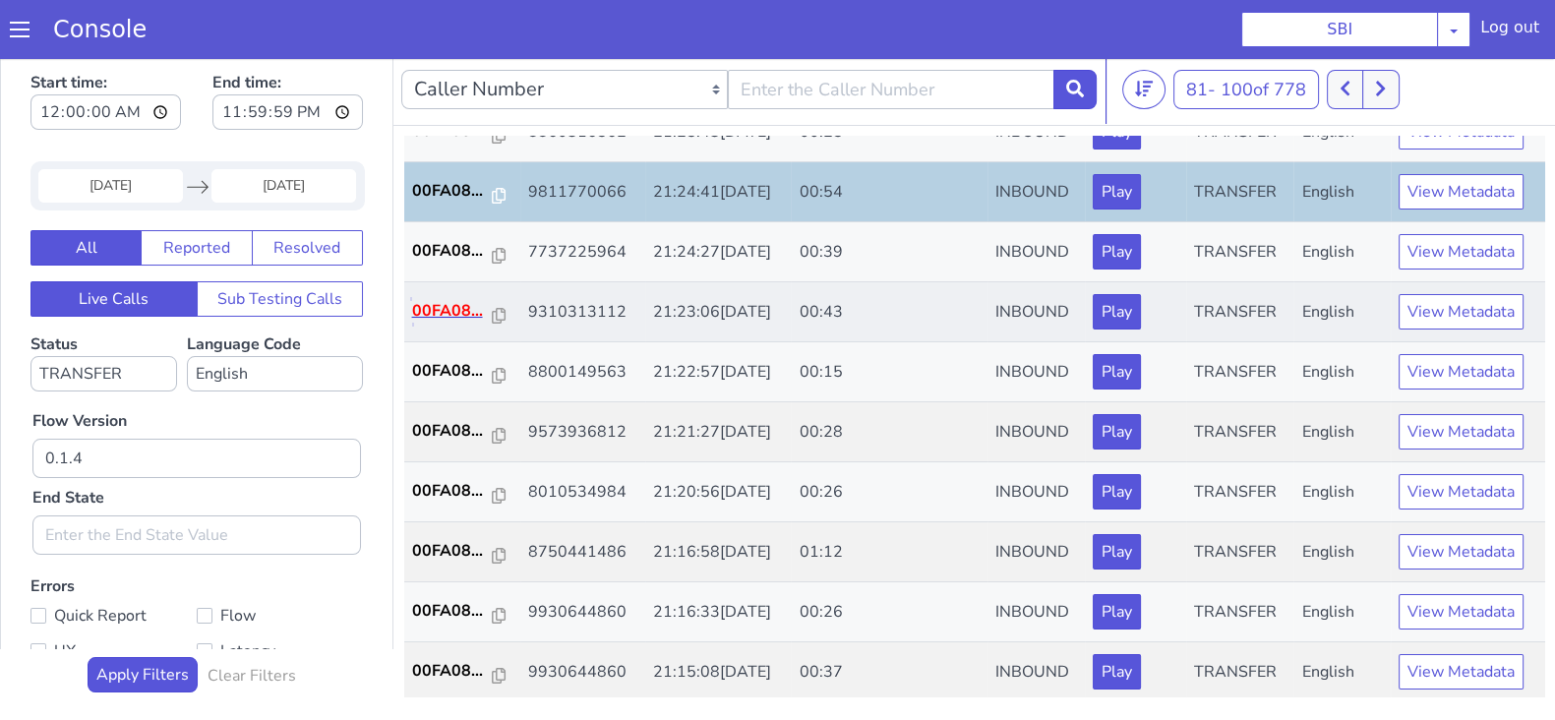
click at [443, 299] on p "00FA08..." at bounding box center [452, 311] width 81 height 24
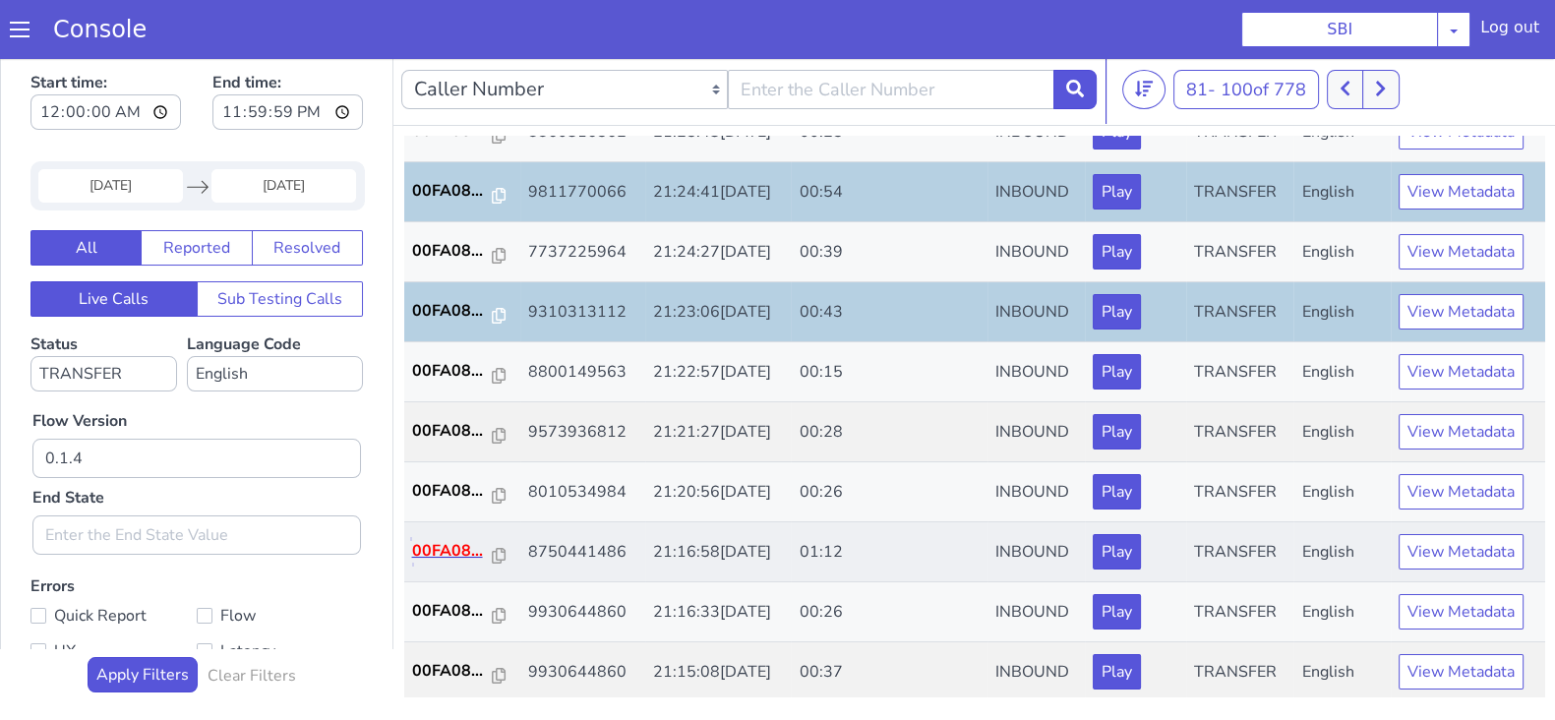
click at [441, 540] on p "00FA08..." at bounding box center [452, 551] width 81 height 24
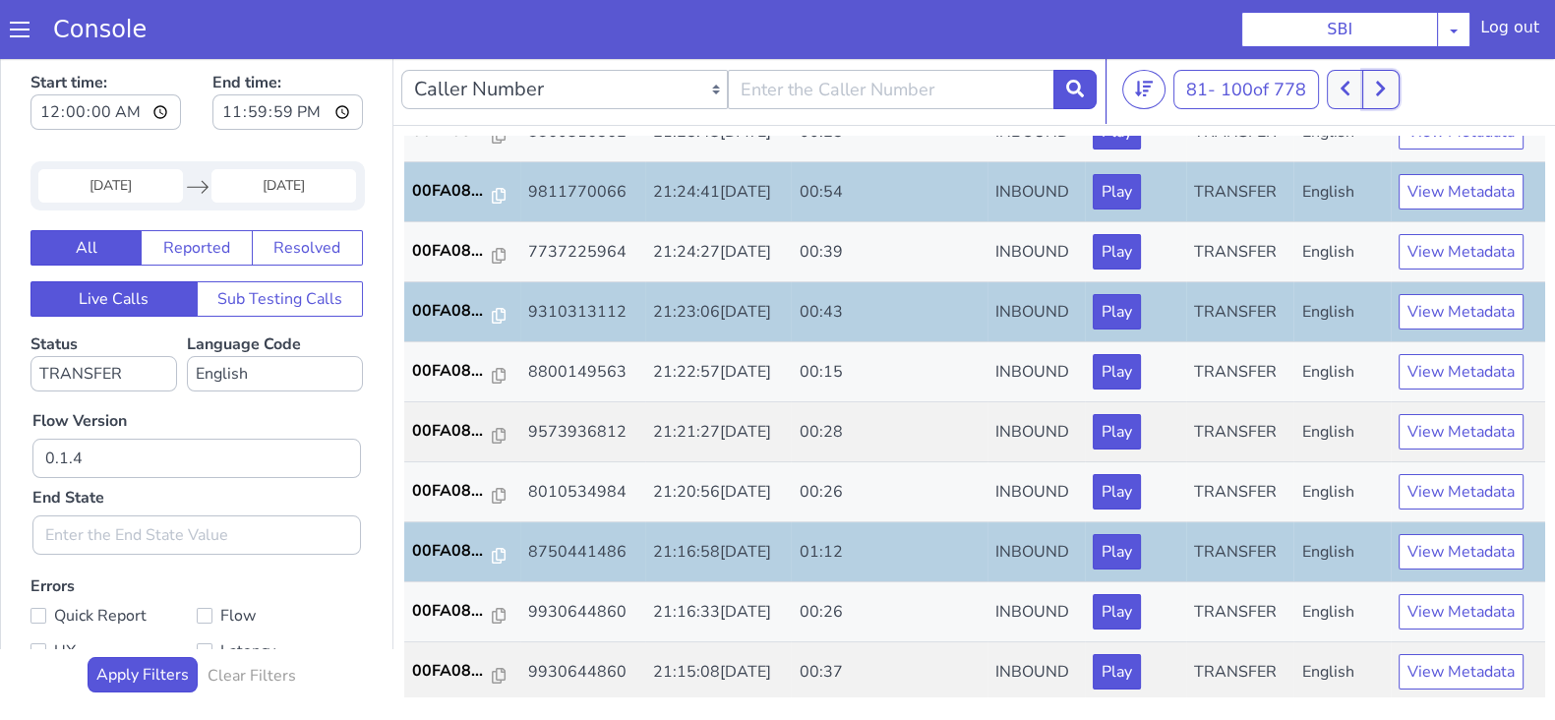
click at [1385, 100] on button at bounding box center [1380, 89] width 36 height 39
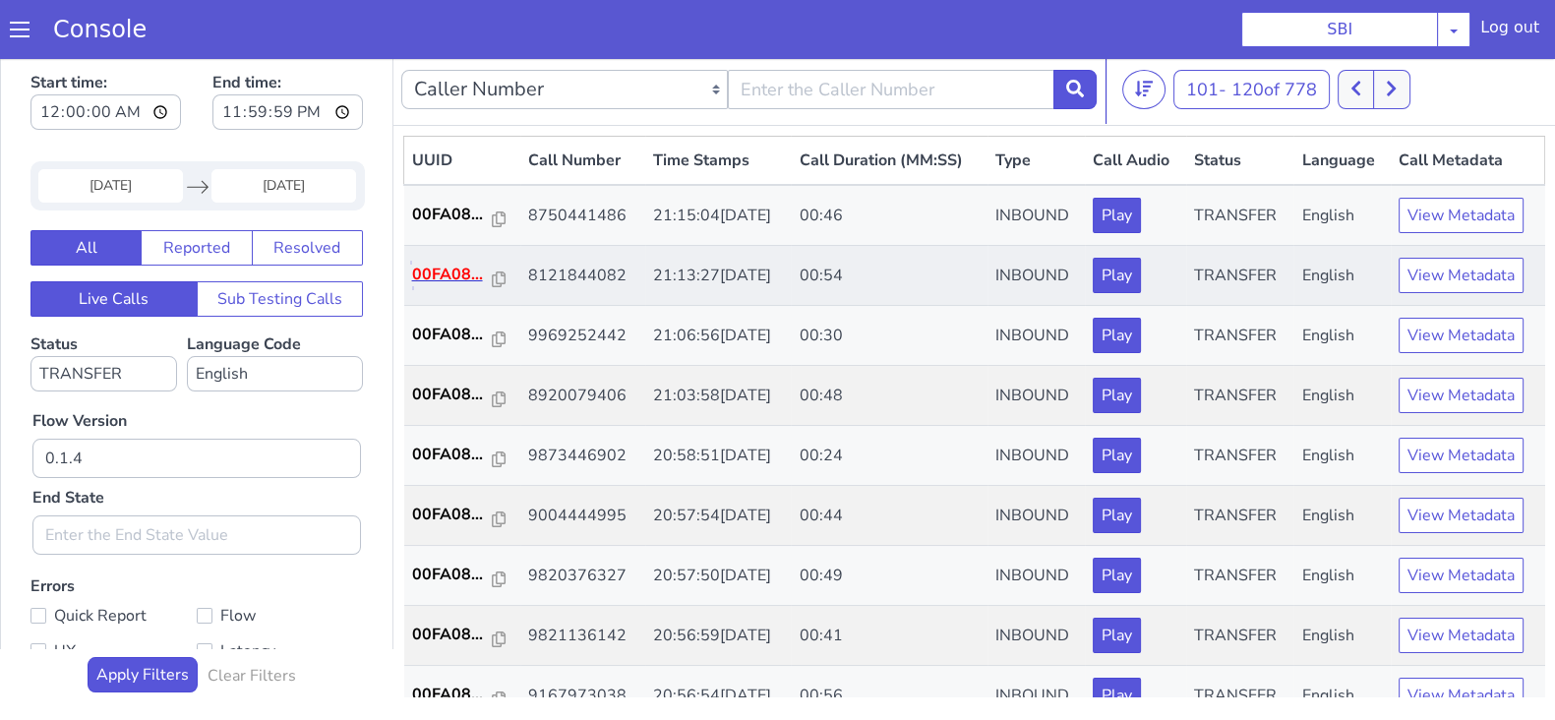
click at [425, 269] on p "00FA08..." at bounding box center [452, 275] width 81 height 24
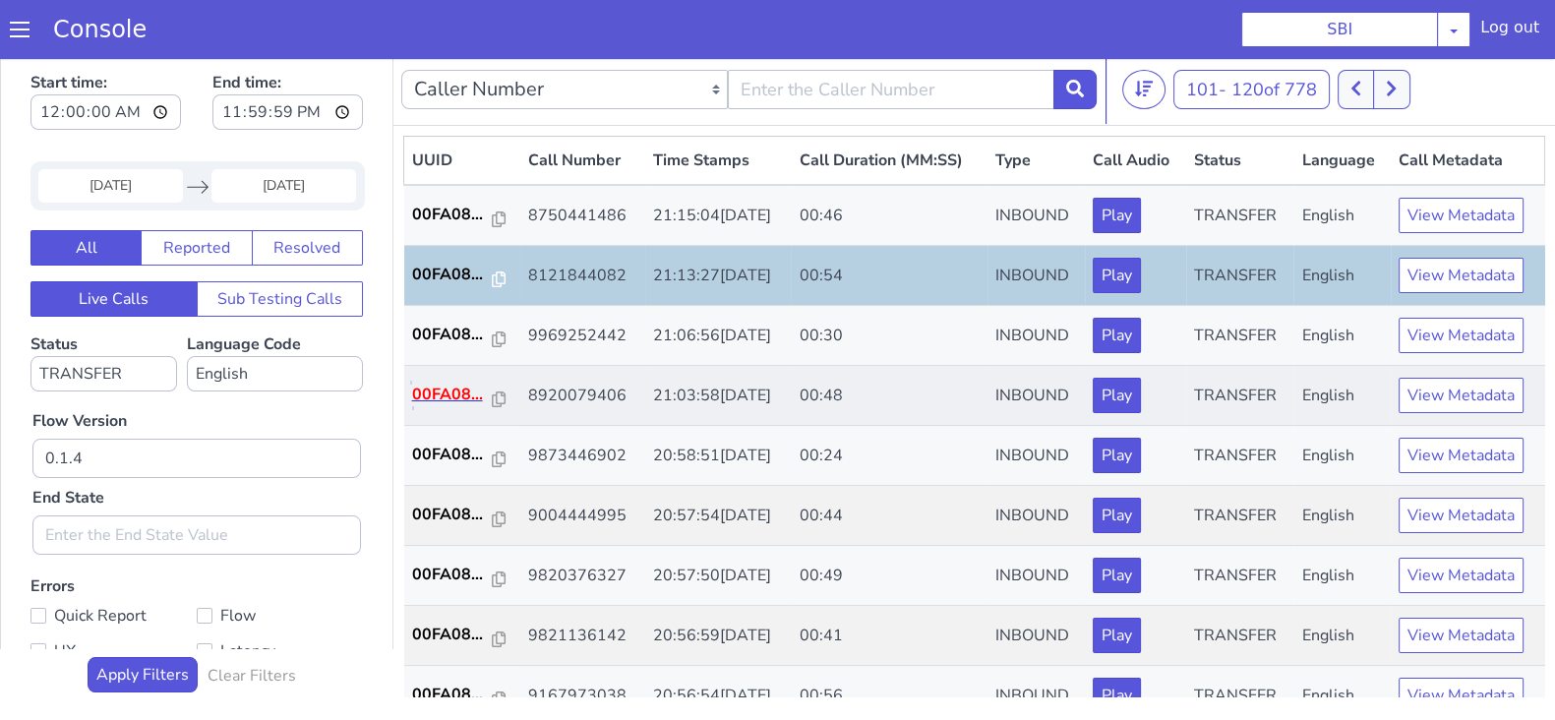
click at [465, 391] on p "00FA08..." at bounding box center [452, 395] width 81 height 24
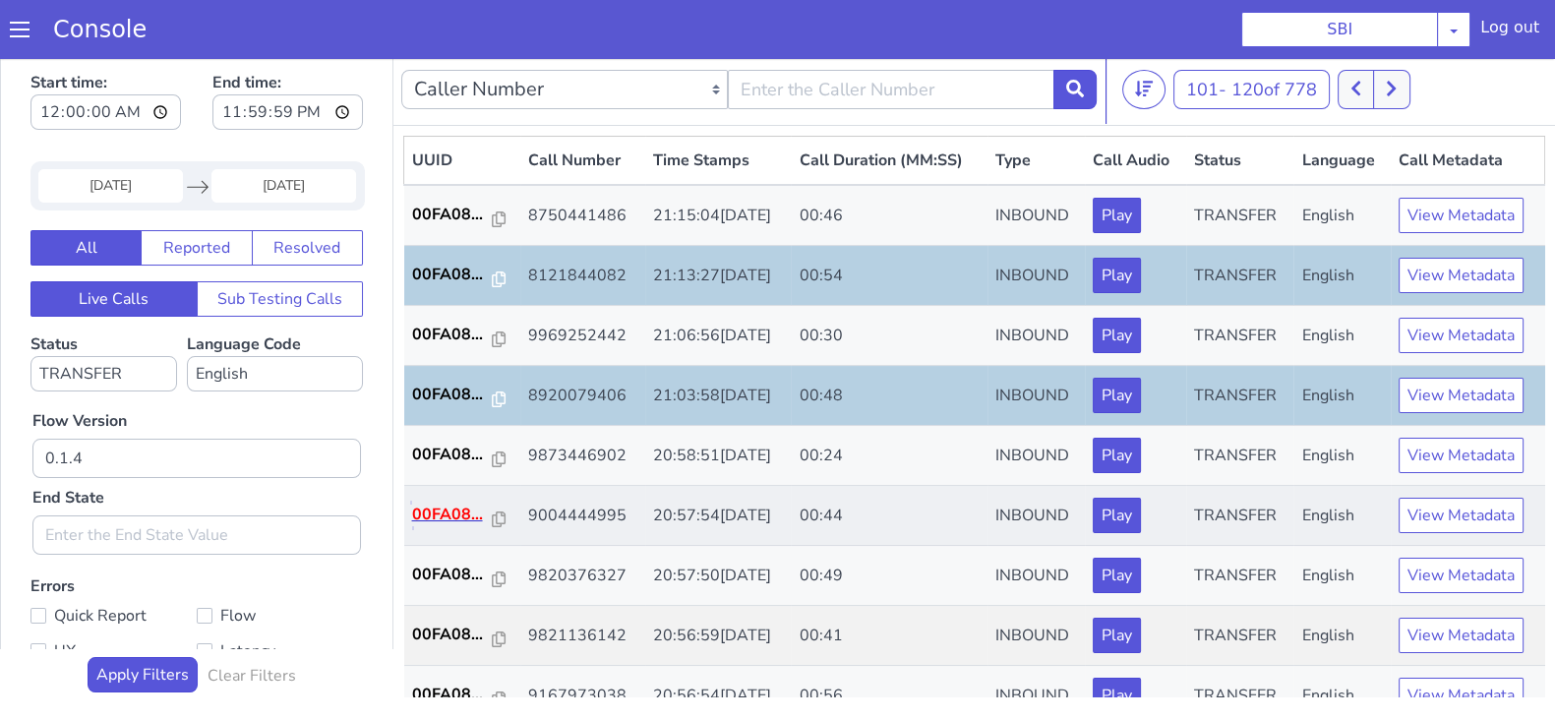
click at [438, 511] on p "00FA08..." at bounding box center [452, 515] width 81 height 24
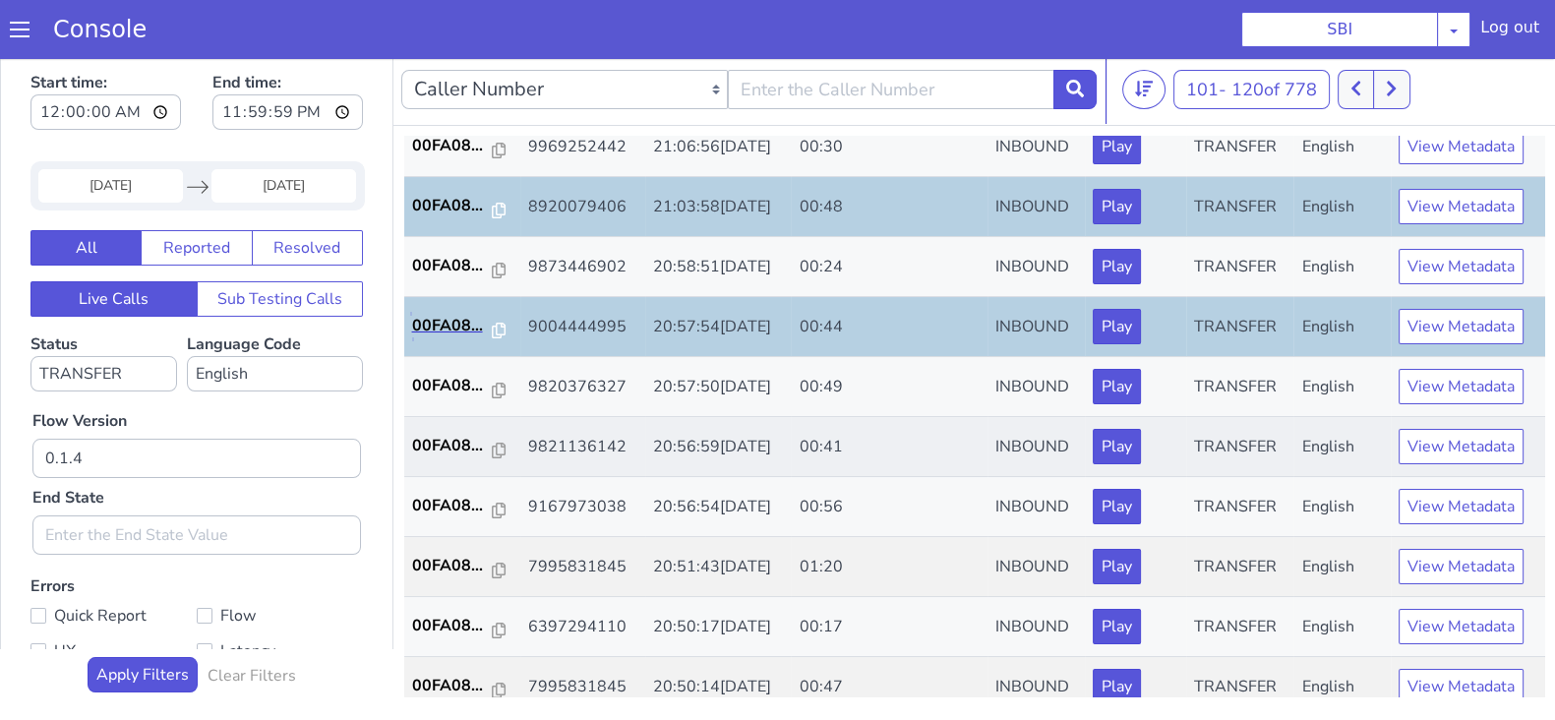
scroll to position [245, 0]
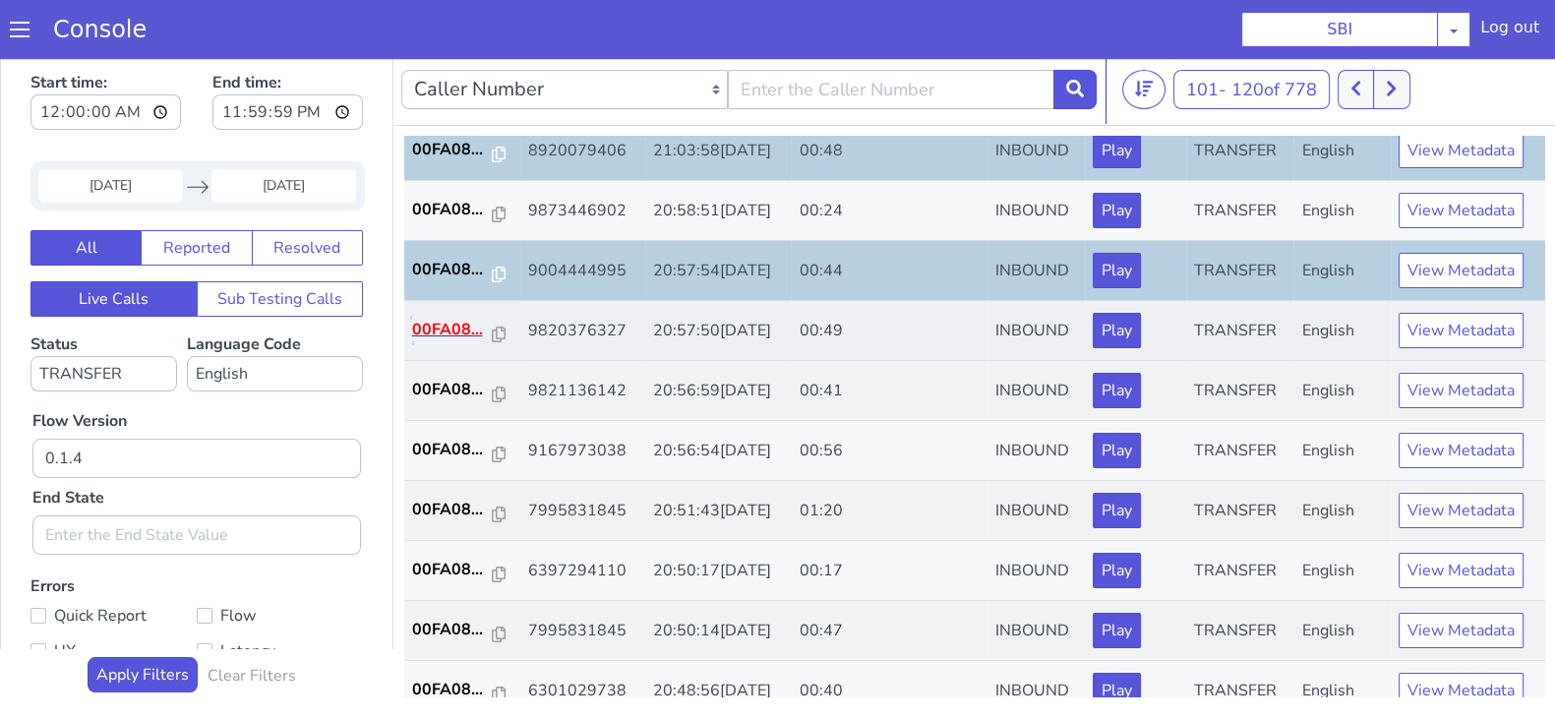
click at [457, 330] on p "00FA08..." at bounding box center [452, 330] width 81 height 24
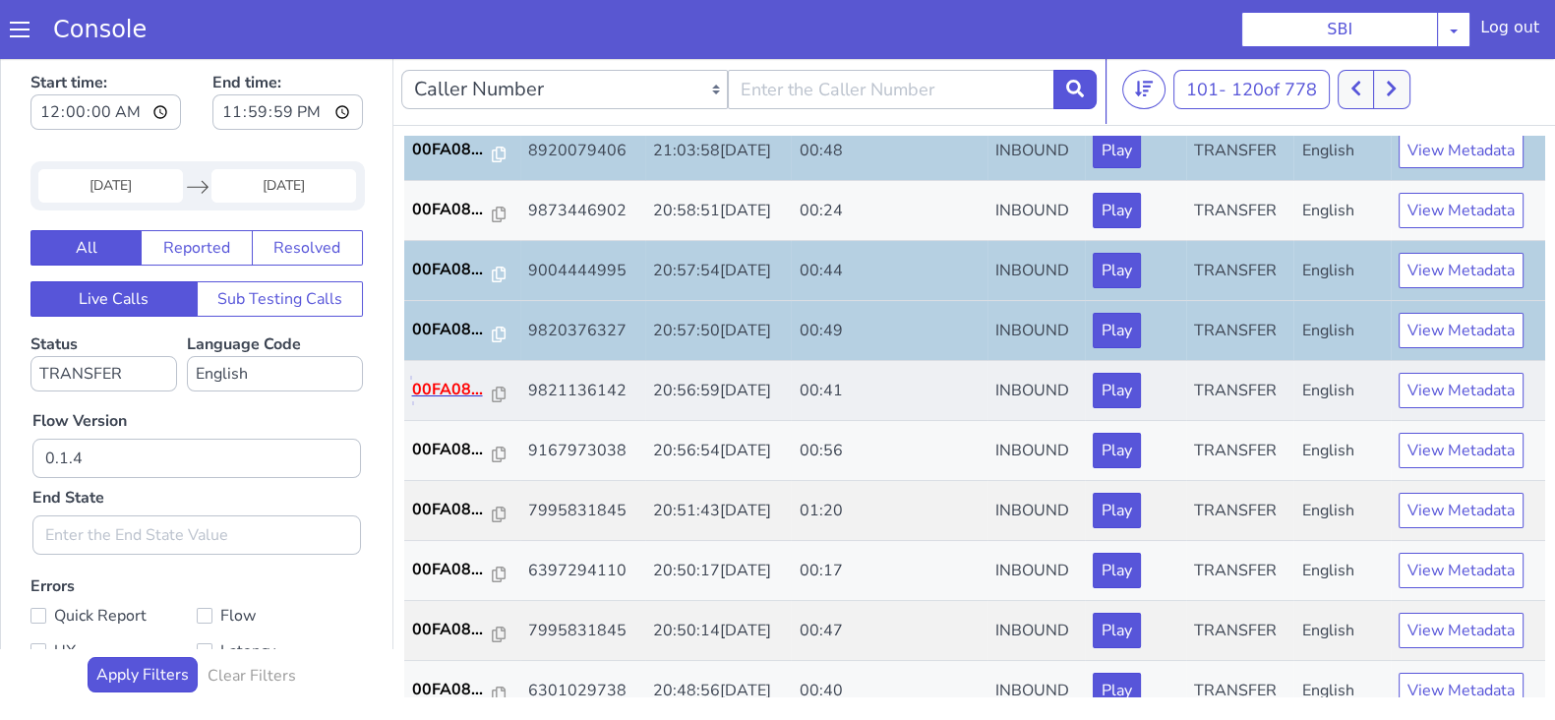
click at [457, 379] on p "00FA08..." at bounding box center [452, 390] width 81 height 24
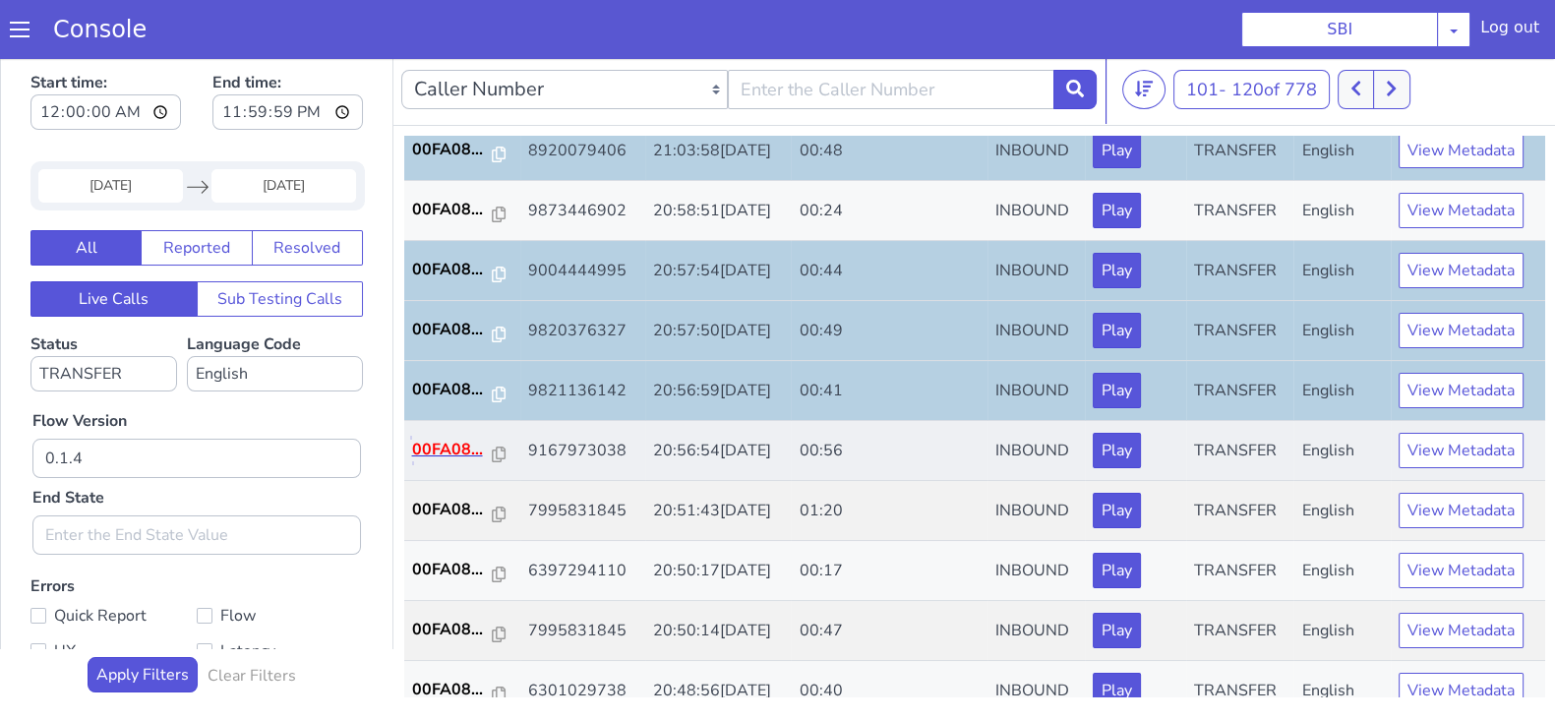
click at [457, 449] on p "00FA08..." at bounding box center [452, 450] width 81 height 24
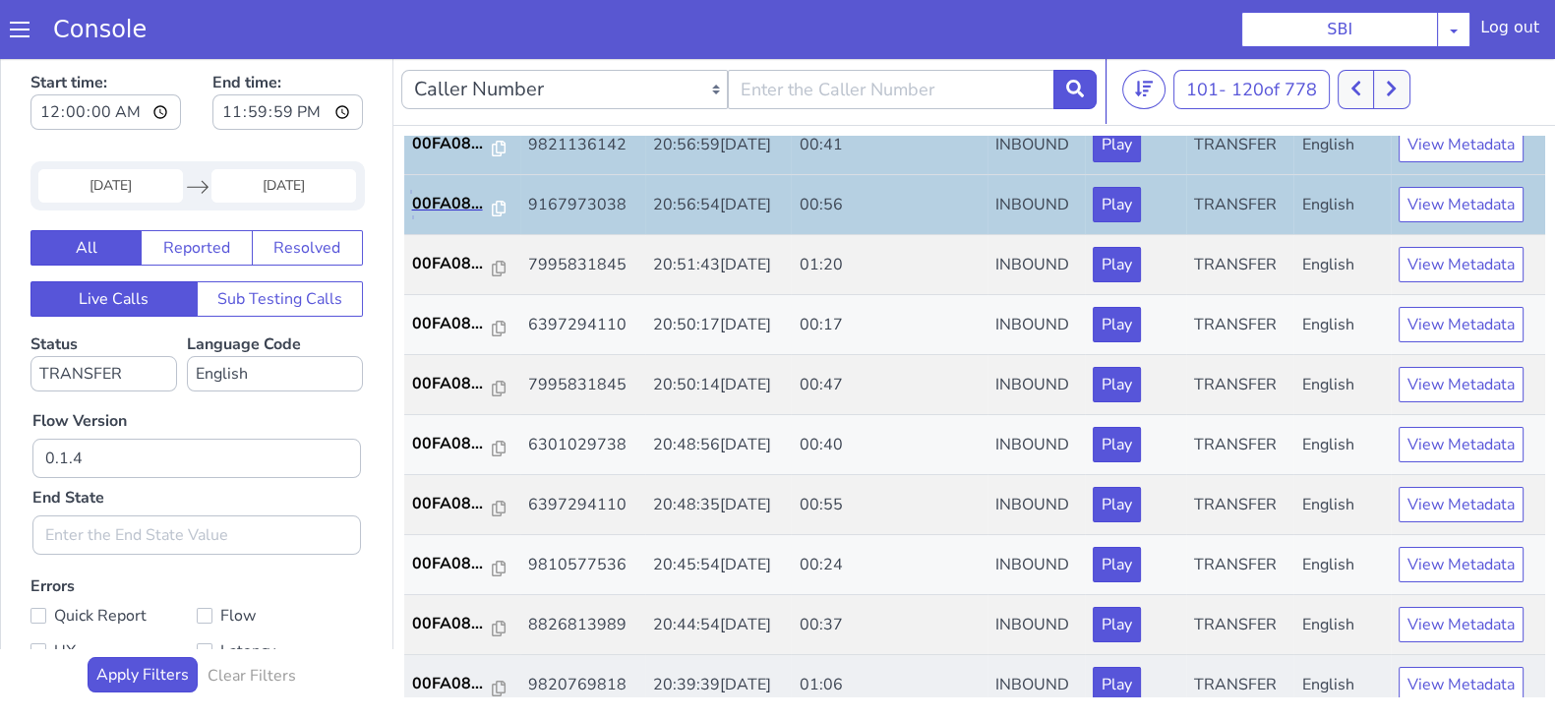
scroll to position [615, 0]
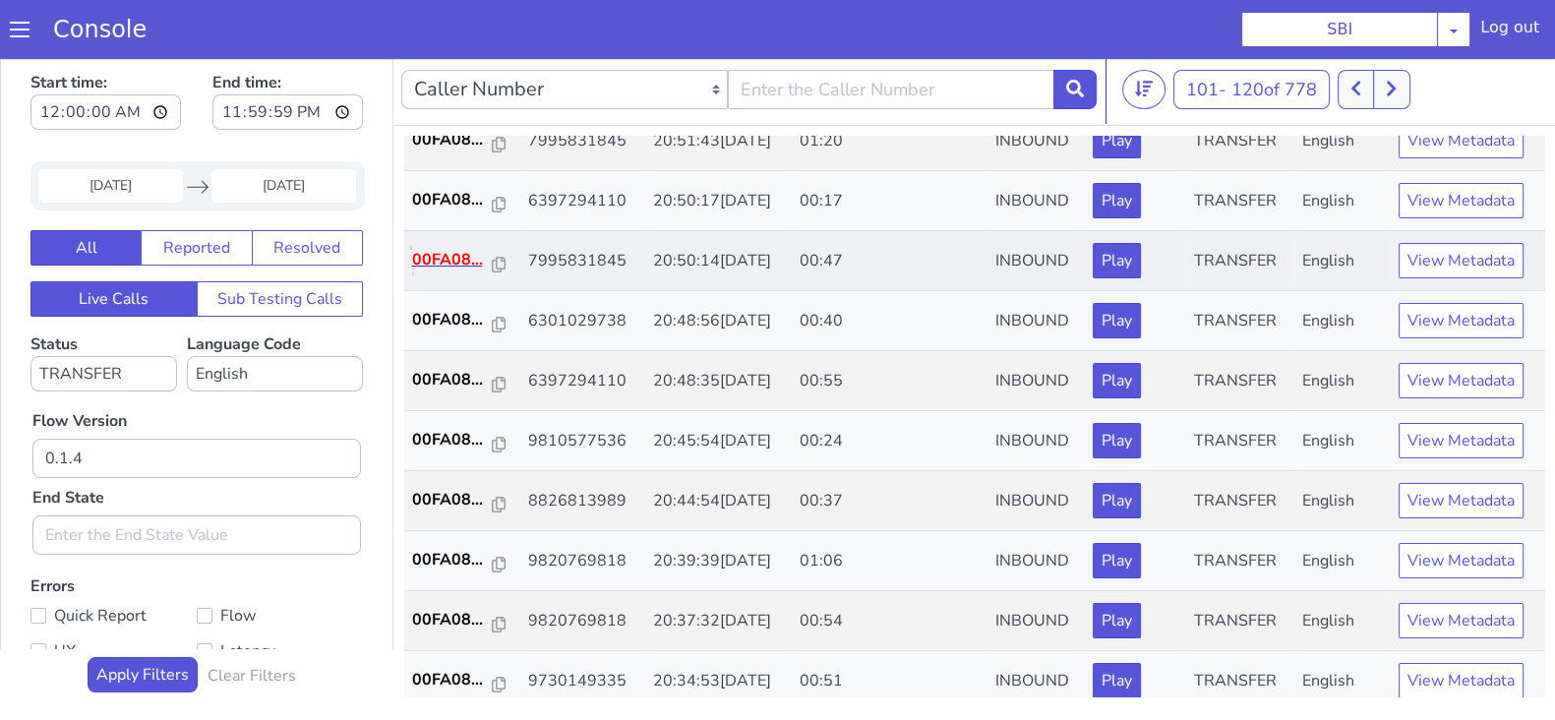
click at [455, 261] on p "00FA08..." at bounding box center [452, 260] width 81 height 24
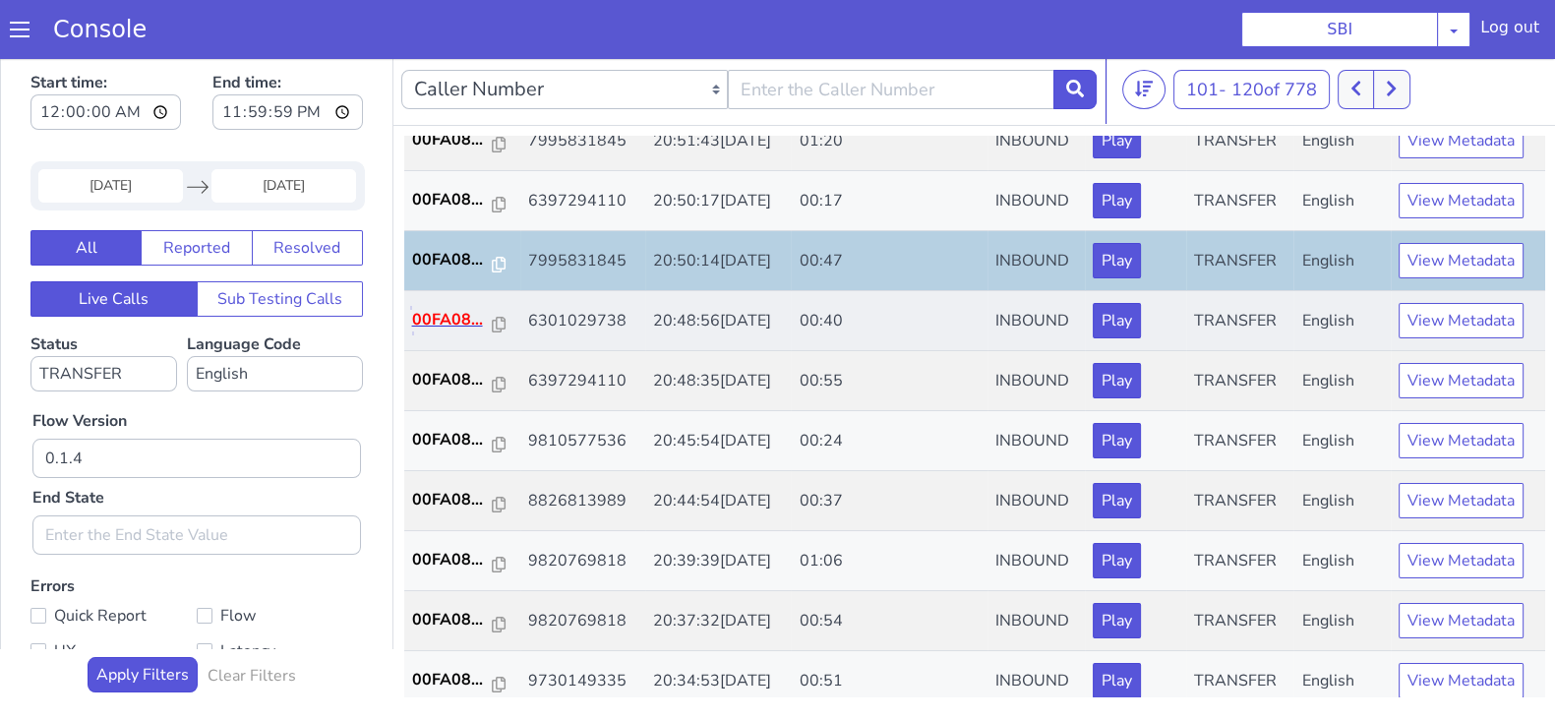
click at [445, 320] on p "00FA08..." at bounding box center [452, 320] width 81 height 24
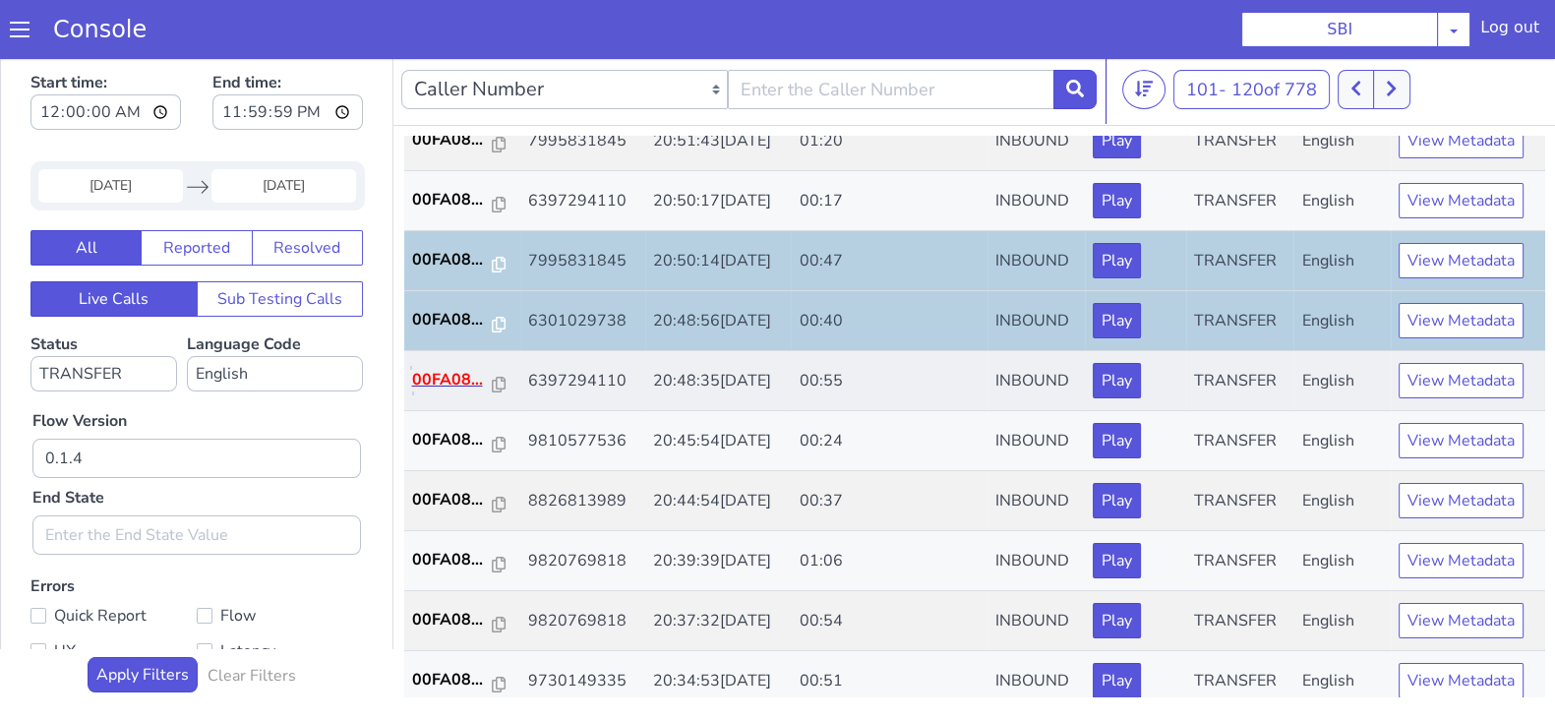
click at [449, 373] on p "00FA08..." at bounding box center [452, 380] width 81 height 24
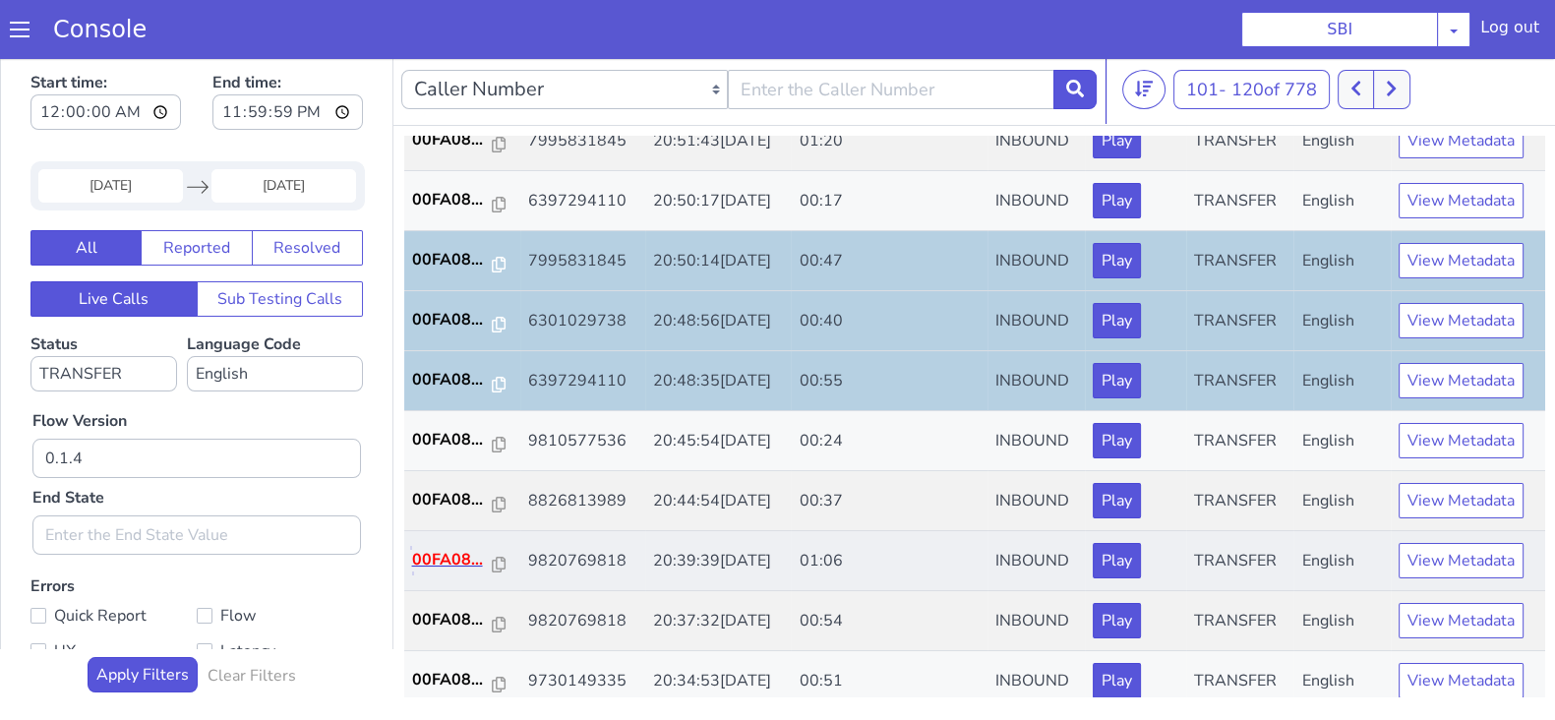
click at [457, 548] on p "00FA08..." at bounding box center [452, 560] width 81 height 24
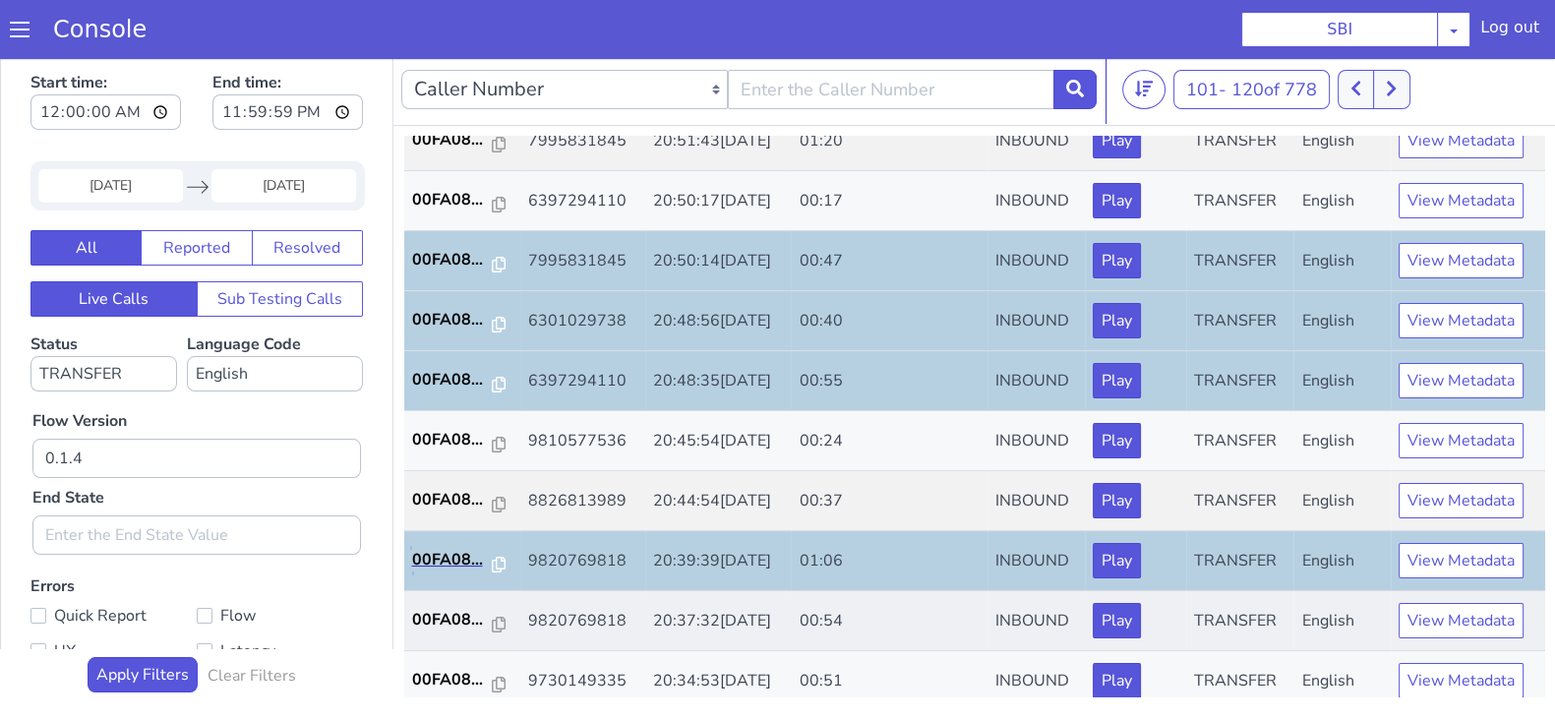
scroll to position [684, 0]
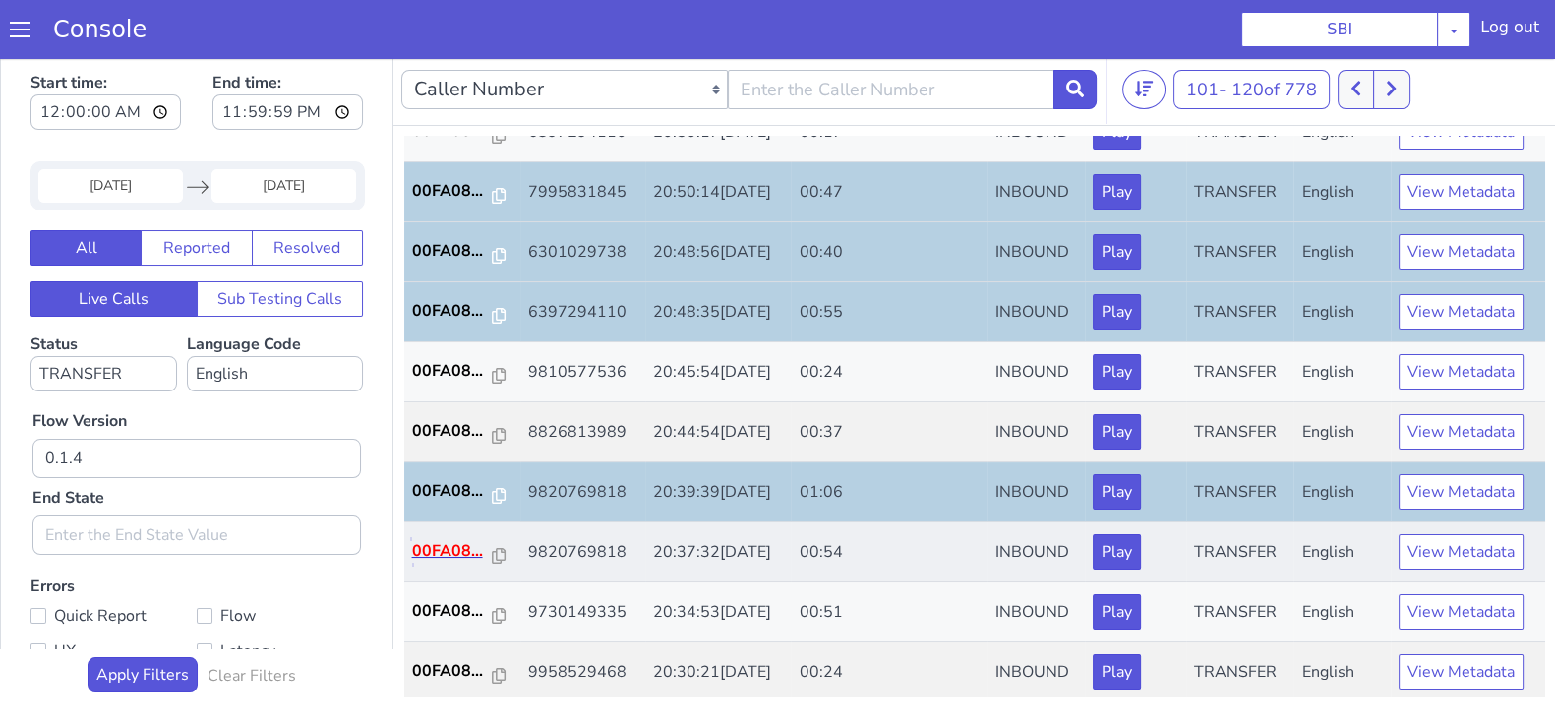
click at [448, 544] on p "00FA08..." at bounding box center [452, 551] width 81 height 24
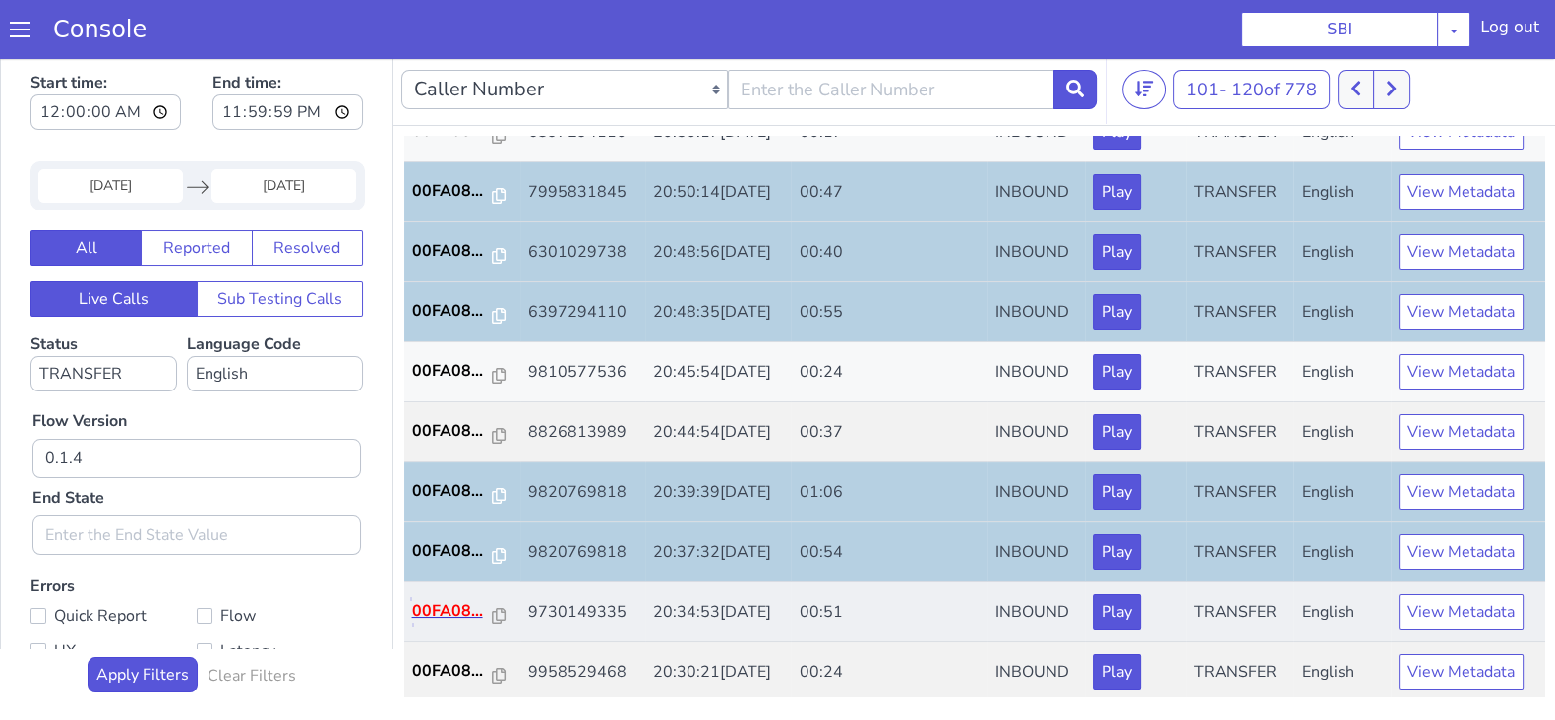
click at [433, 606] on p "00FA08..." at bounding box center [452, 611] width 81 height 24
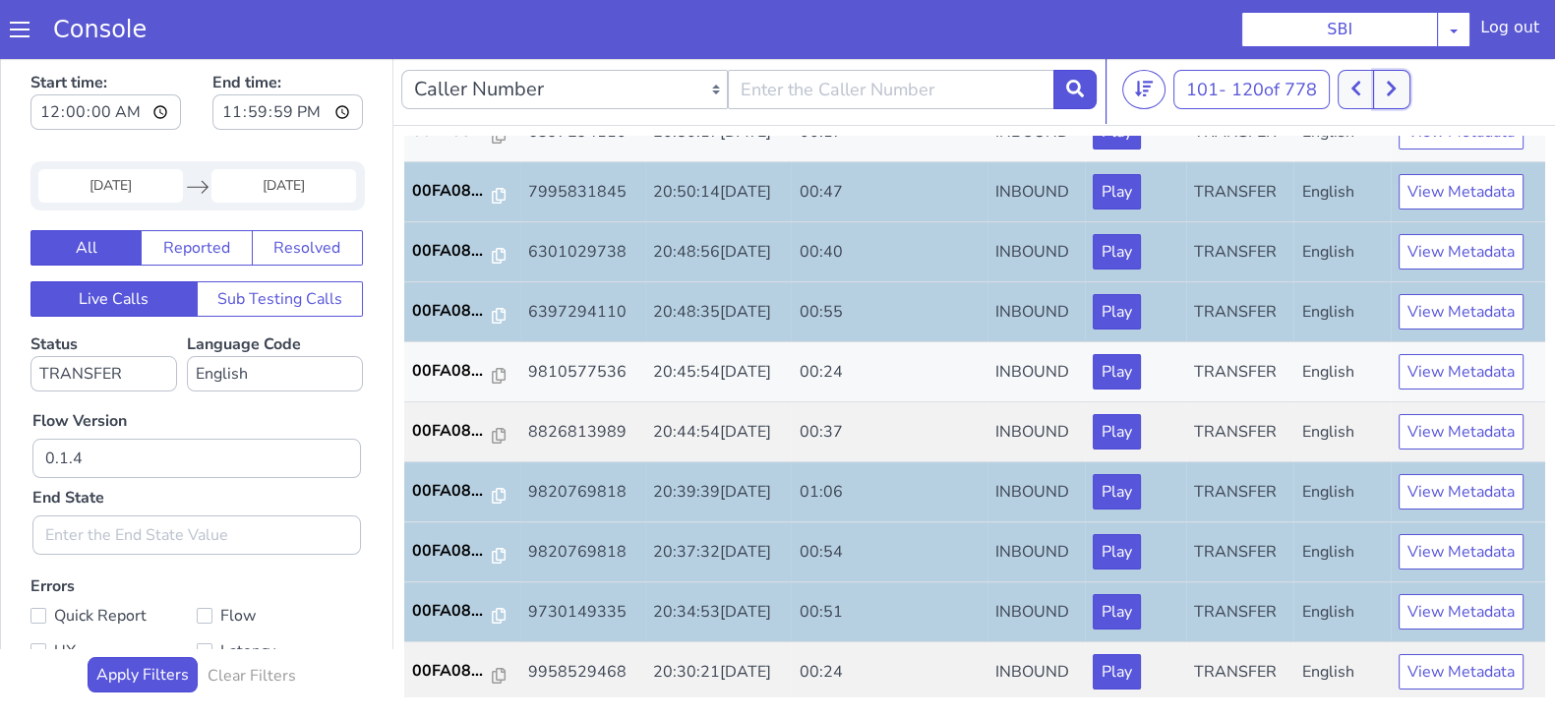
click at [1394, 84] on icon at bounding box center [1391, 89] width 11 height 18
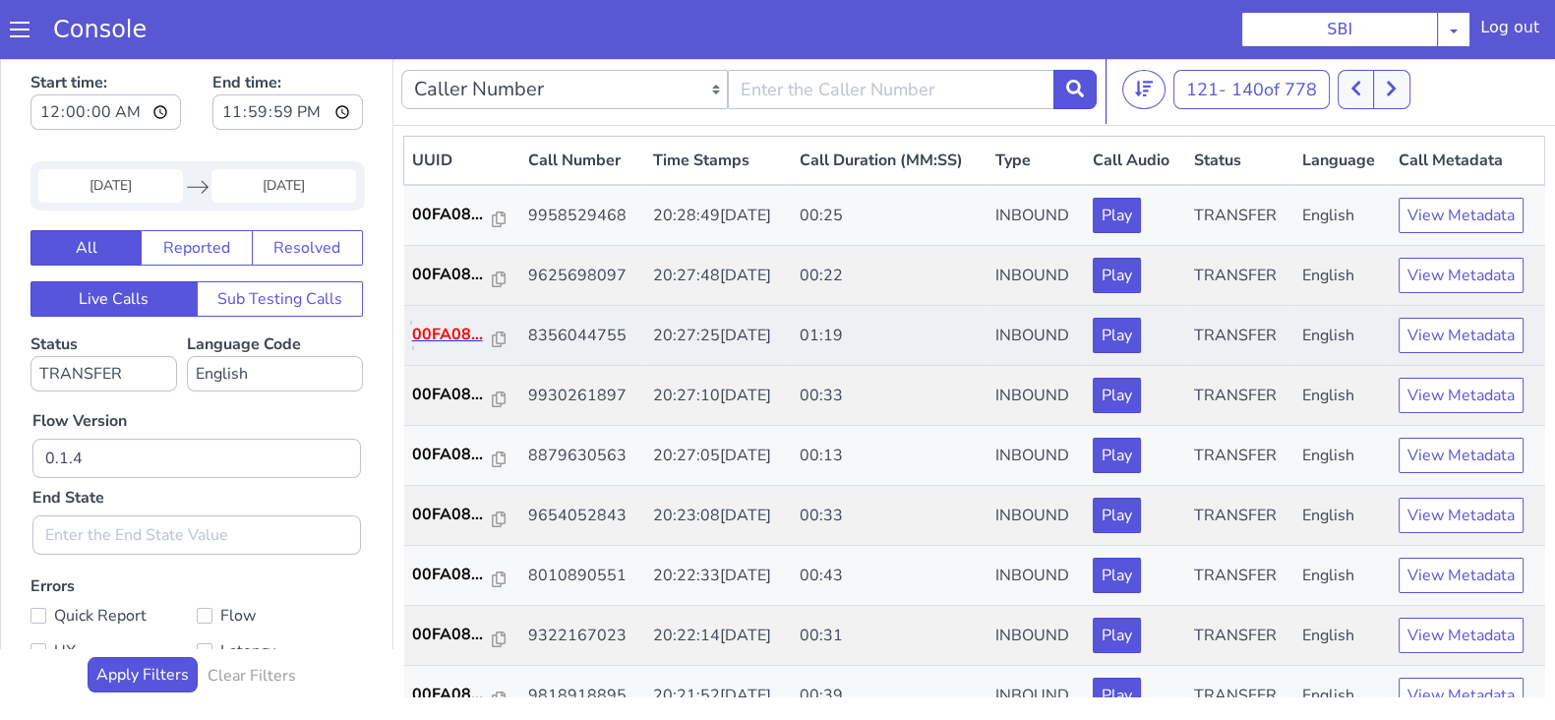
click at [441, 326] on p "00FA08..." at bounding box center [452, 335] width 81 height 24
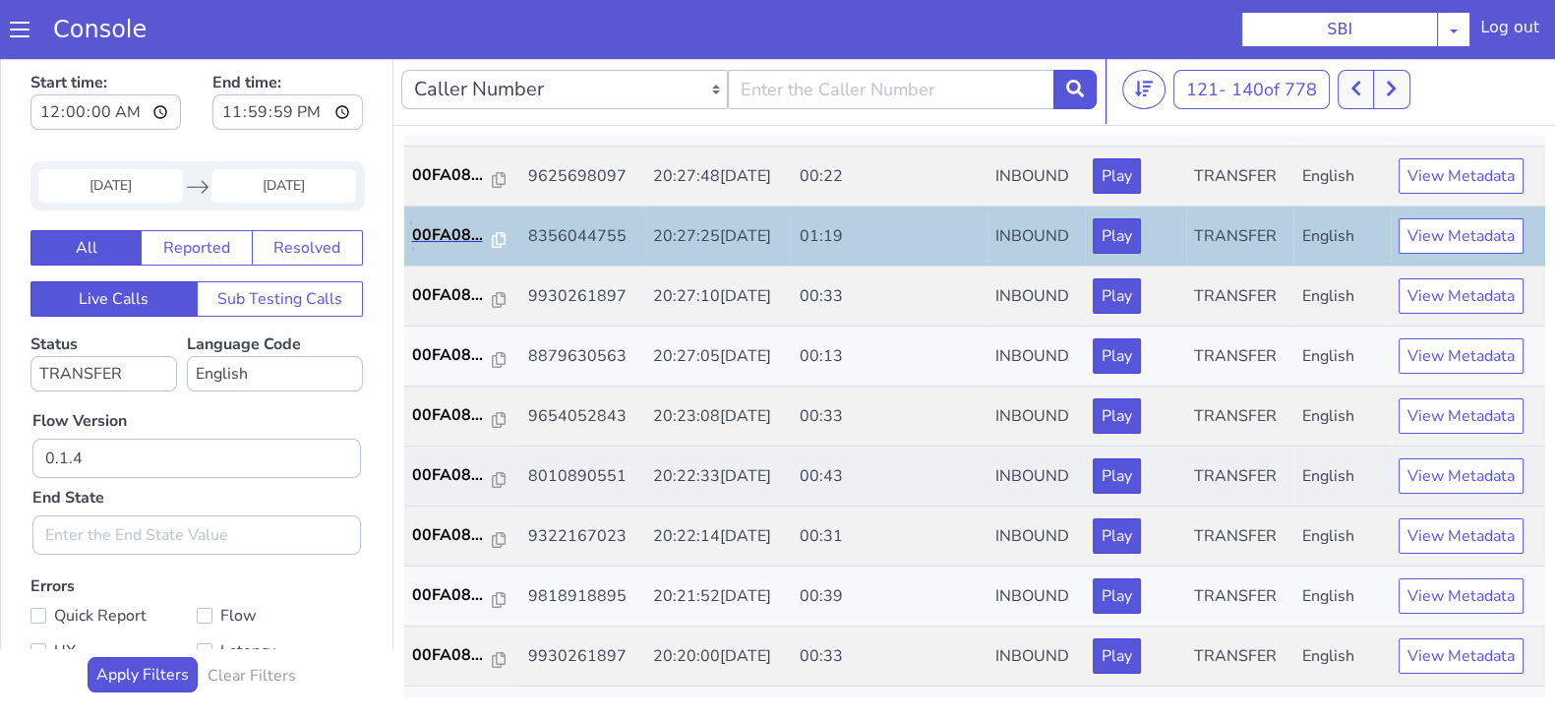
scroll to position [122, 0]
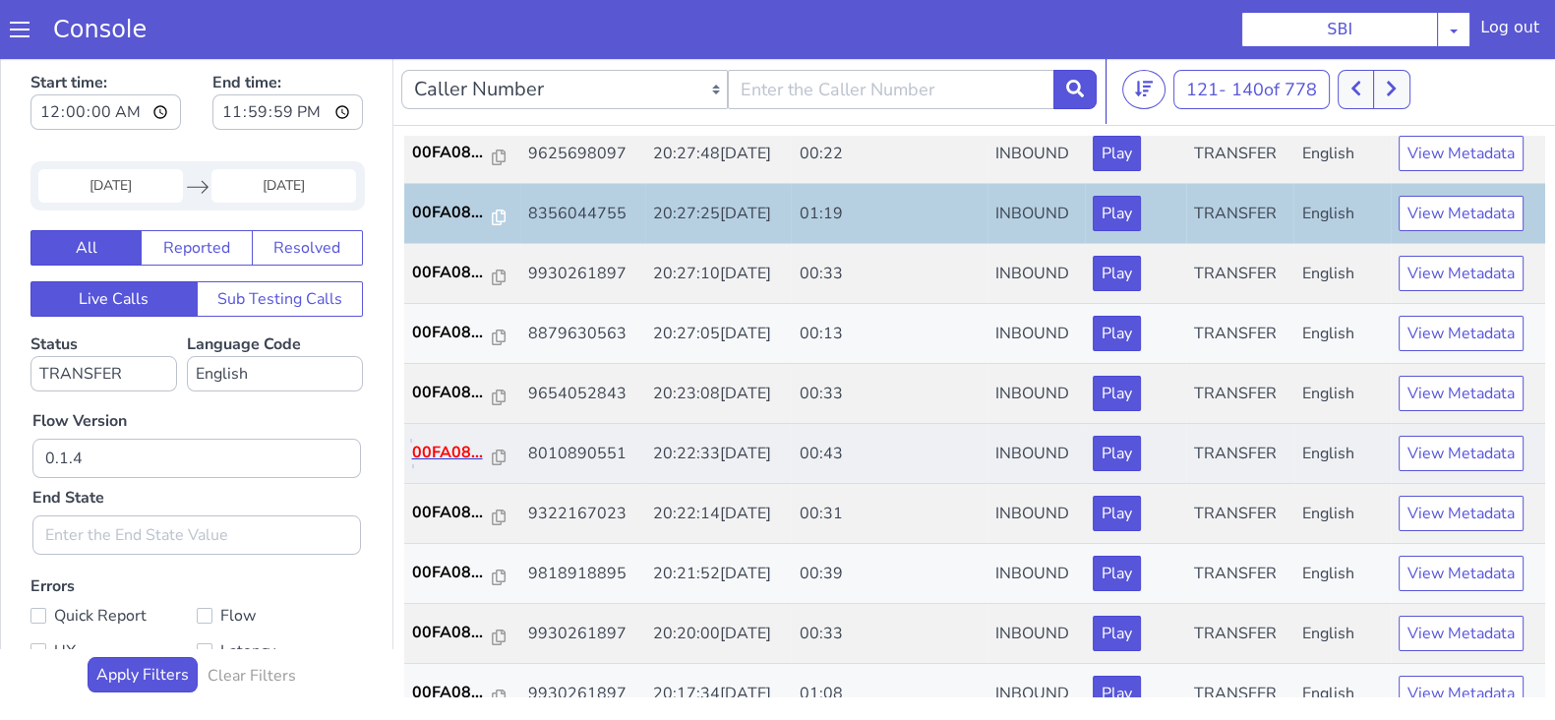
click at [430, 455] on p "00FA08..." at bounding box center [452, 453] width 81 height 24
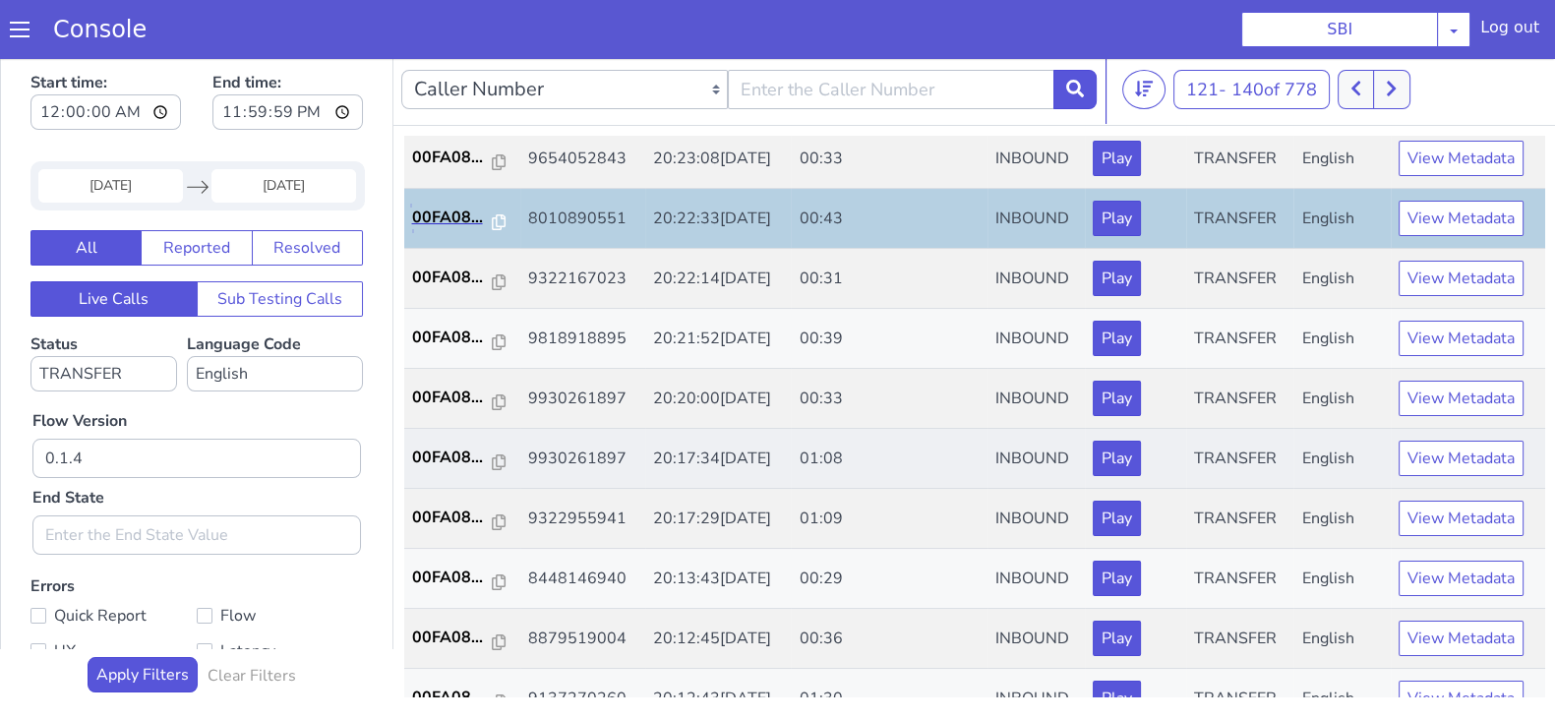
scroll to position [369, 0]
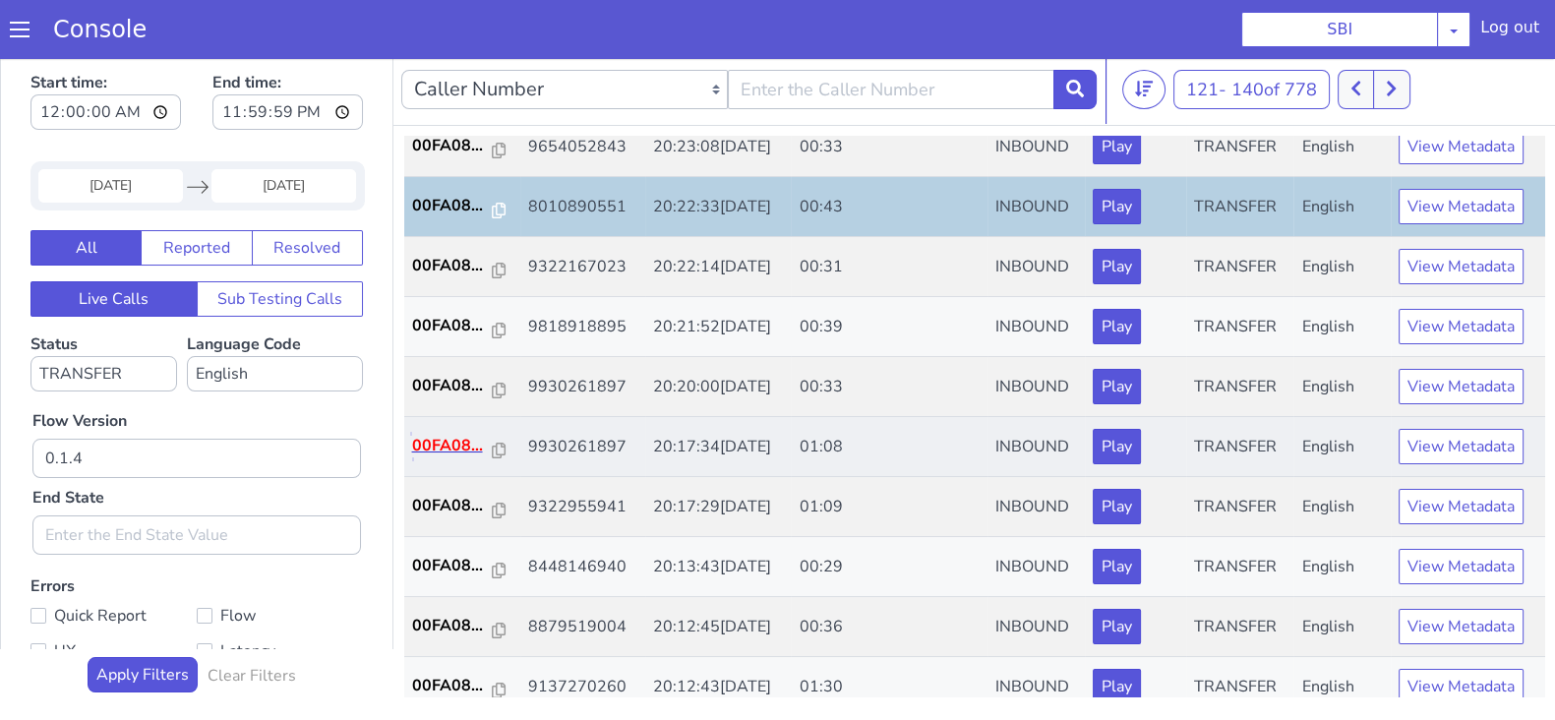
click at [443, 441] on p "00FA08..." at bounding box center [452, 446] width 81 height 24
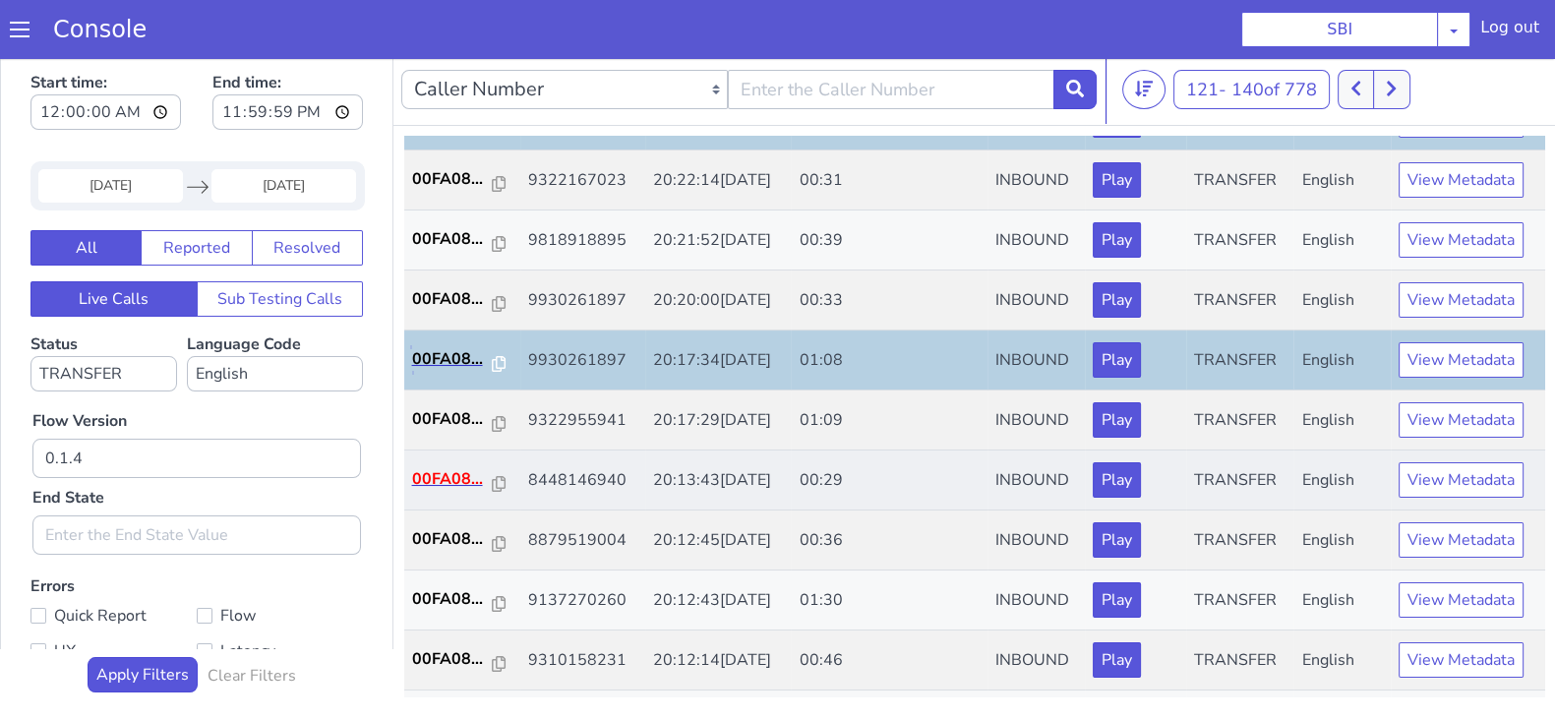
scroll to position [491, 0]
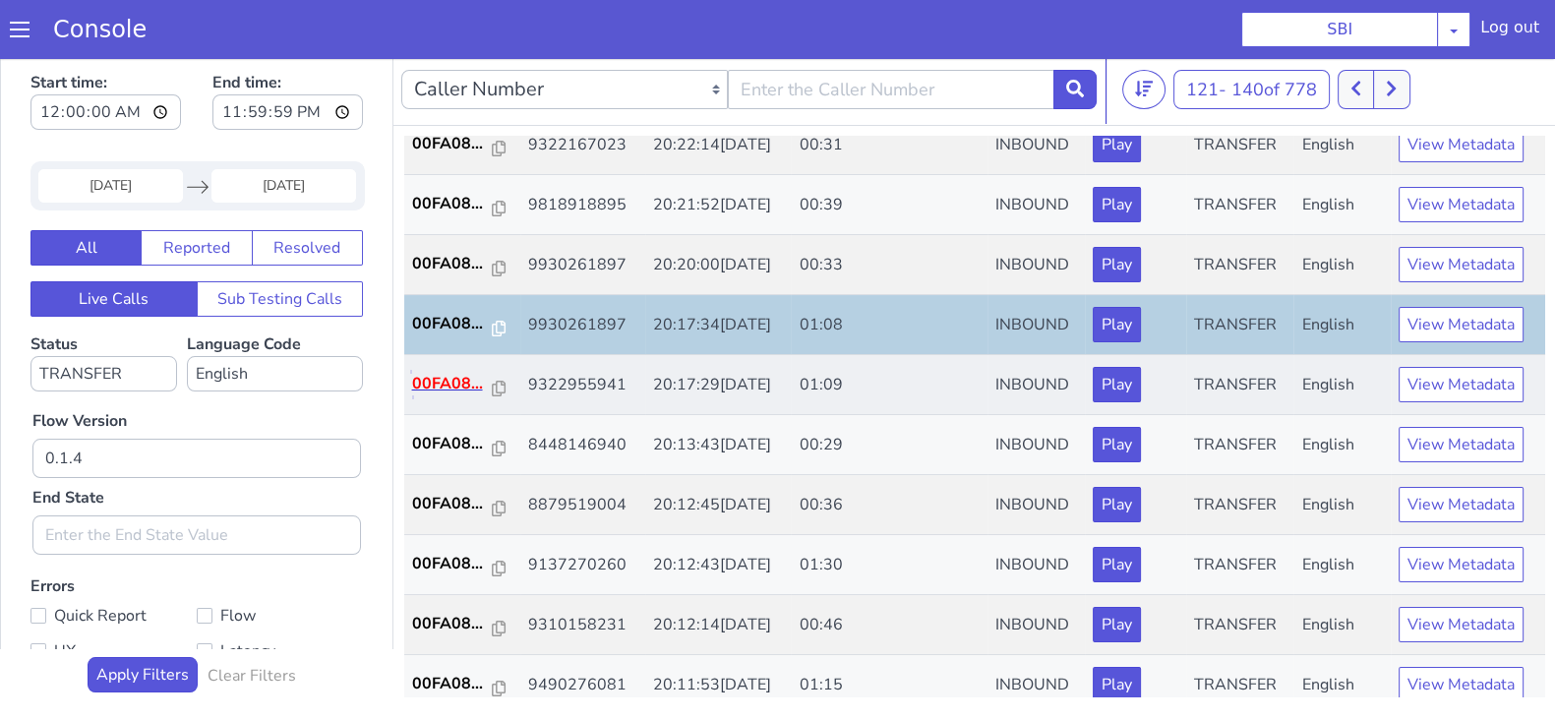
click at [447, 381] on p "00FA08..." at bounding box center [452, 384] width 81 height 24
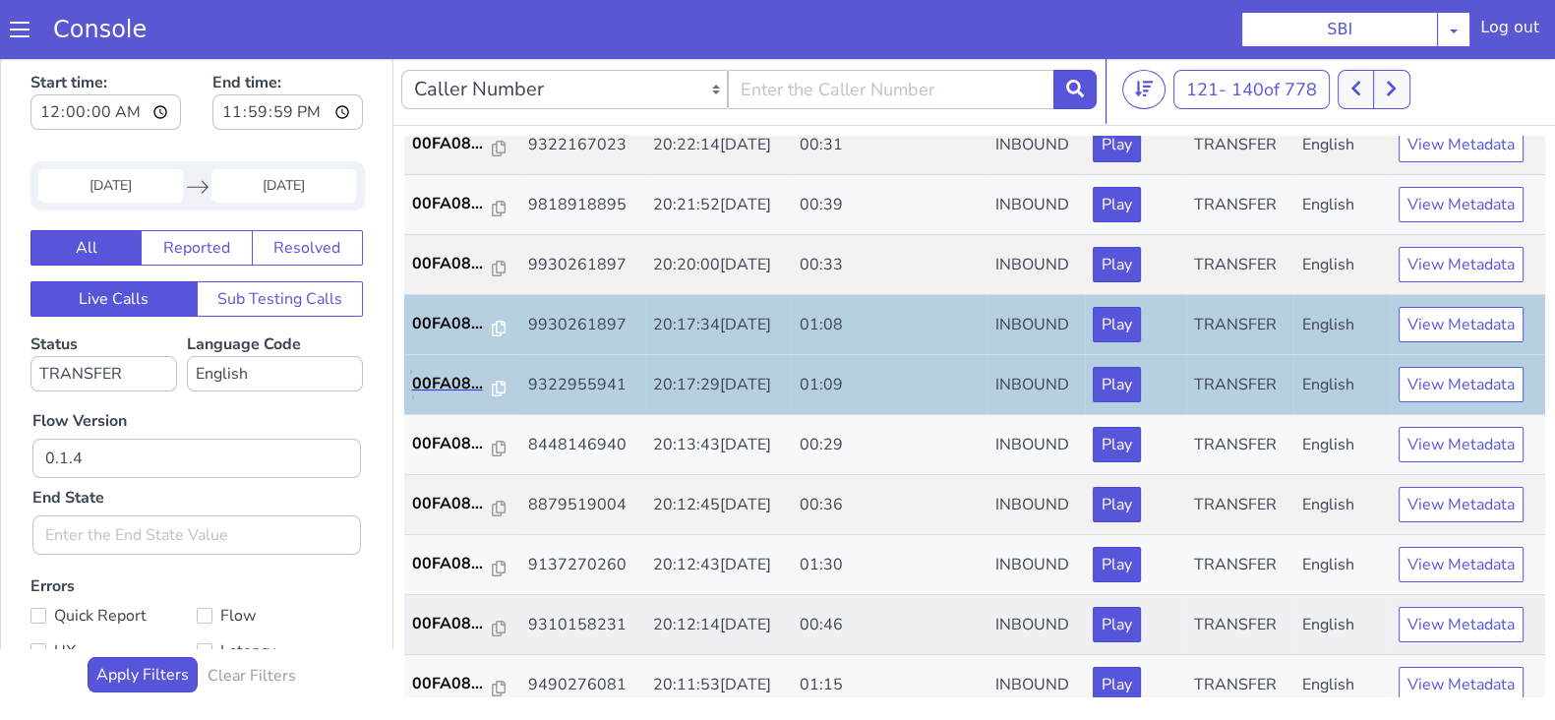
scroll to position [615, 0]
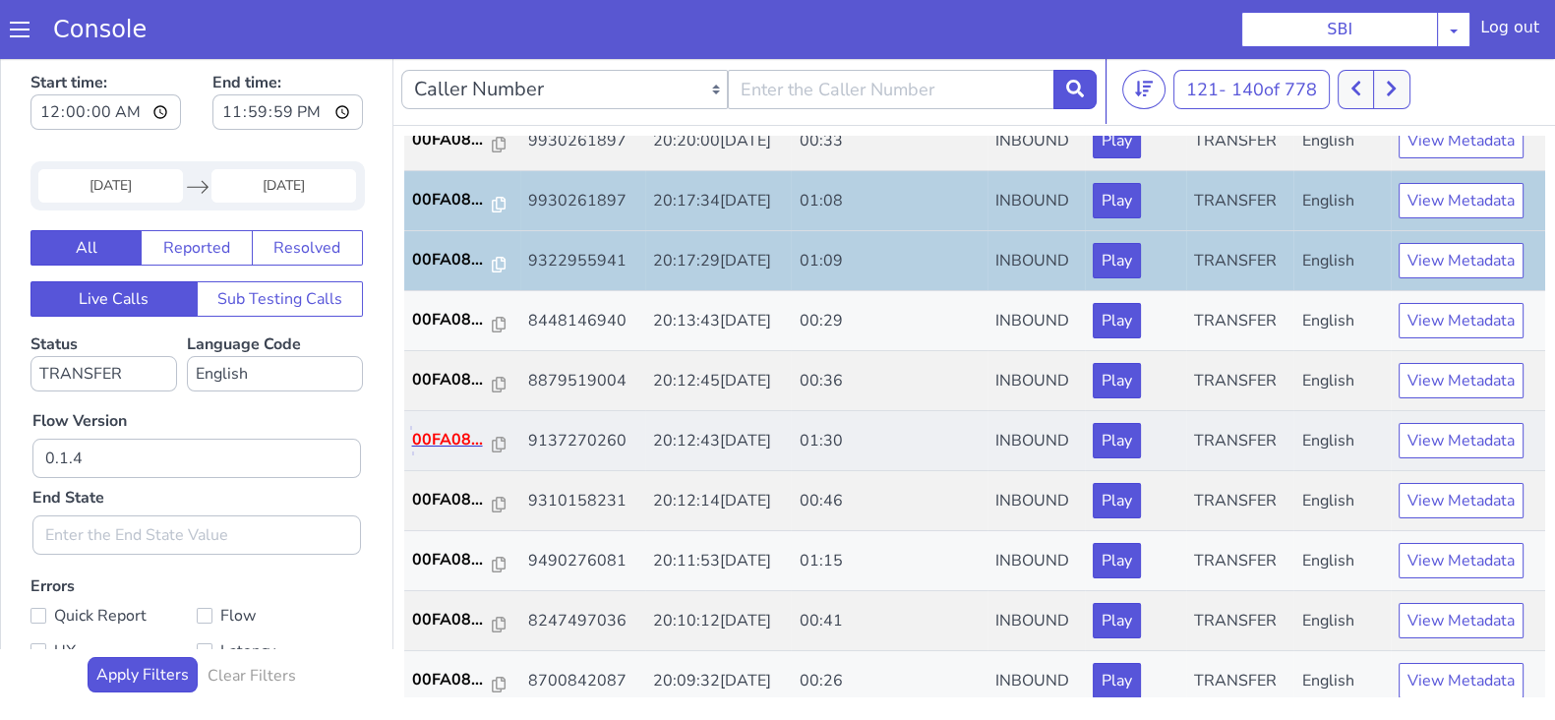
click at [448, 447] on p "00FA08..." at bounding box center [452, 440] width 81 height 24
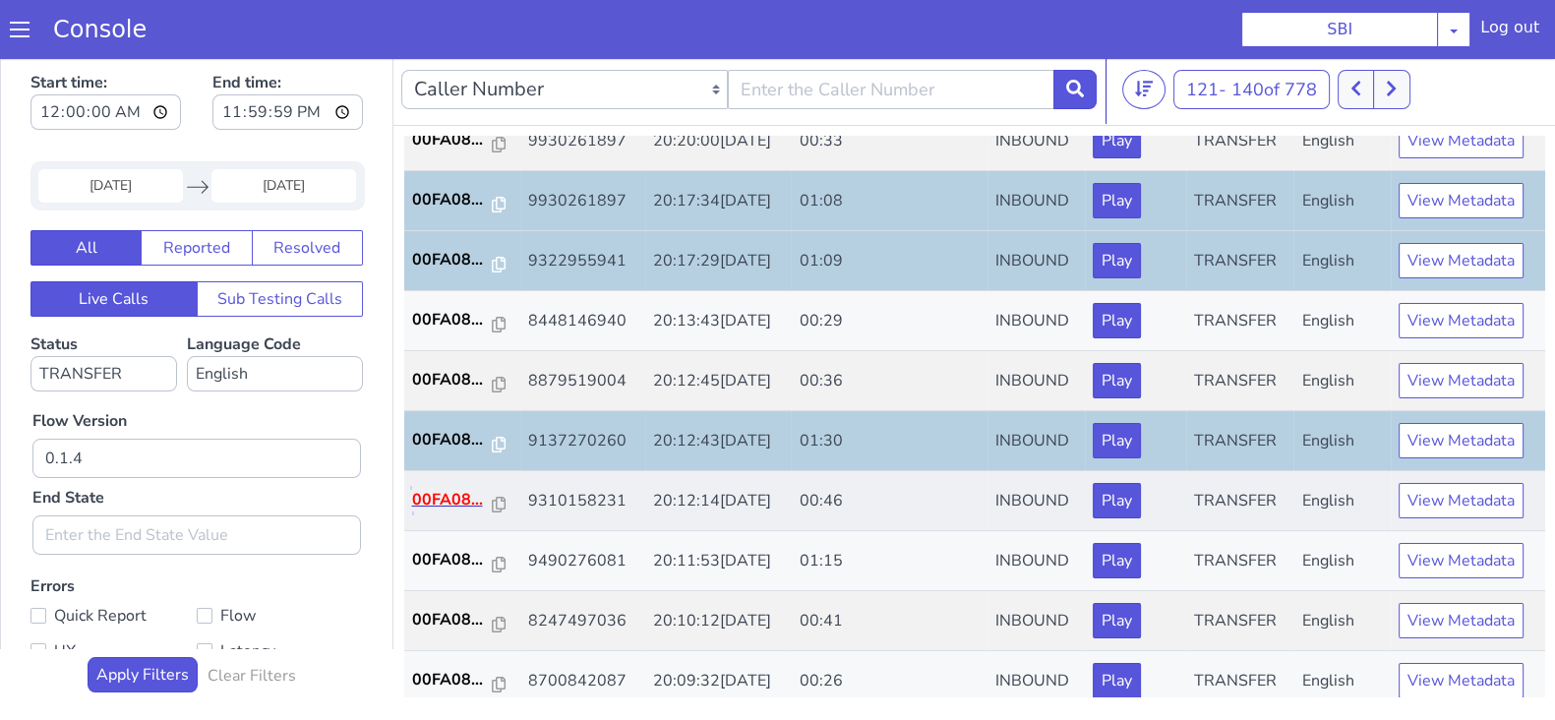
click at [461, 498] on p "00FA08..." at bounding box center [452, 500] width 81 height 24
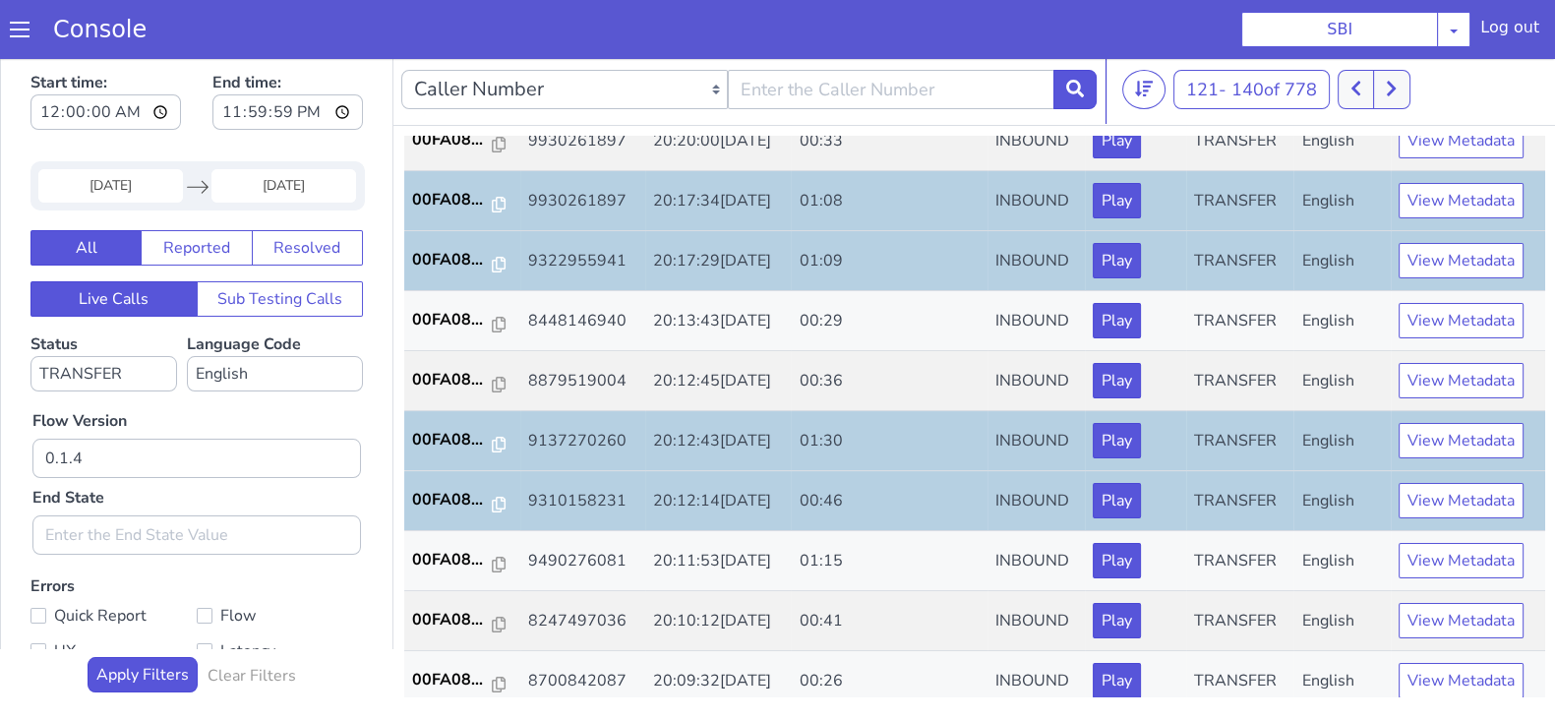
click at [115, 192] on input "21 Sep 2025" at bounding box center [110, 185] width 145 height 33
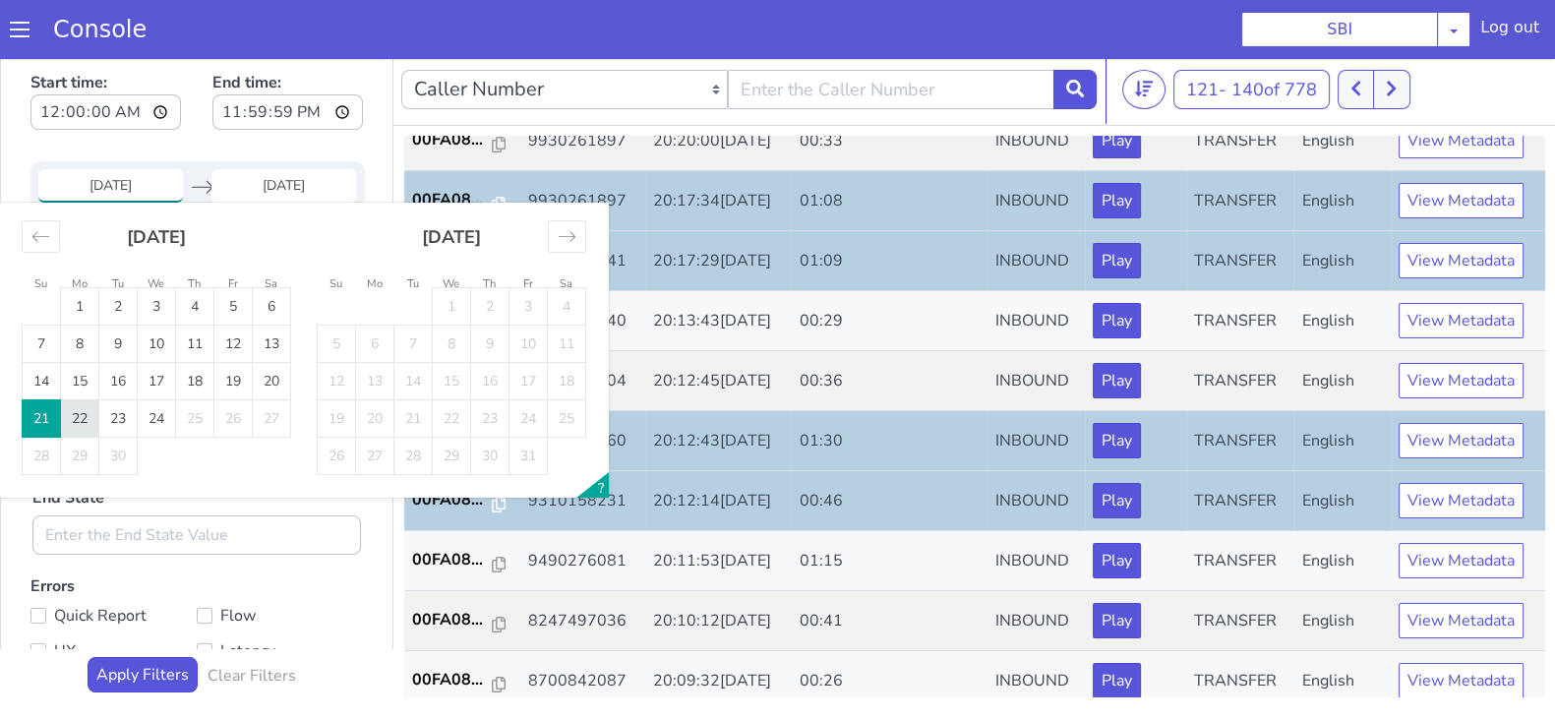
click at [80, 409] on td "22" at bounding box center [80, 418] width 38 height 37
type input "22 Sep 2025"
click at [267, 196] on input "End Date" at bounding box center [283, 185] width 145 height 33
click at [83, 417] on td "22" at bounding box center [80, 418] width 38 height 37
type input "22 Sep 2025"
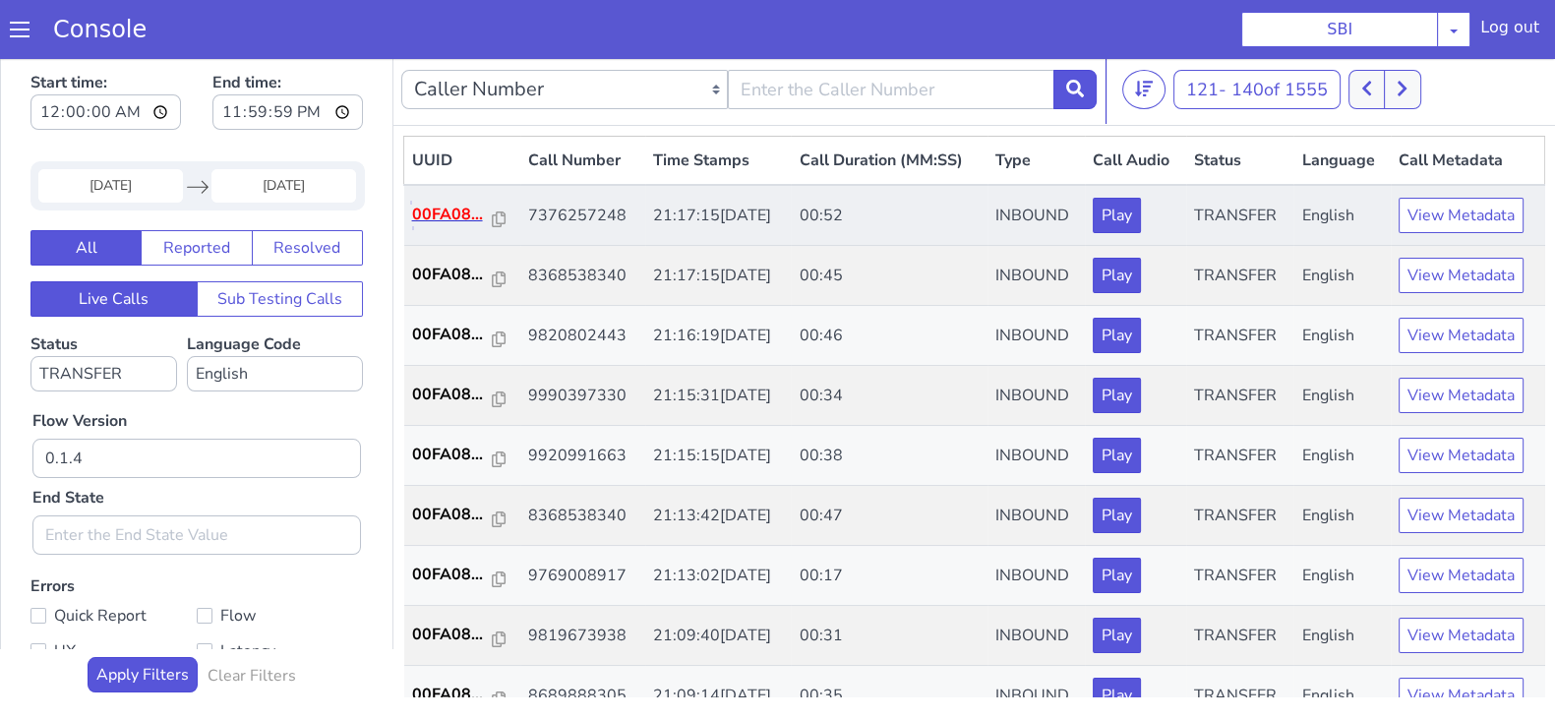
click at [447, 215] on p "00FA08..." at bounding box center [452, 215] width 81 height 24
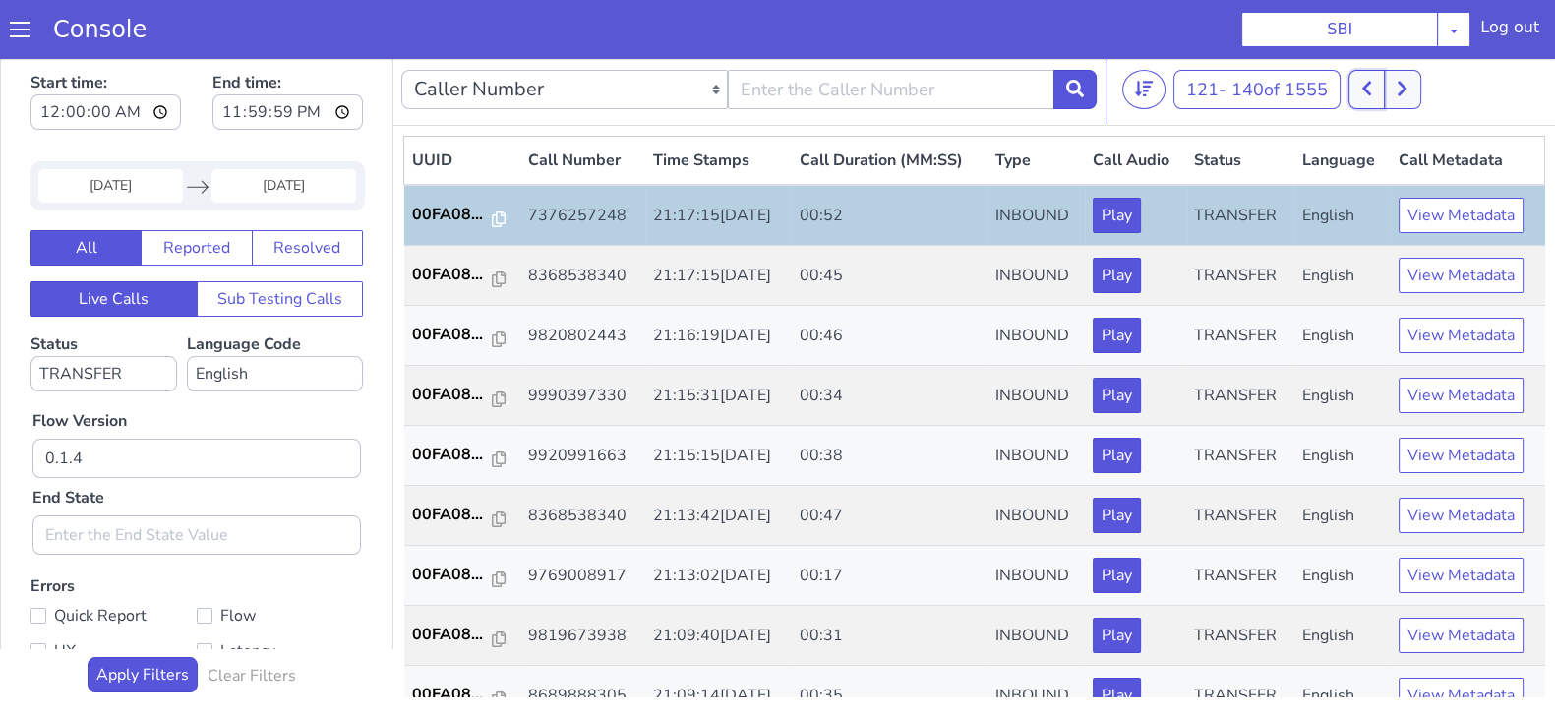
click at [1367, 91] on icon at bounding box center [1366, 89] width 11 height 18
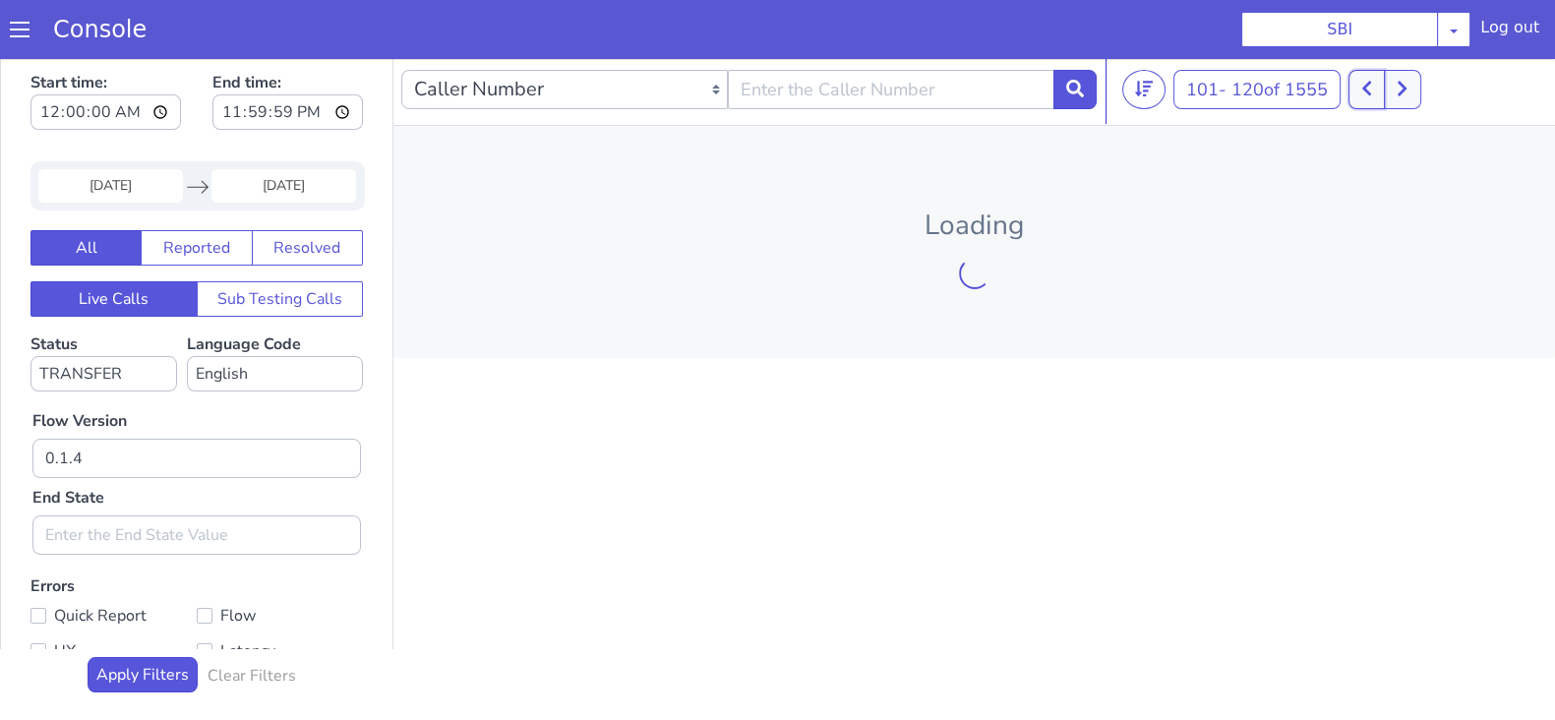
click at [1367, 91] on icon at bounding box center [1366, 89] width 11 height 18
click at [1367, 91] on button at bounding box center [1367, 89] width 36 height 39
click at [1363, 91] on button at bounding box center [1345, 89] width 36 height 39
click at [1142, 87] on icon at bounding box center [1144, 89] width 18 height 18
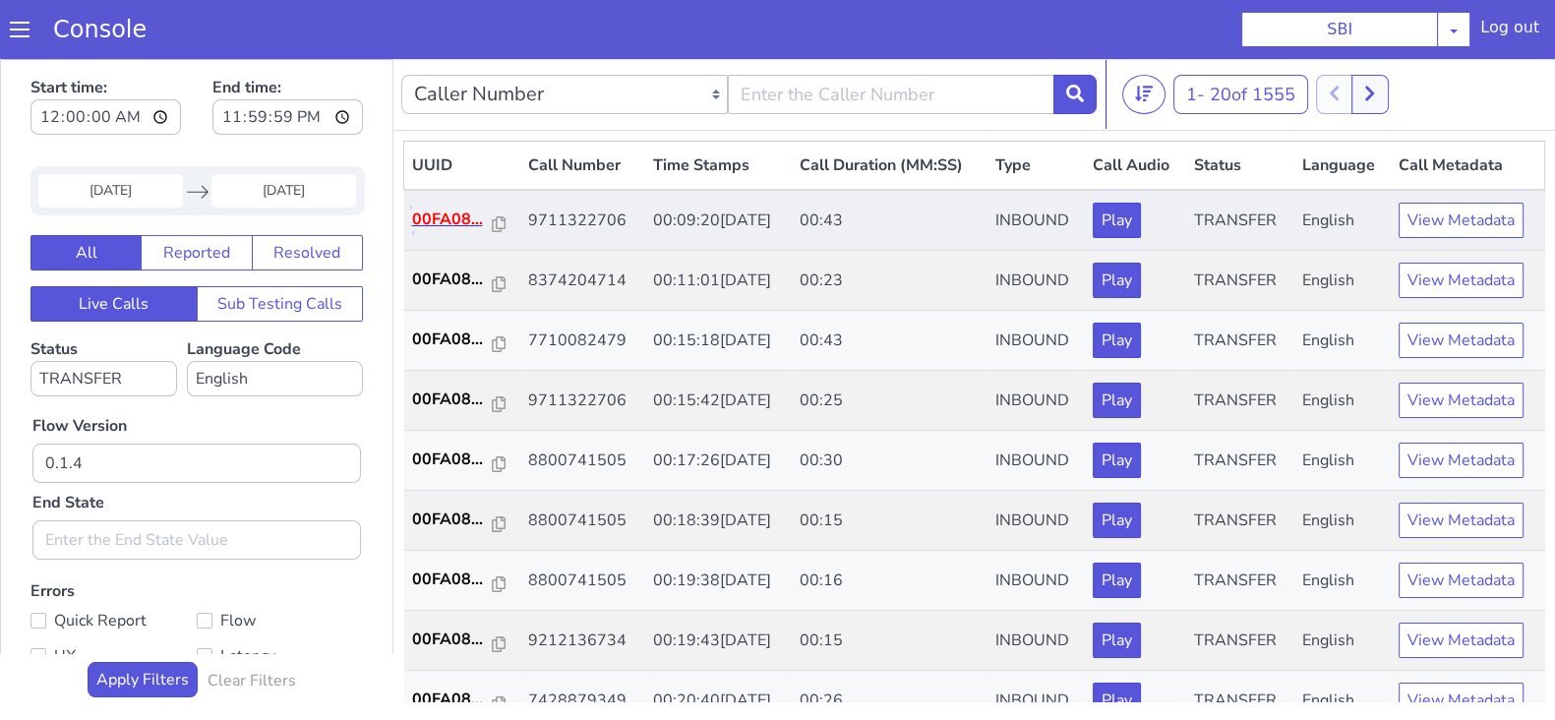
click at [443, 223] on p "00FA08..." at bounding box center [452, 220] width 81 height 24
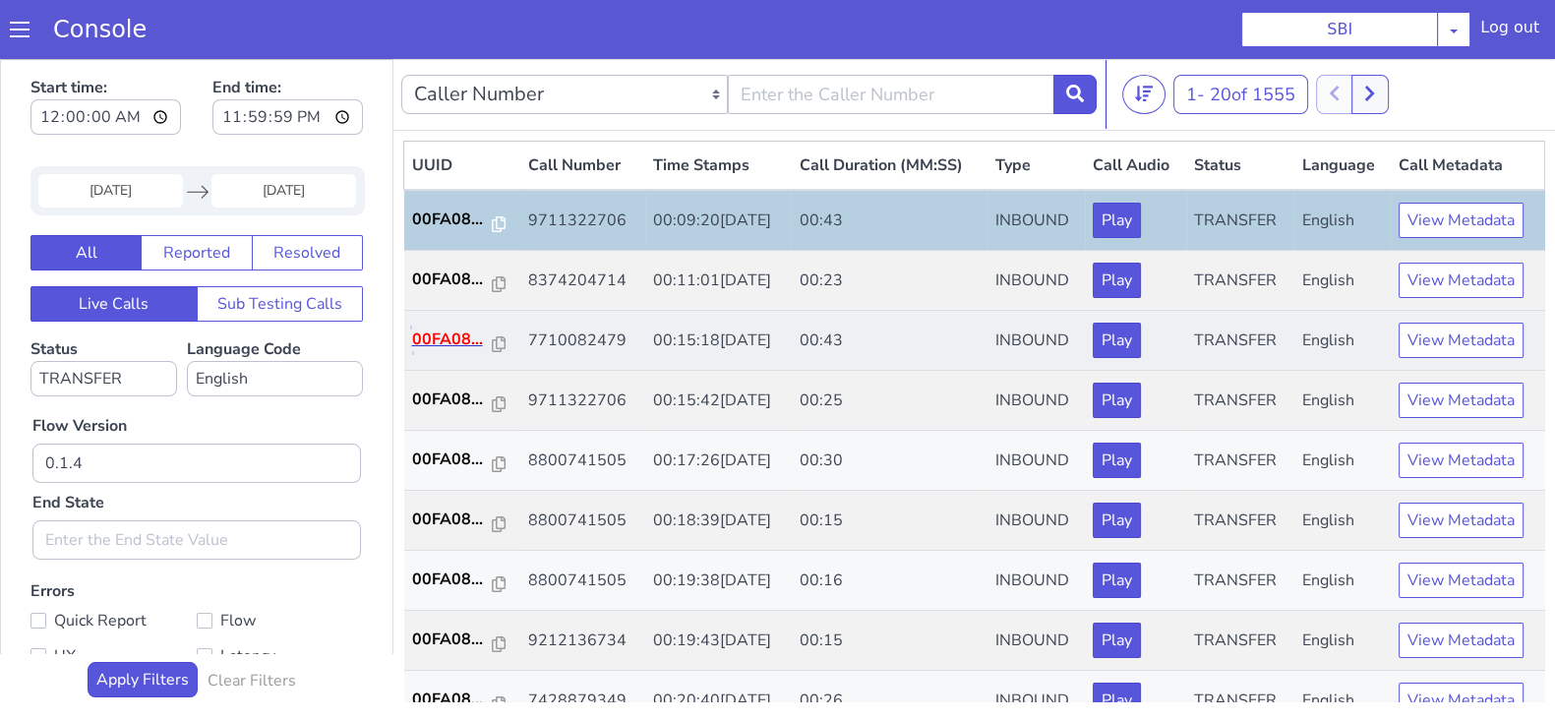
click at [433, 338] on p "00FA08..." at bounding box center [452, 340] width 81 height 24
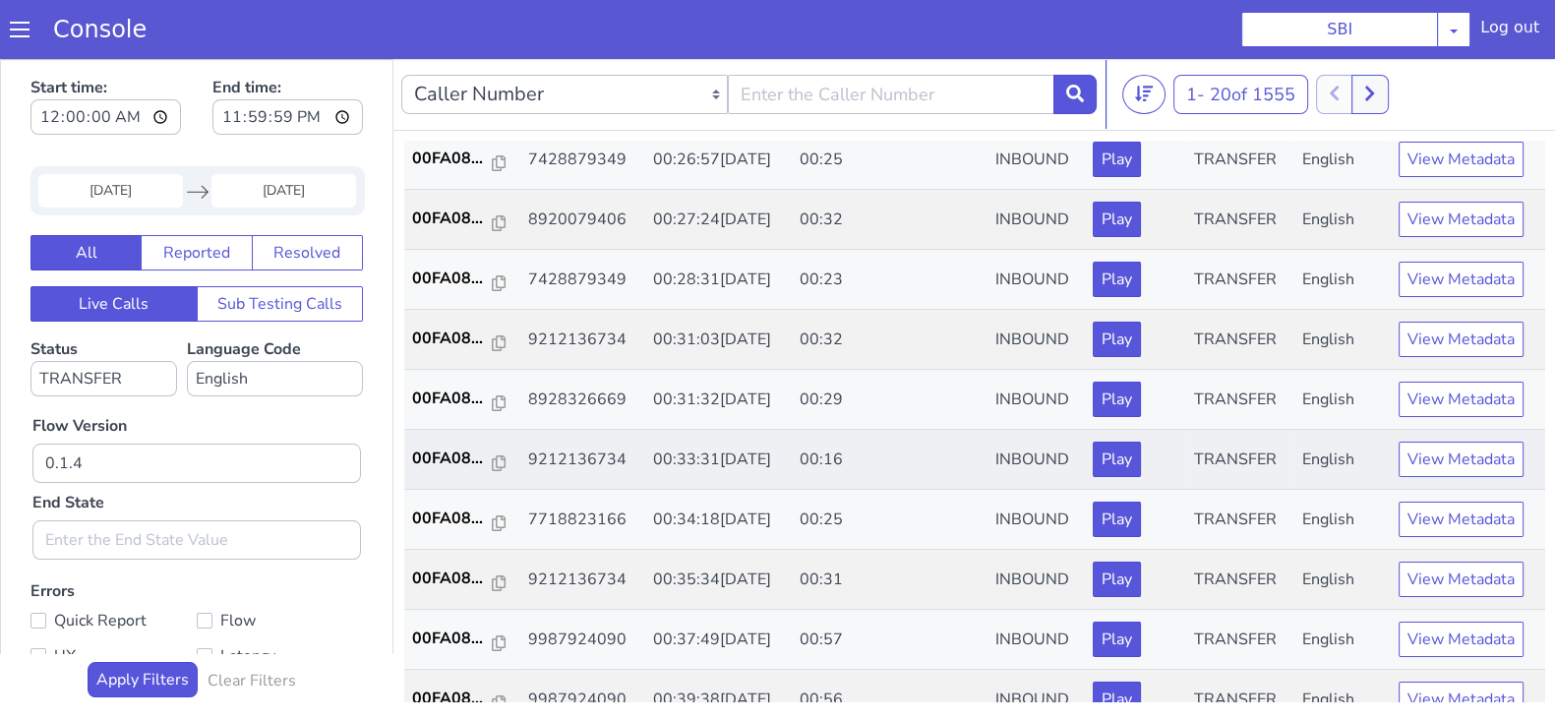
scroll to position [684, 0]
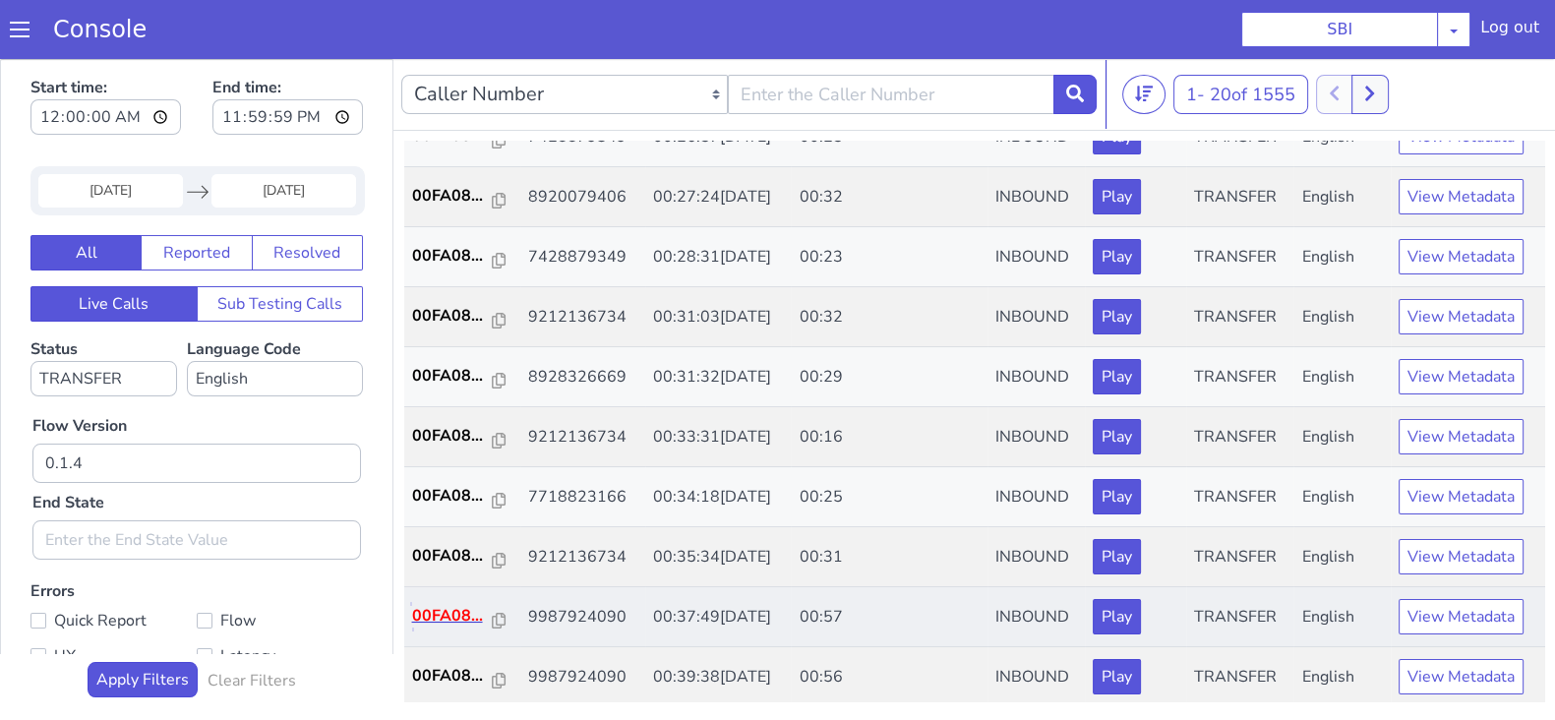
click at [442, 604] on p "00FA08..." at bounding box center [452, 616] width 81 height 24
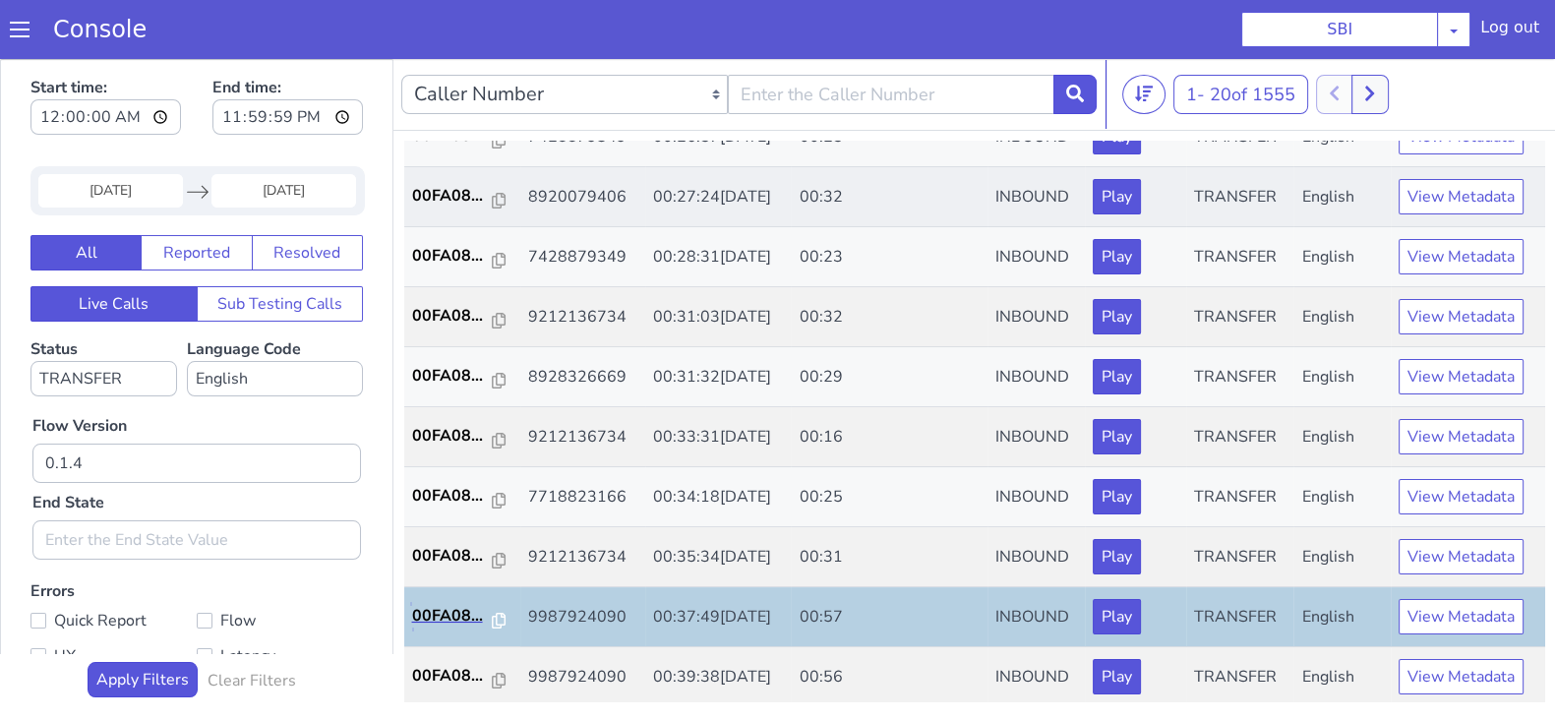
scroll to position [5, 0]
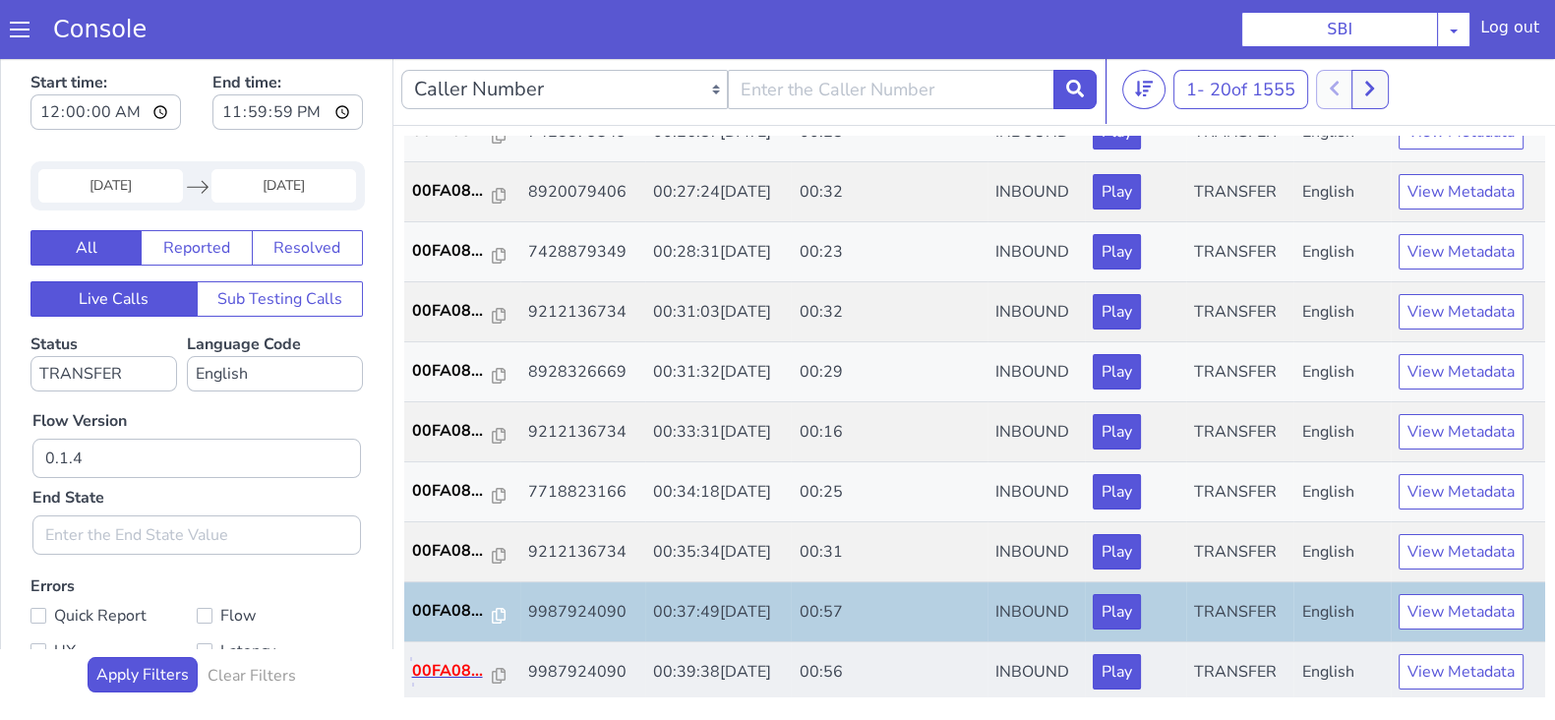
click at [425, 659] on p "00FA08..." at bounding box center [452, 671] width 81 height 24
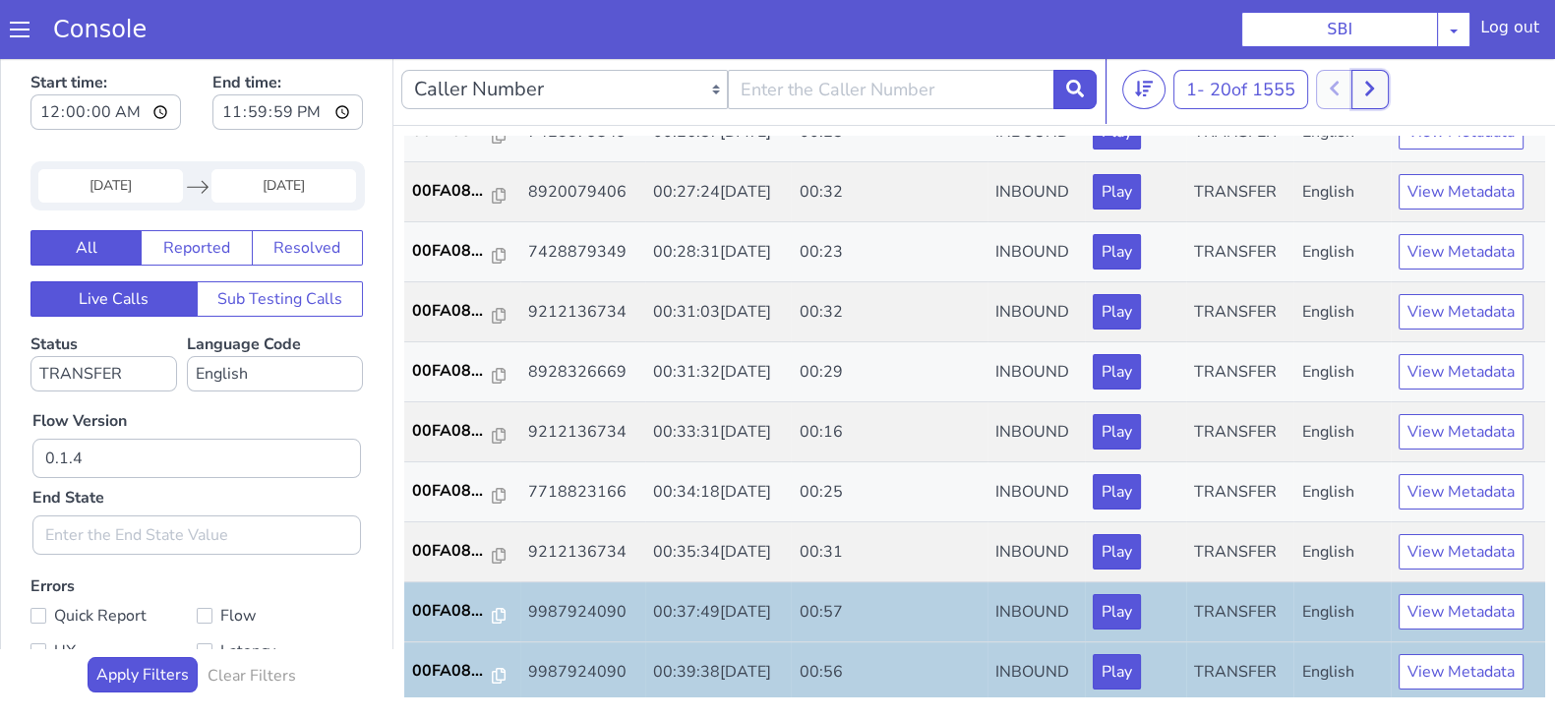
click at [1382, 87] on button at bounding box center [1370, 89] width 36 height 39
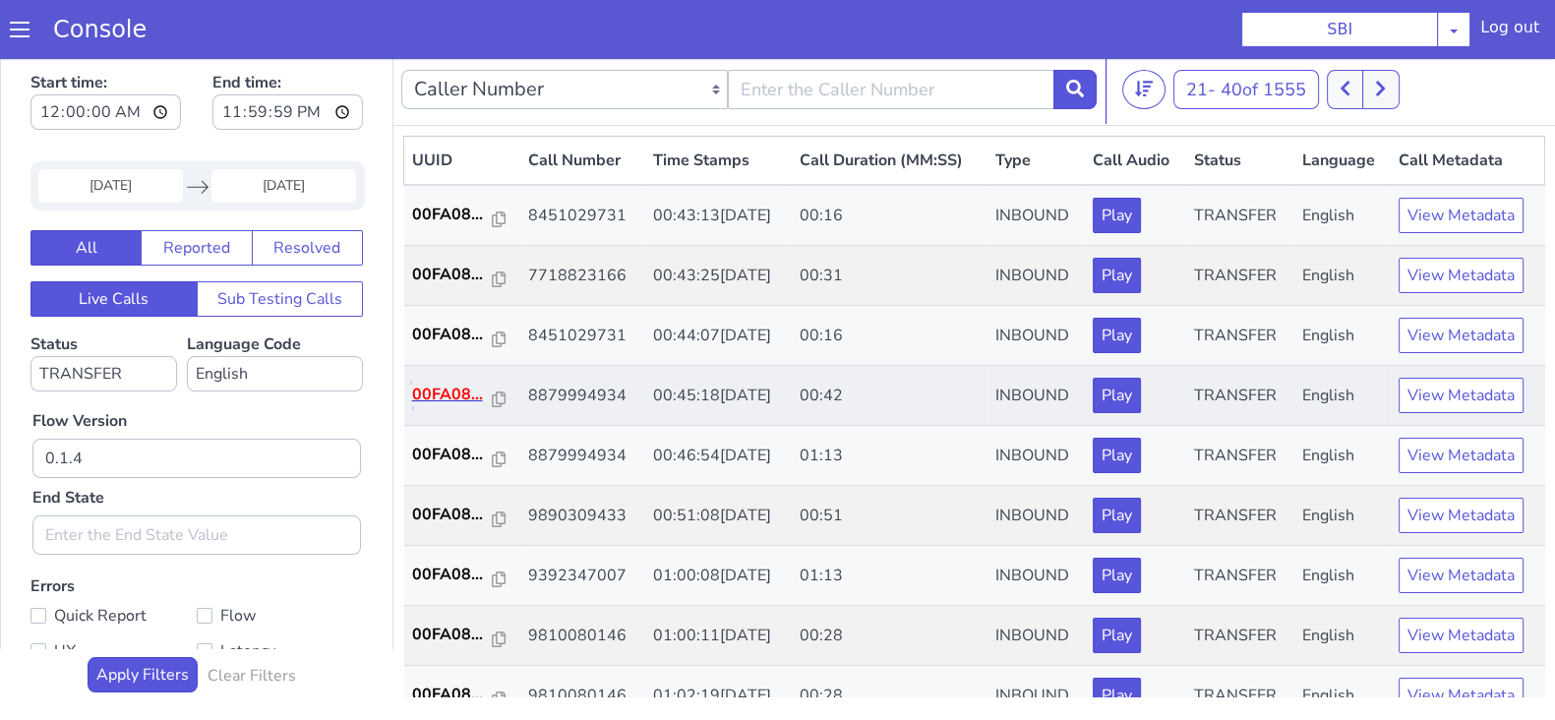
click at [471, 400] on p "00FA08..." at bounding box center [452, 395] width 81 height 24
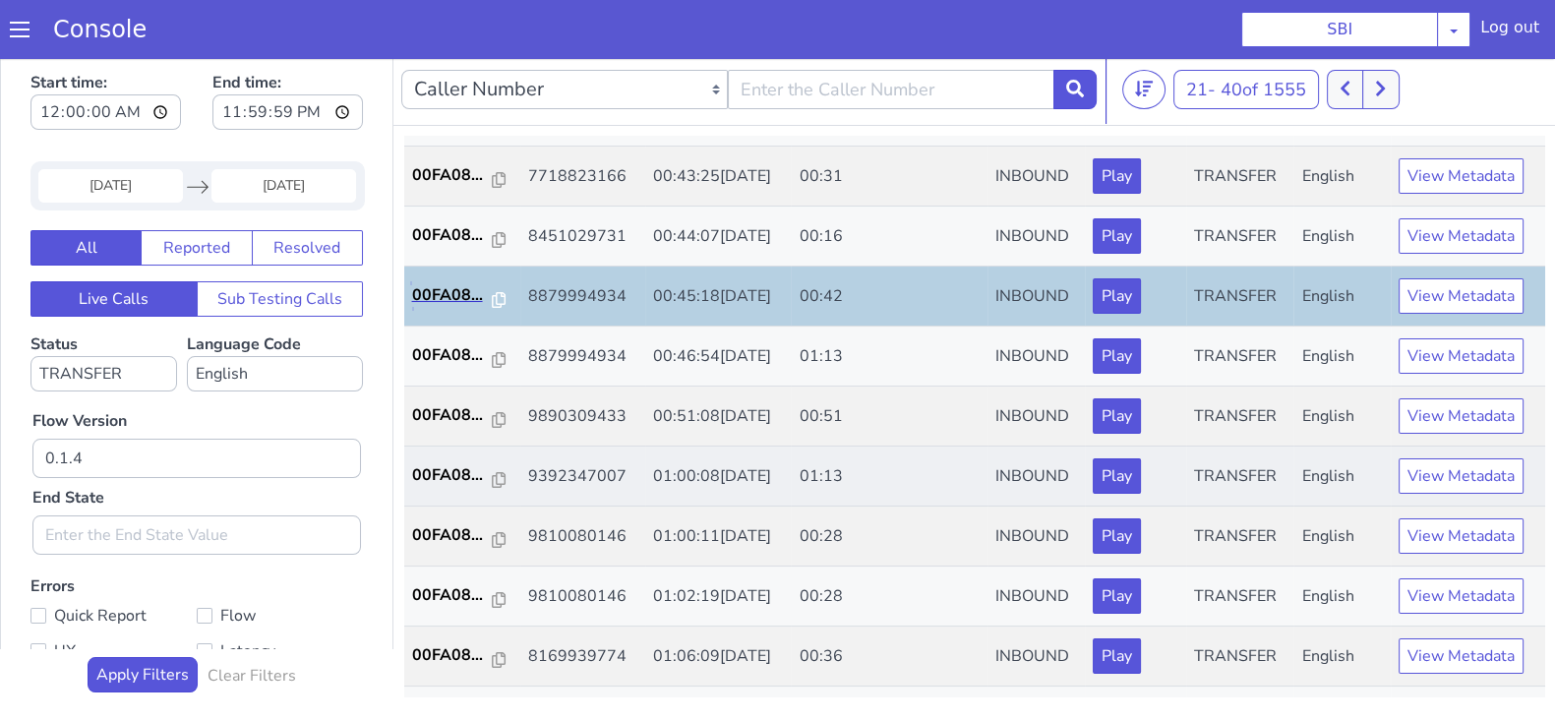
scroll to position [122, 0]
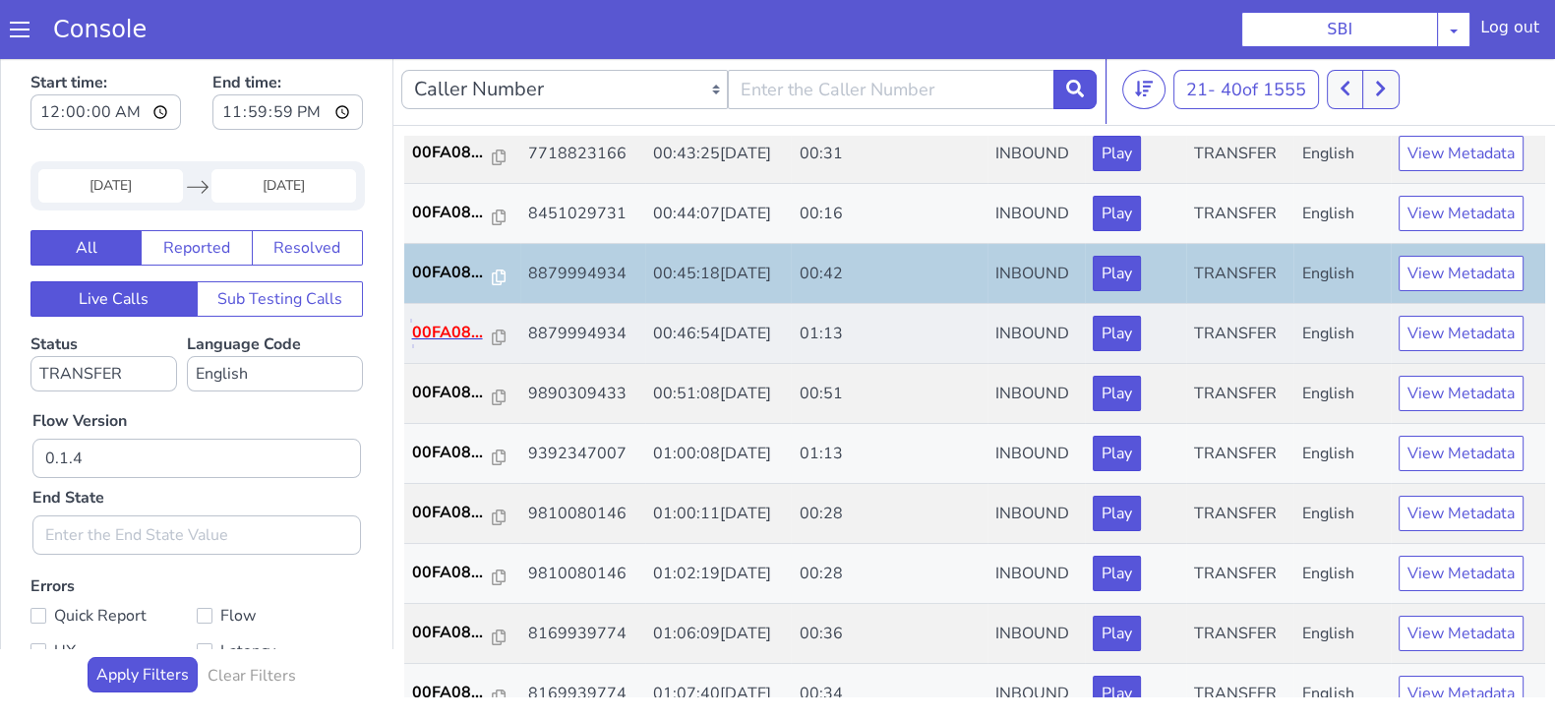
click at [443, 322] on p "00FA08..." at bounding box center [452, 333] width 81 height 24
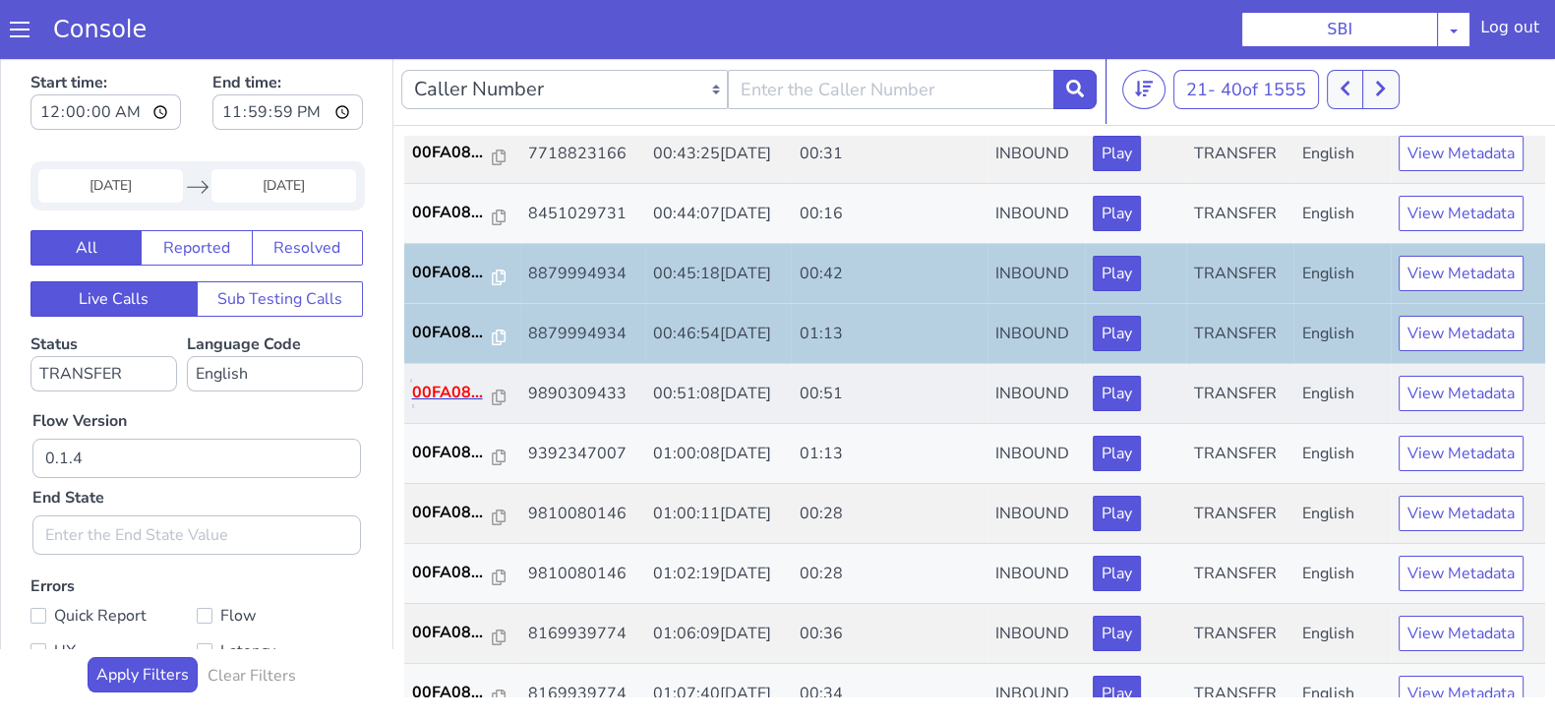
click at [433, 392] on p "00FA08..." at bounding box center [452, 393] width 81 height 24
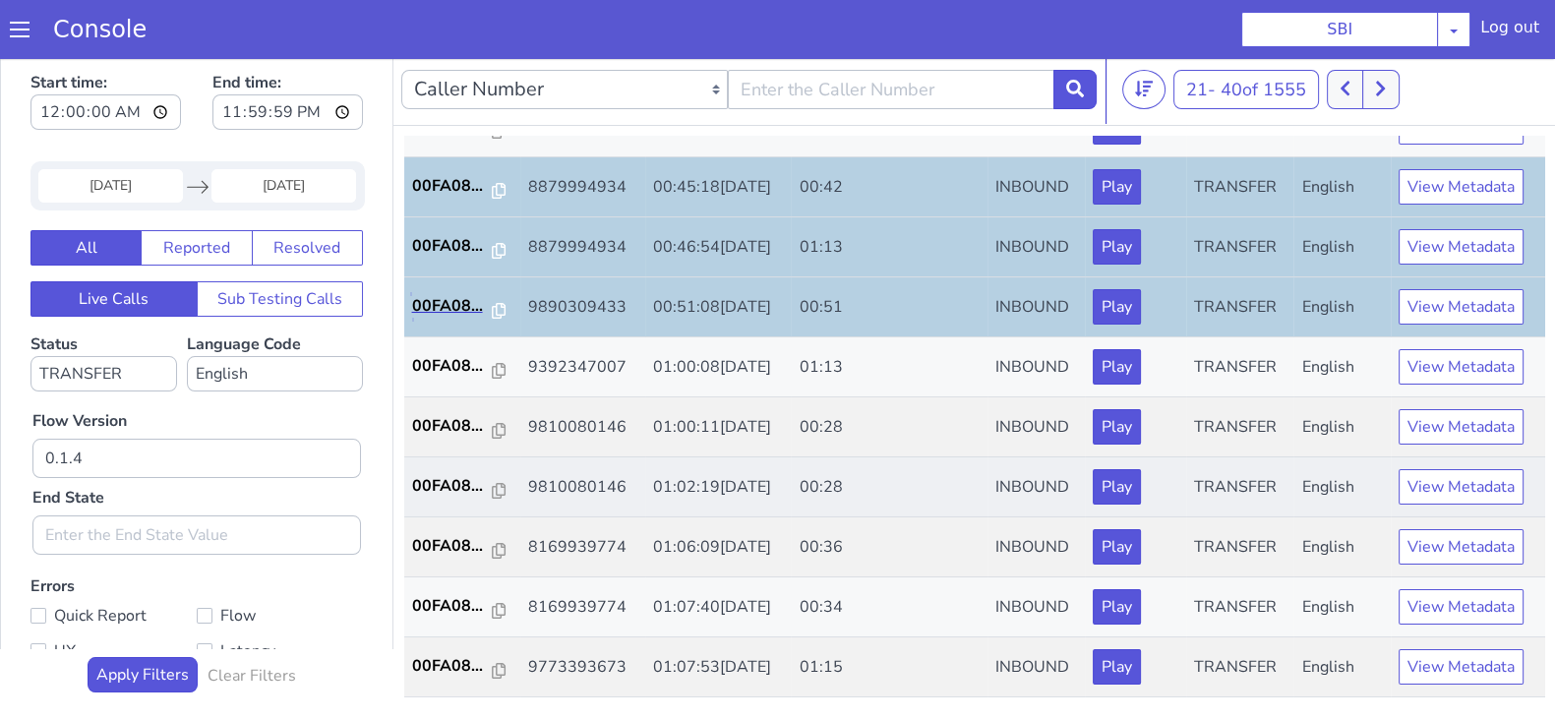
scroll to position [245, 0]
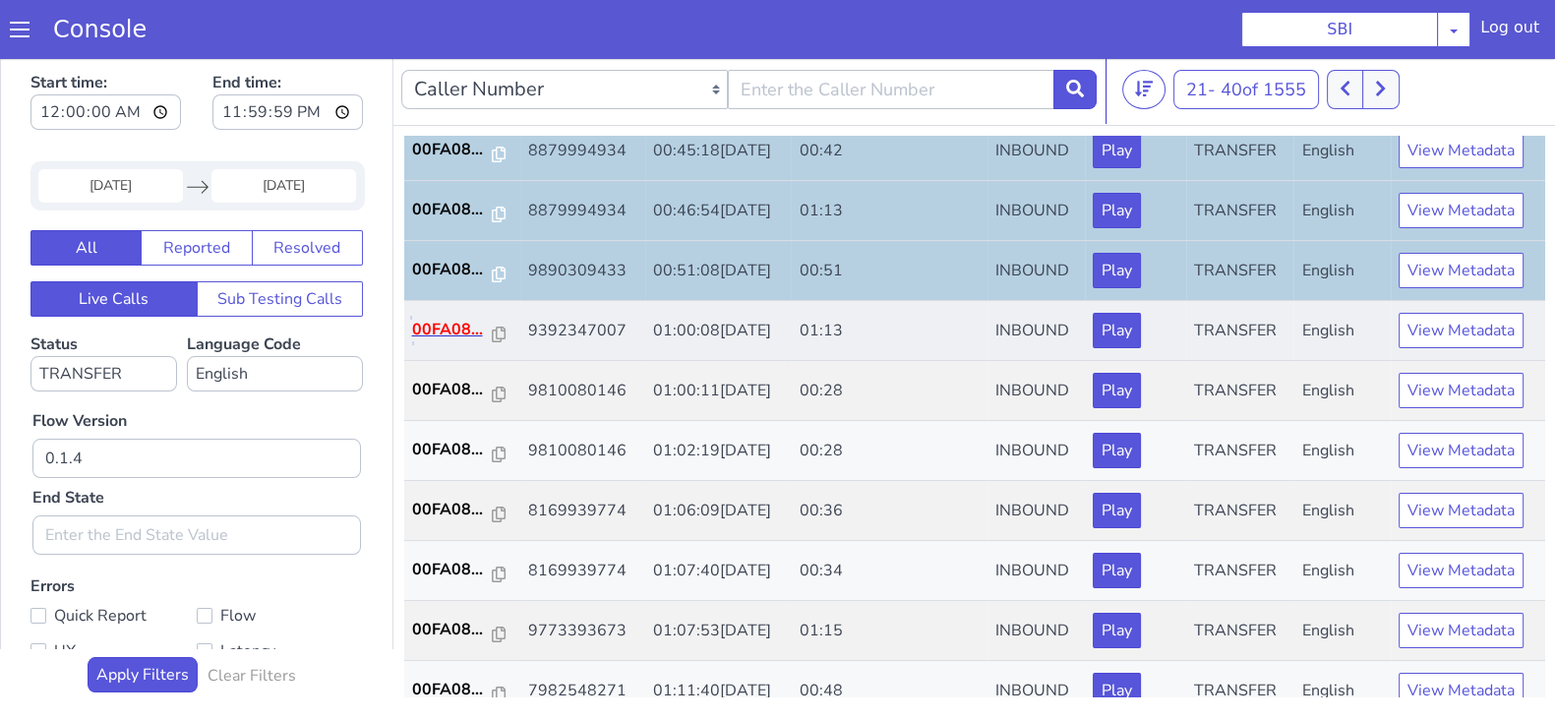
click at [455, 327] on p "00FA08..." at bounding box center [452, 330] width 81 height 24
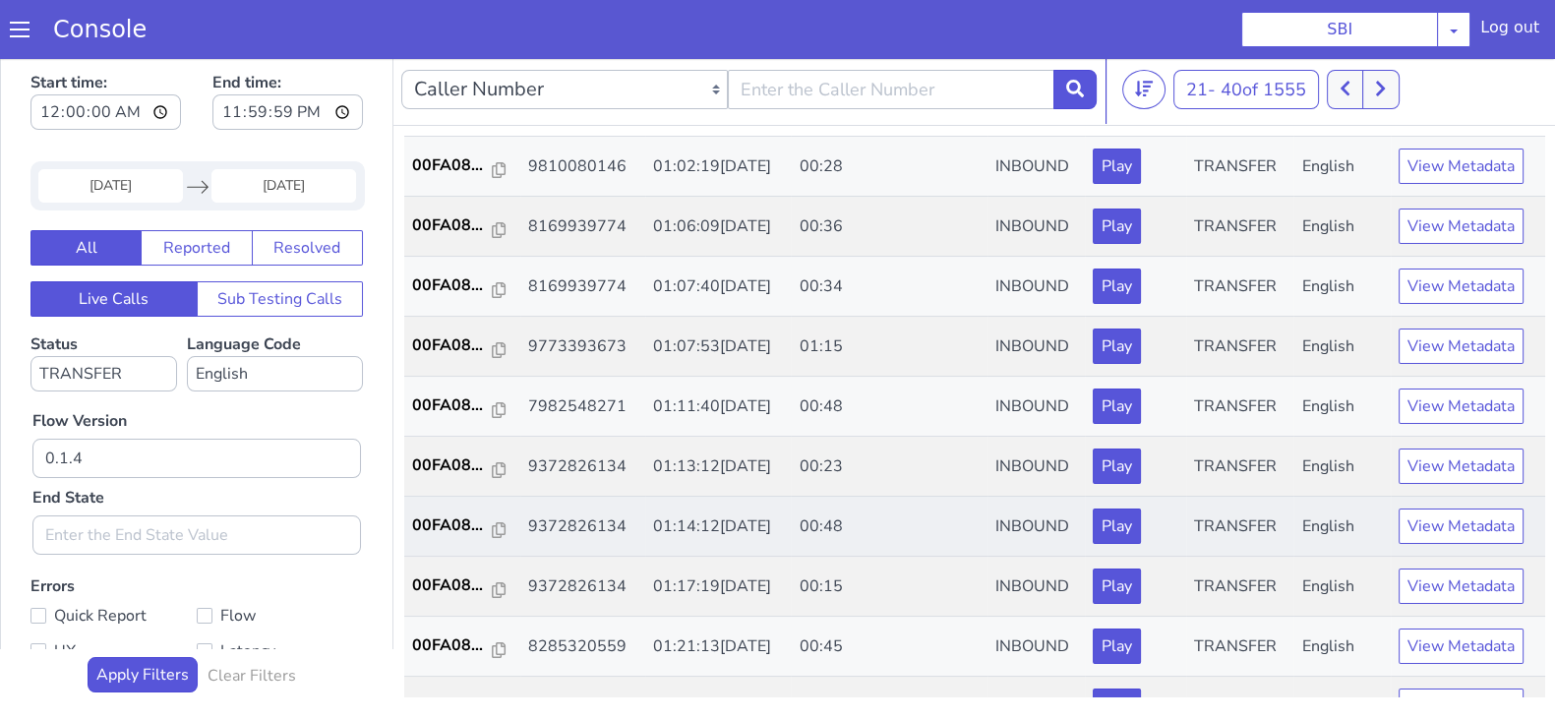
scroll to position [491, 0]
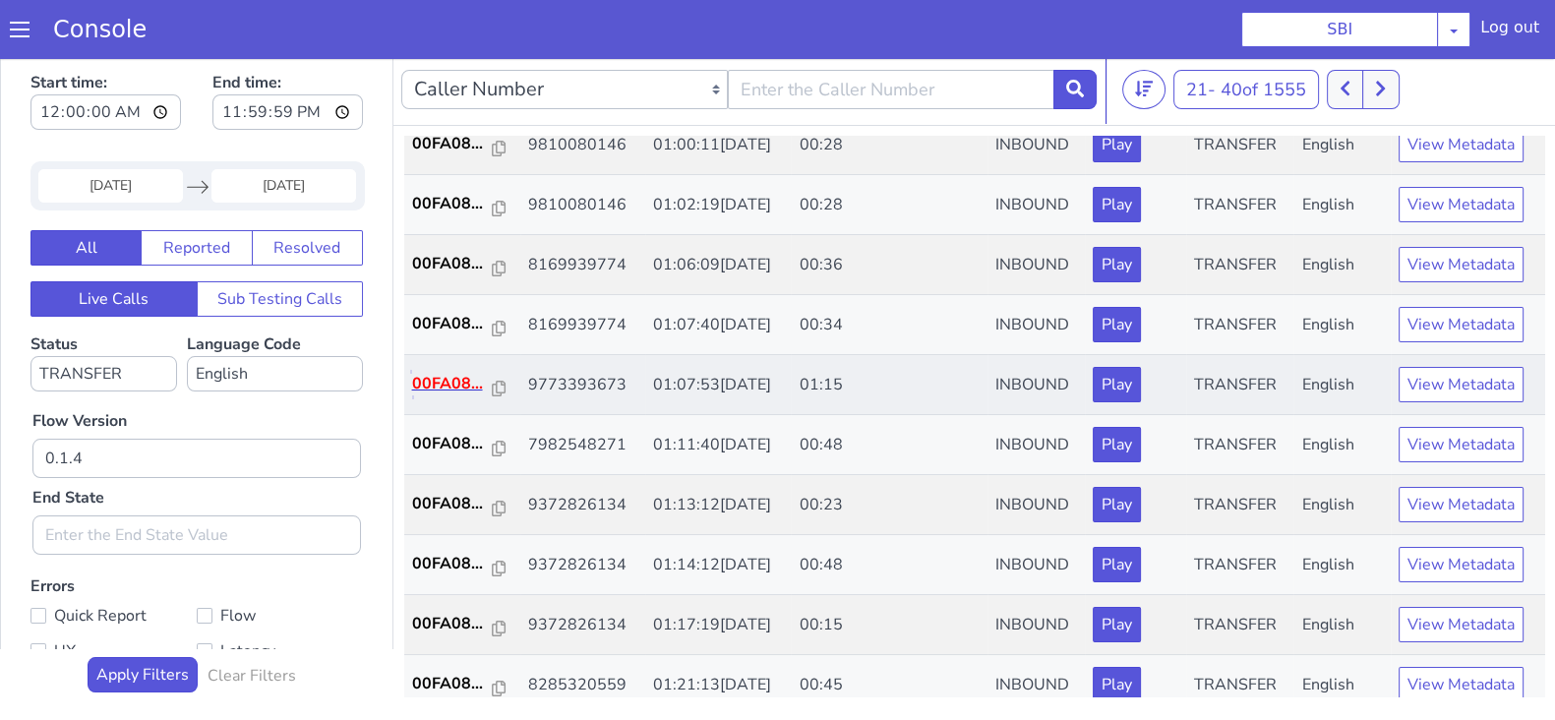
click at [457, 380] on p "00FA08..." at bounding box center [452, 384] width 81 height 24
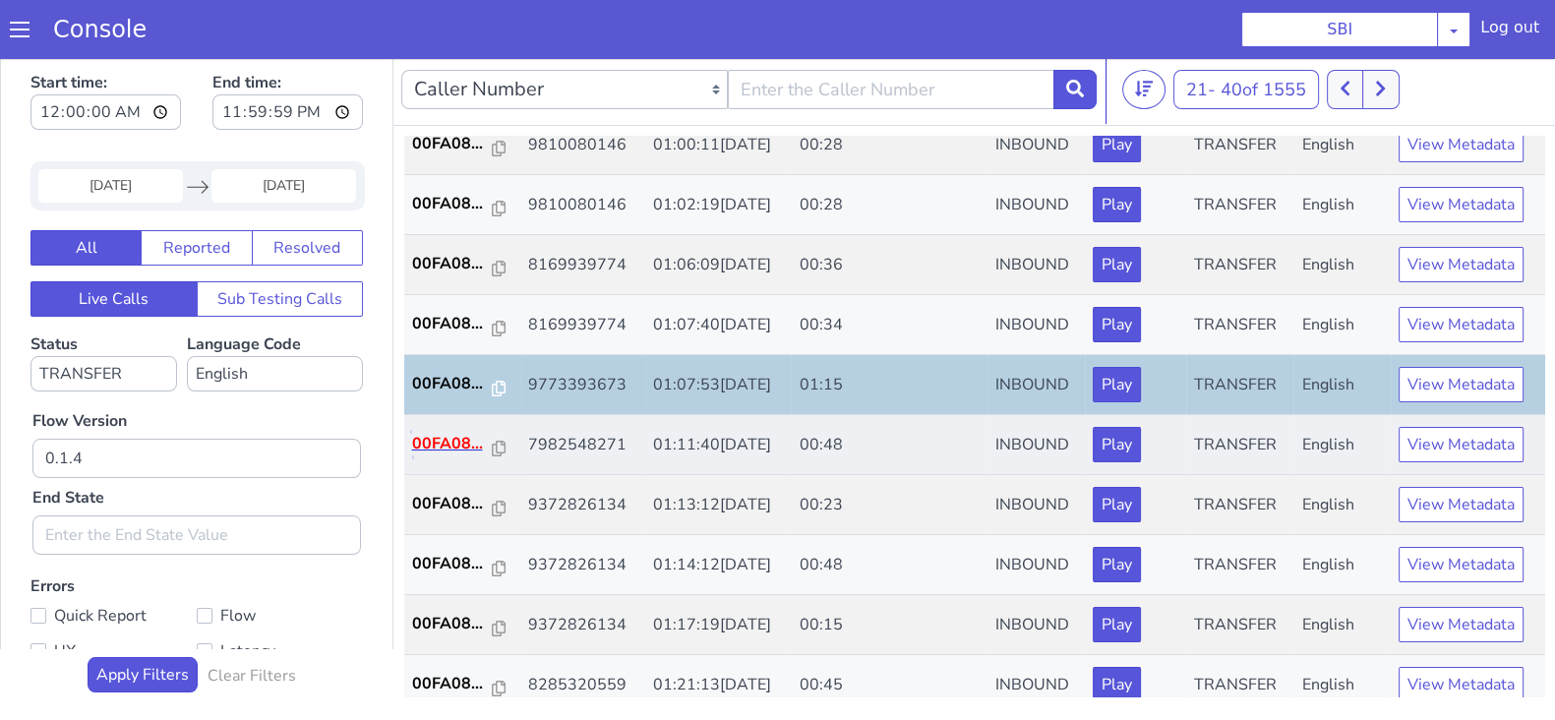
click at [445, 436] on p "00FA08..." at bounding box center [452, 444] width 81 height 24
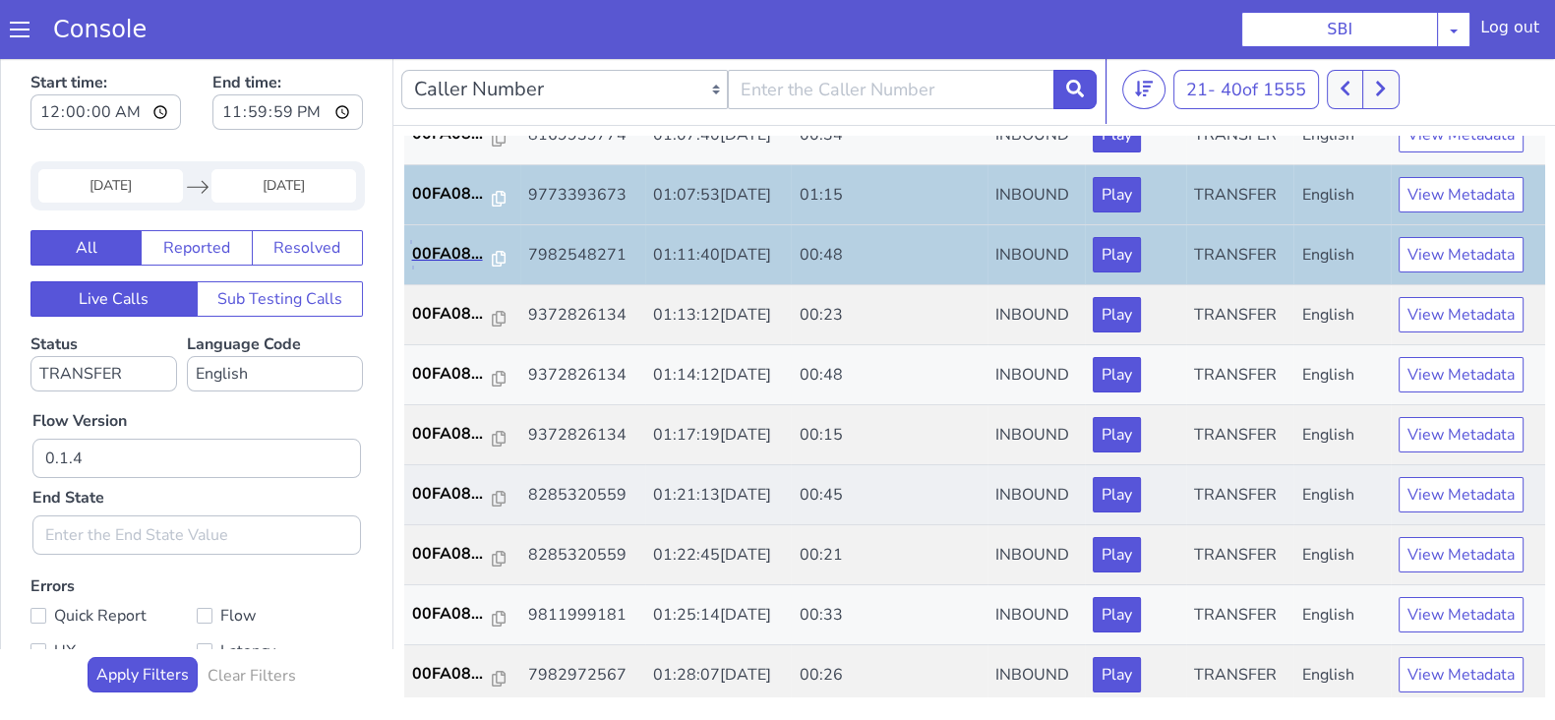
scroll to position [684, 0]
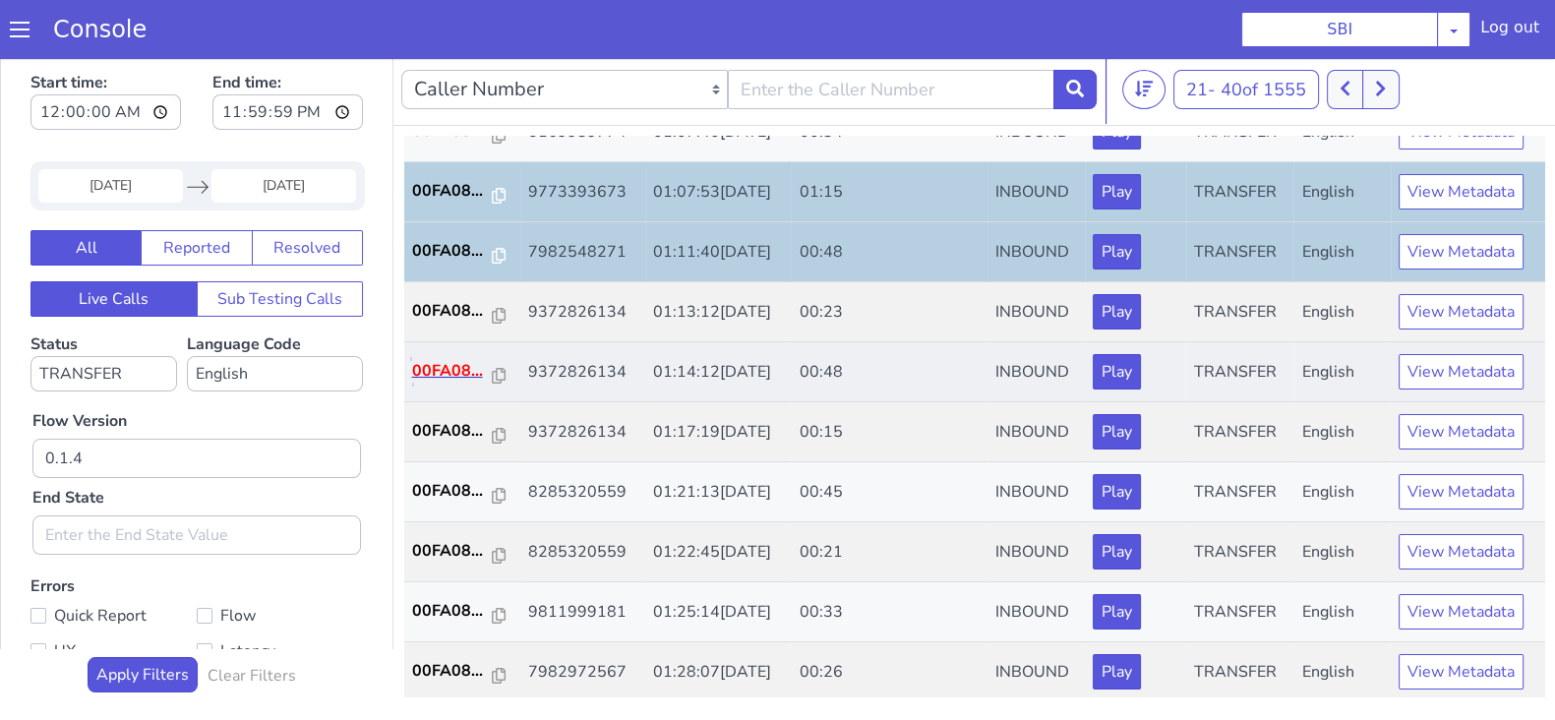
click at [456, 371] on p "00FA08..." at bounding box center [452, 371] width 81 height 24
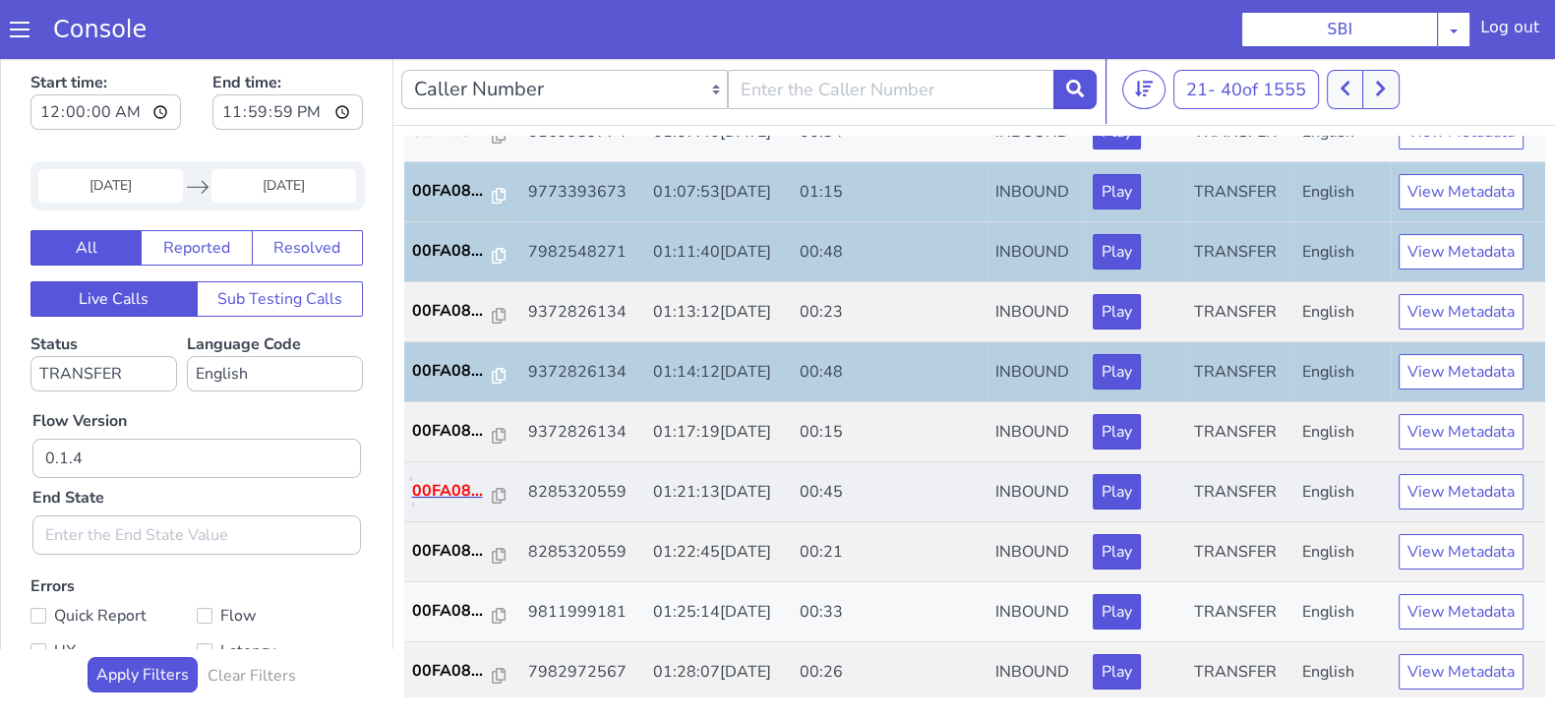
click at [440, 482] on p "00FA08..." at bounding box center [452, 491] width 81 height 24
